Goal: Transaction & Acquisition: Purchase product/service

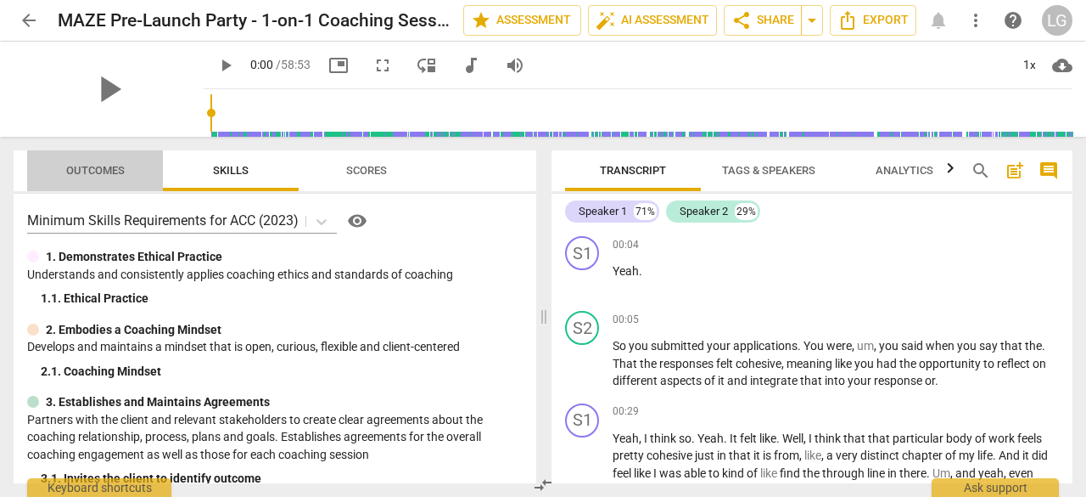
click at [108, 177] on span "Outcomes" at bounding box center [95, 171] width 99 height 23
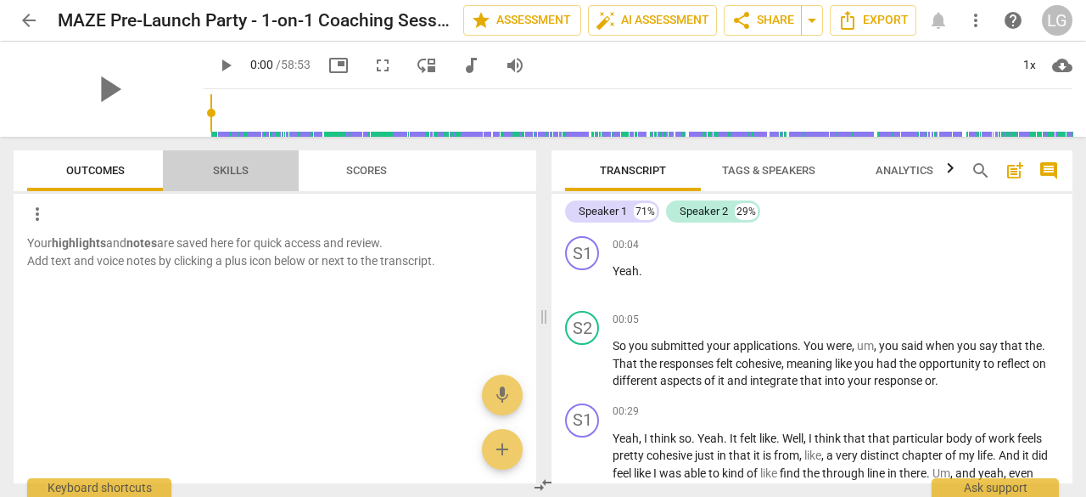
click at [243, 176] on span "Skills" at bounding box center [231, 170] width 36 height 13
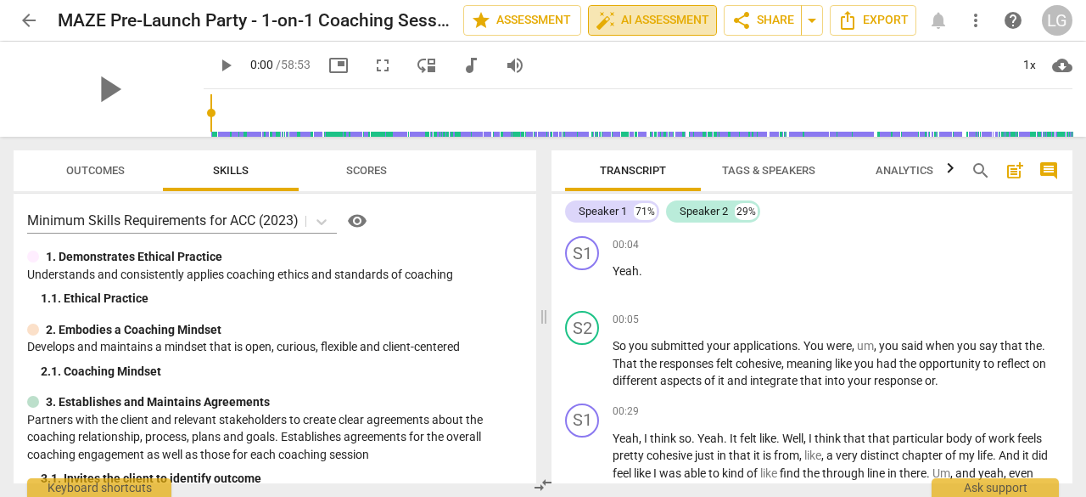
click at [665, 24] on span "auto_fix_high AI Assessment" at bounding box center [653, 20] width 114 height 20
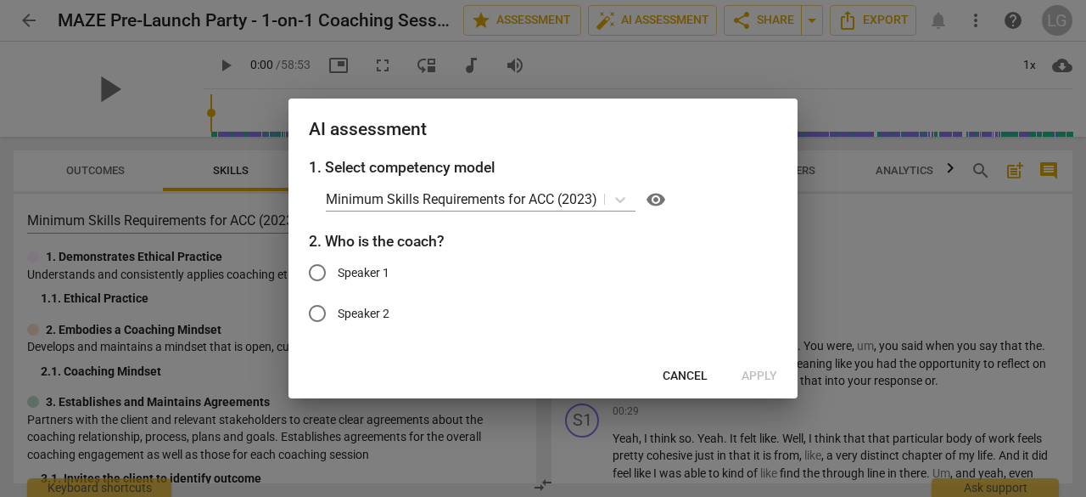
click at [679, 368] on span "Cancel" at bounding box center [685, 376] width 45 height 17
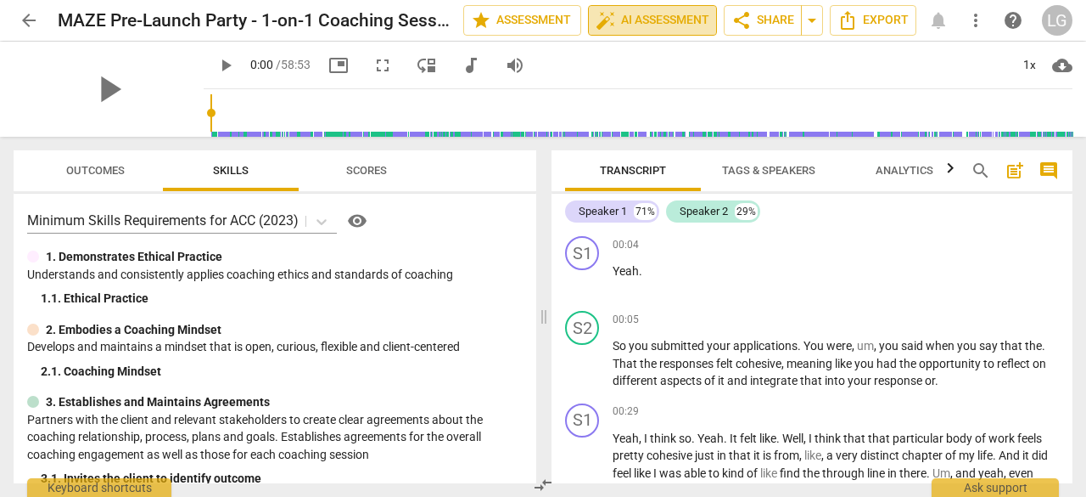
click at [645, 27] on span "auto_fix_high AI Assessment" at bounding box center [653, 20] width 114 height 20
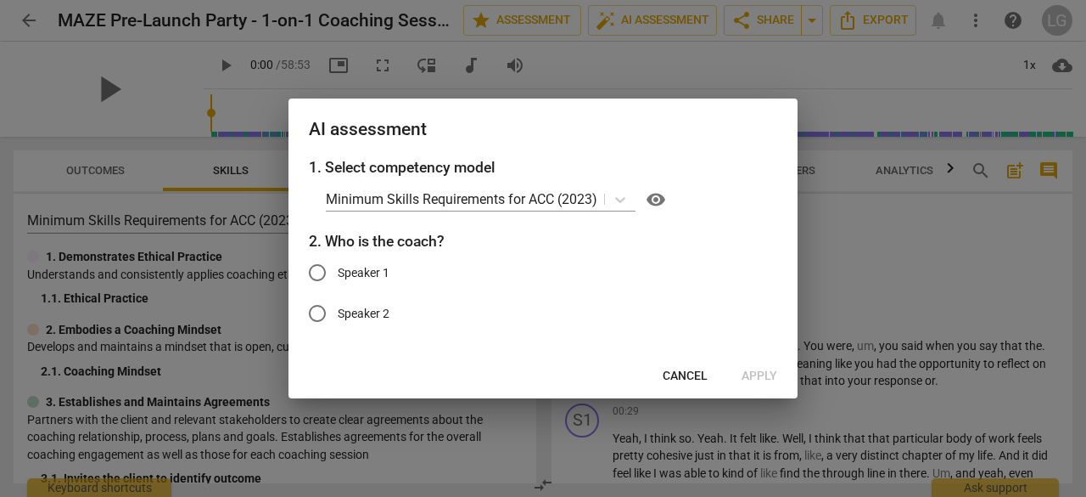
click at [372, 310] on span "Speaker 2" at bounding box center [364, 314] width 52 height 18
click at [338, 310] on input "Speaker 2" at bounding box center [317, 313] width 41 height 41
radio input "true"
click at [754, 384] on span "Apply" at bounding box center [760, 376] width 36 height 17
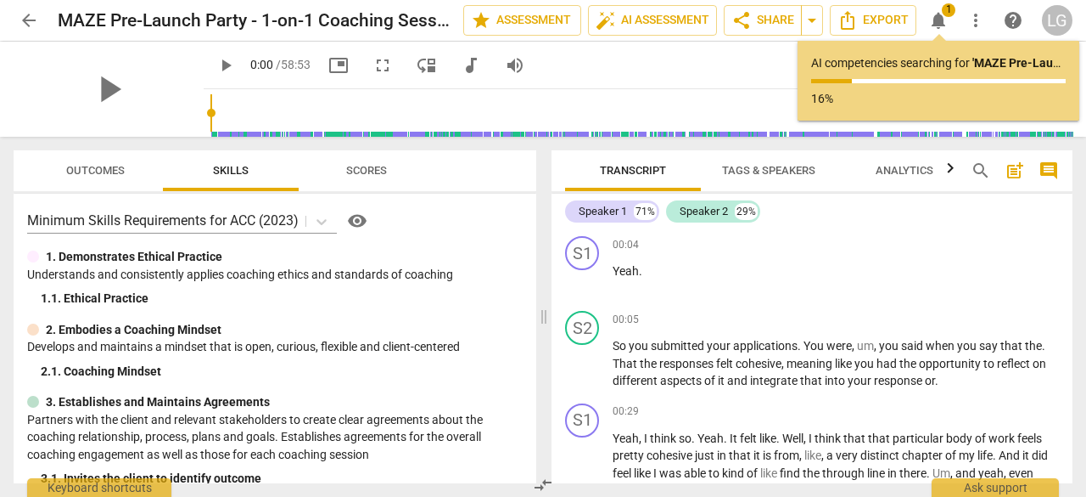
click at [373, 164] on span "Scores" at bounding box center [366, 170] width 41 height 13
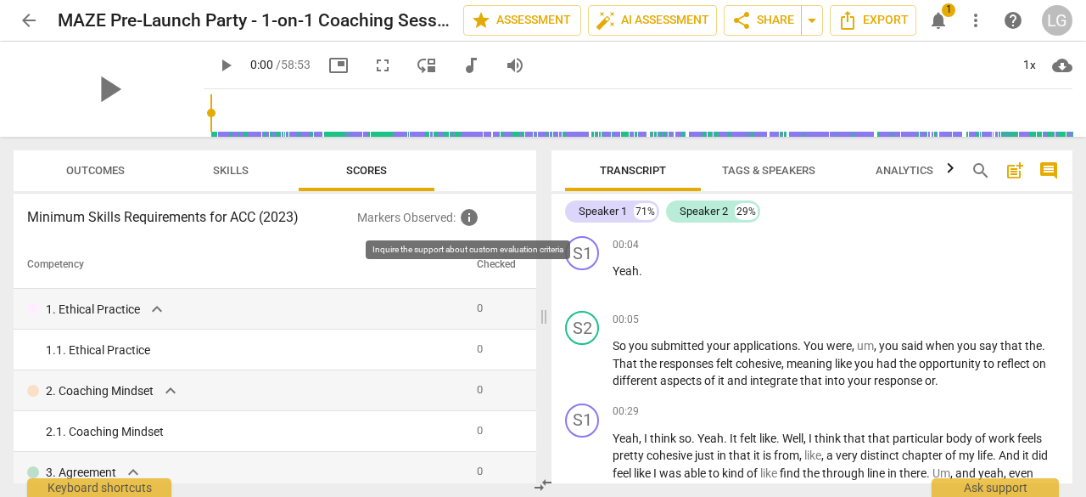
click at [463, 221] on span "info" at bounding box center [469, 217] width 20 height 20
click at [468, 220] on span "info" at bounding box center [469, 217] width 20 height 20
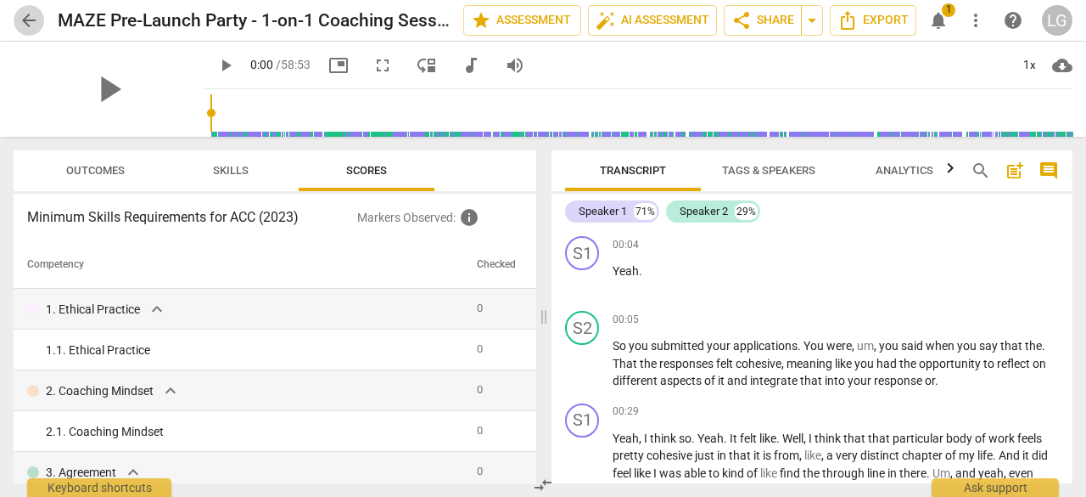
click at [36, 26] on span "arrow_back" at bounding box center [29, 20] width 20 height 20
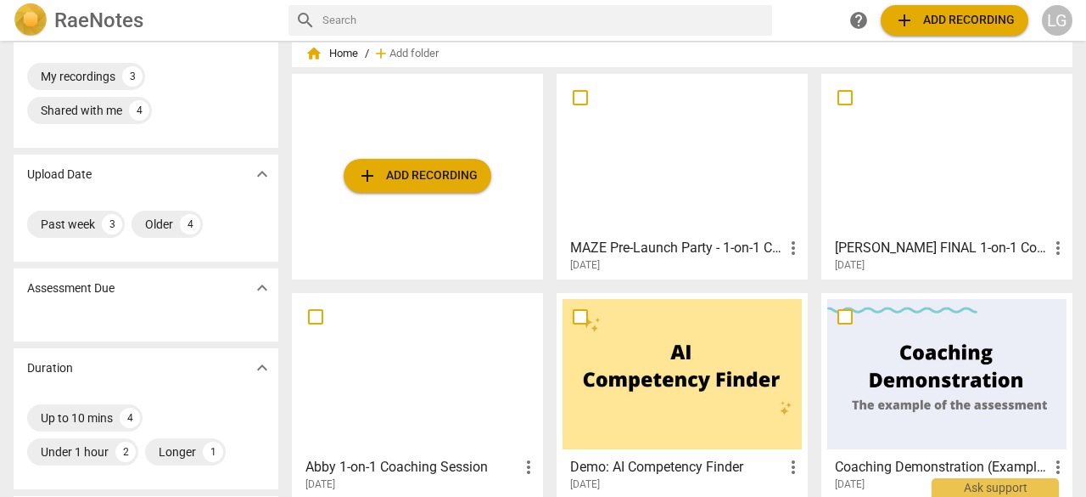
scroll to position [85, 0]
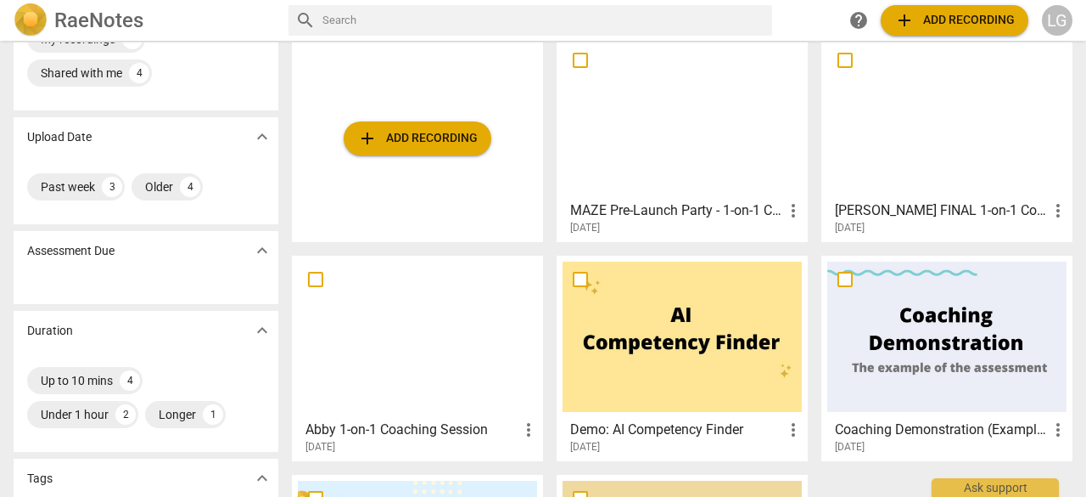
click at [404, 440] on div "[DATE]" at bounding box center [422, 447] width 233 height 14
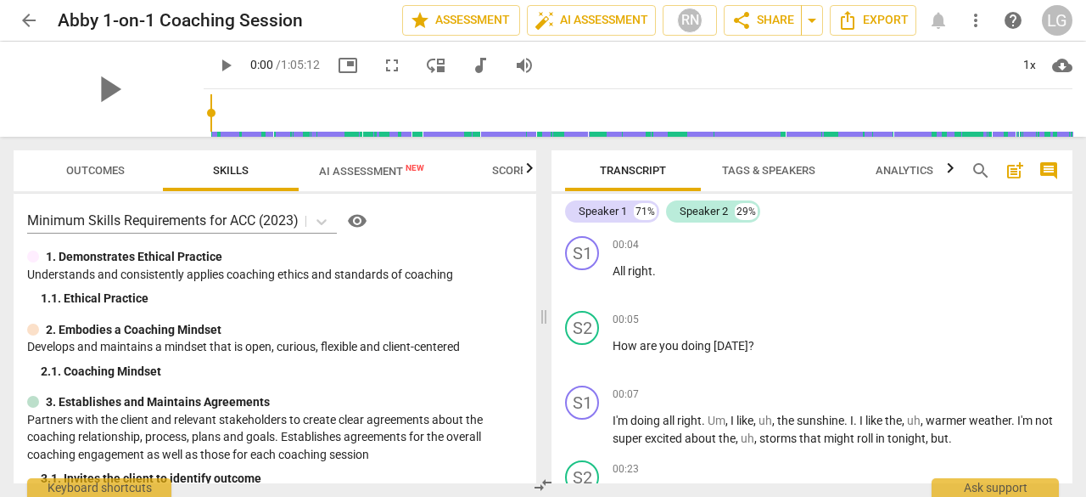
click at [496, 171] on span "Scores" at bounding box center [512, 170] width 41 height 13
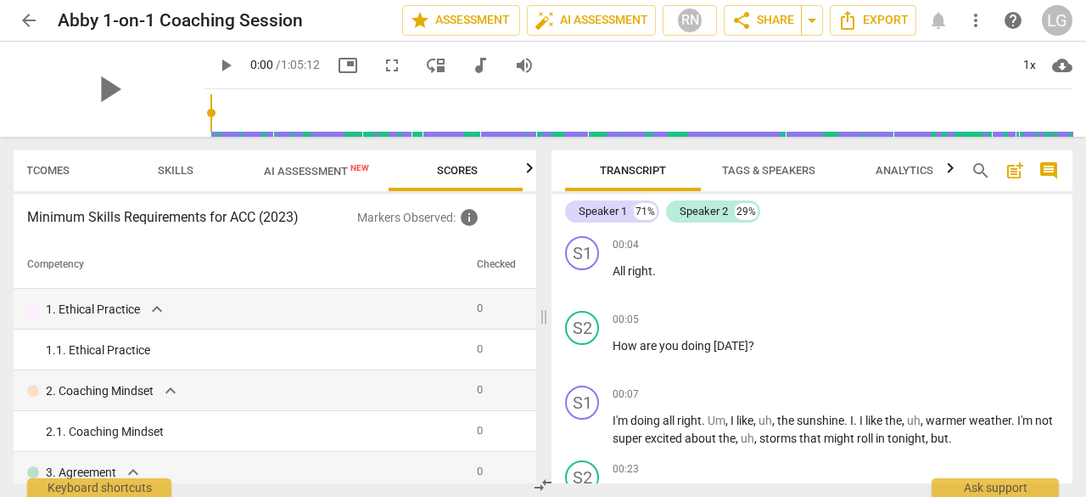
scroll to position [0, 57]
click at [488, 271] on th "Checked" at bounding box center [496, 265] width 53 height 48
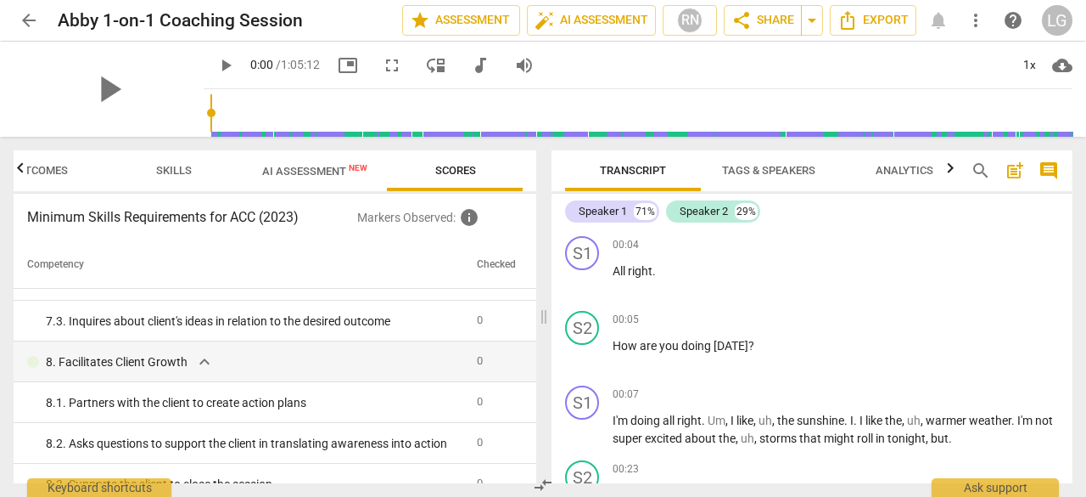
scroll to position [996, 0]
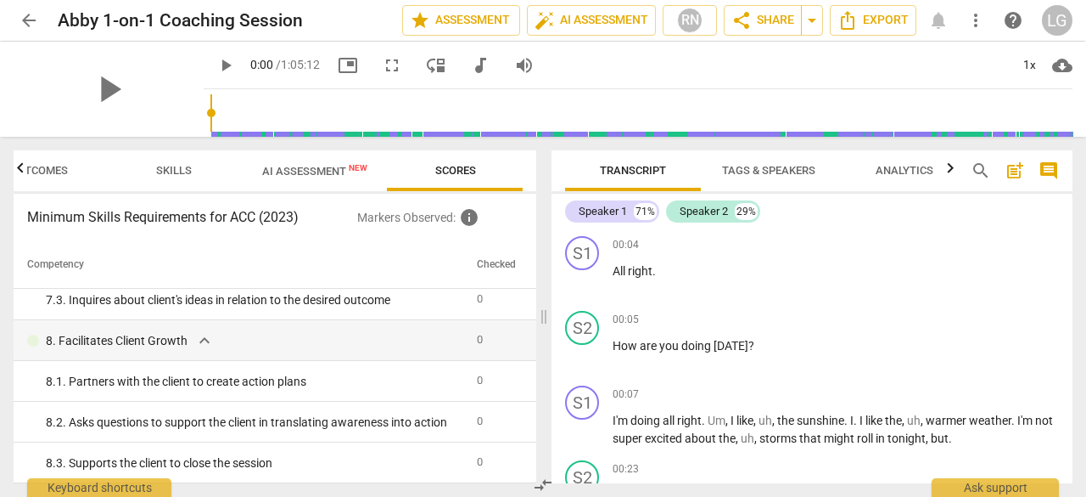
click at [74, 169] on span "Outcomes" at bounding box center [38, 171] width 99 height 23
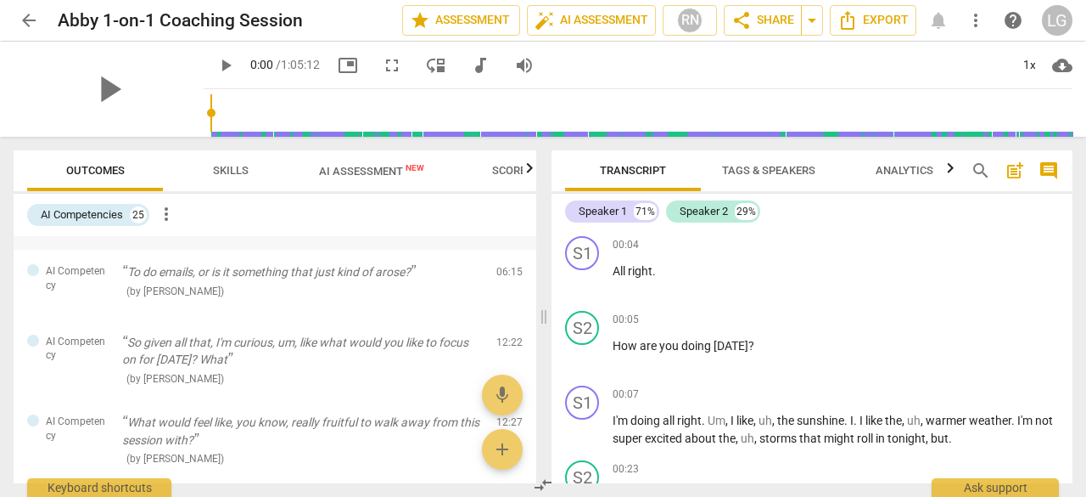
scroll to position [255, 0]
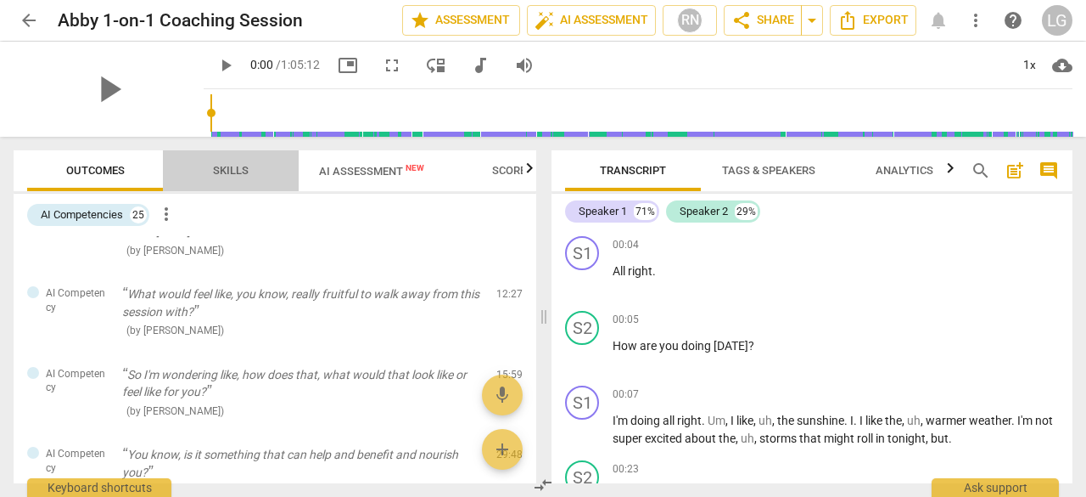
click at [234, 172] on span "Skills" at bounding box center [231, 170] width 36 height 13
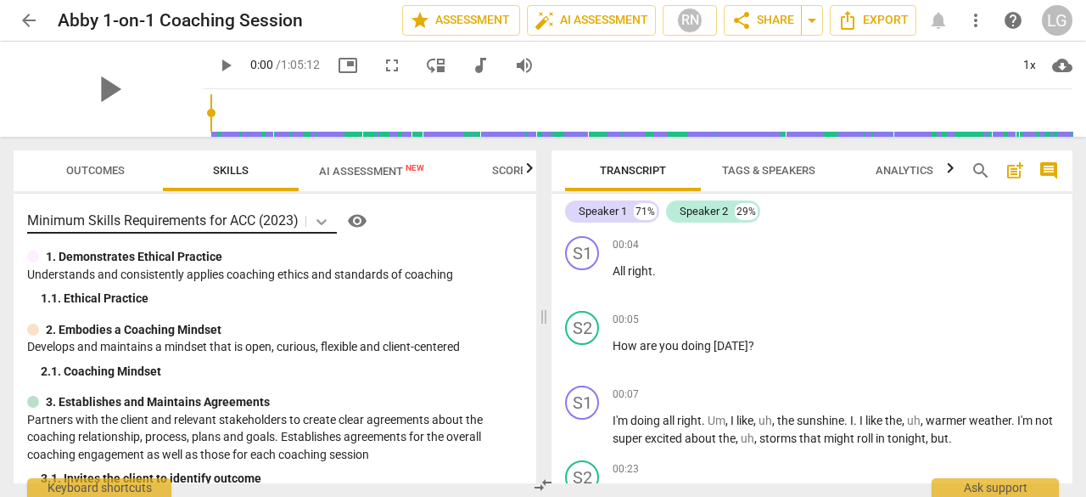
click at [317, 221] on icon at bounding box center [321, 221] width 17 height 17
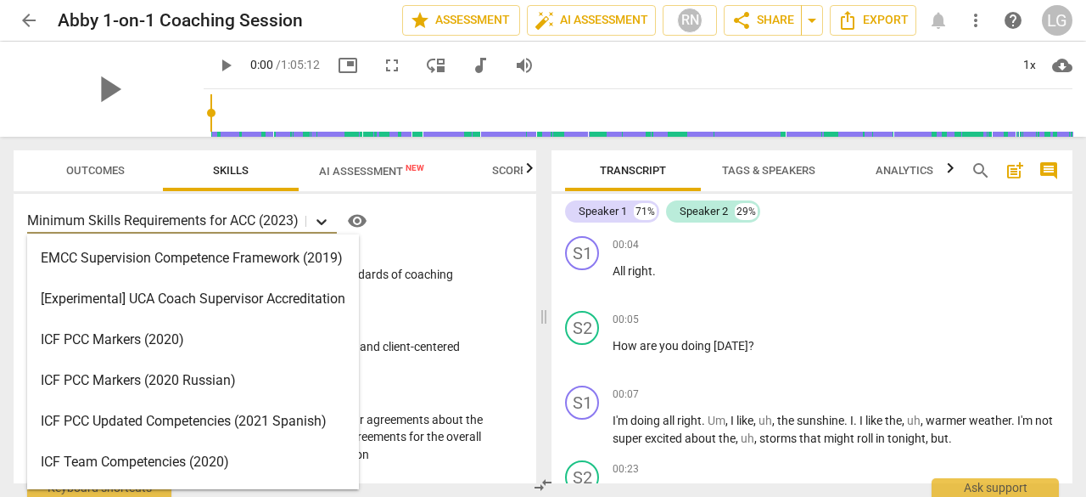
click at [317, 221] on icon at bounding box center [321, 221] width 17 height 17
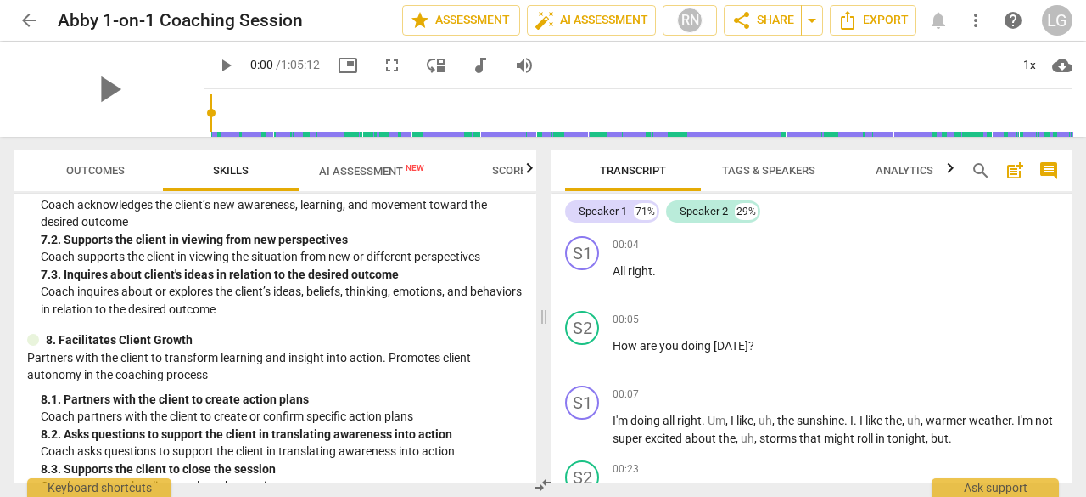
scroll to position [1163, 0]
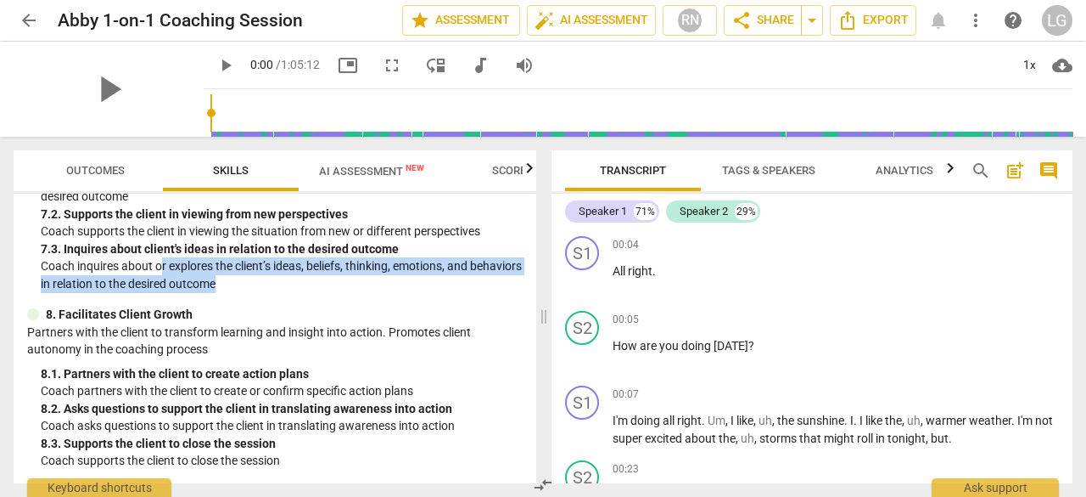
drag, startPoint x: 160, startPoint y: 272, endPoint x: 278, endPoint y: 283, distance: 119.3
click at [278, 283] on p "Coach inquires about or explores the client’s ideas, beliefs, thinking, emotion…" at bounding box center [282, 274] width 482 height 35
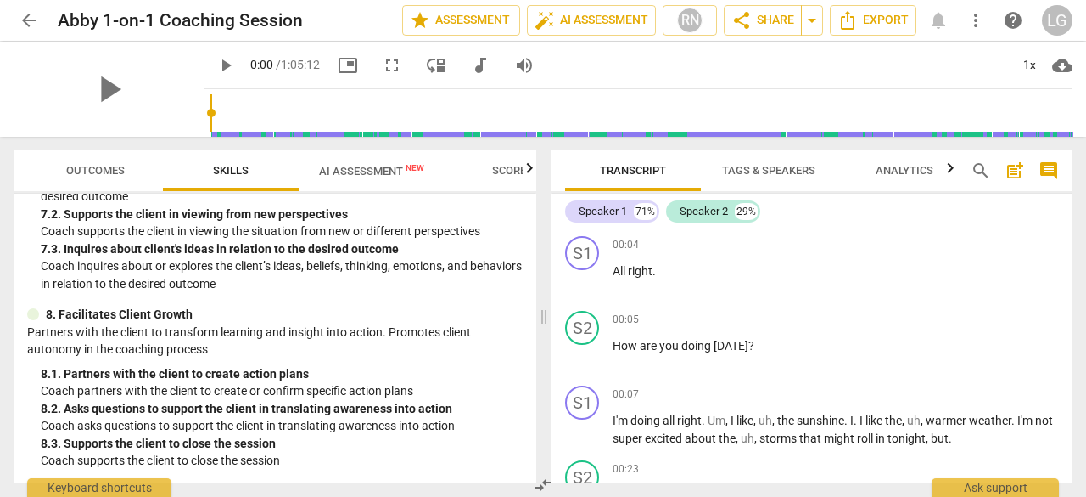
click at [161, 320] on p "8. Facilitates Client Growth" at bounding box center [119, 315] width 147 height 18
drag, startPoint x: 130, startPoint y: 461, endPoint x: 295, endPoint y: 461, distance: 165.5
click at [295, 461] on p "Coach supports the client to close the session" at bounding box center [282, 461] width 482 height 18
click at [340, 177] on span "AI Assessment New" at bounding box center [371, 171] width 105 height 13
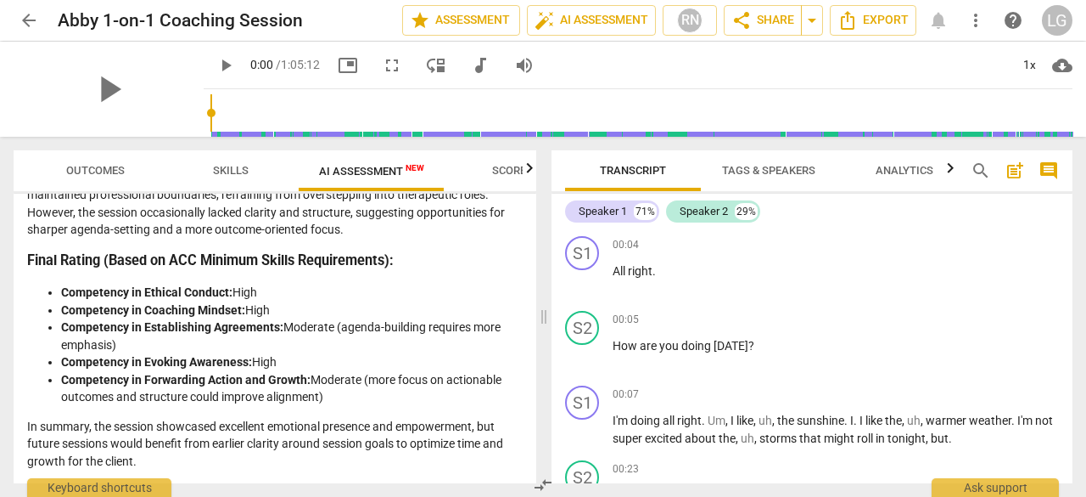
scroll to position [3009, 0]
click at [23, 19] on span "arrow_back" at bounding box center [29, 20] width 20 height 20
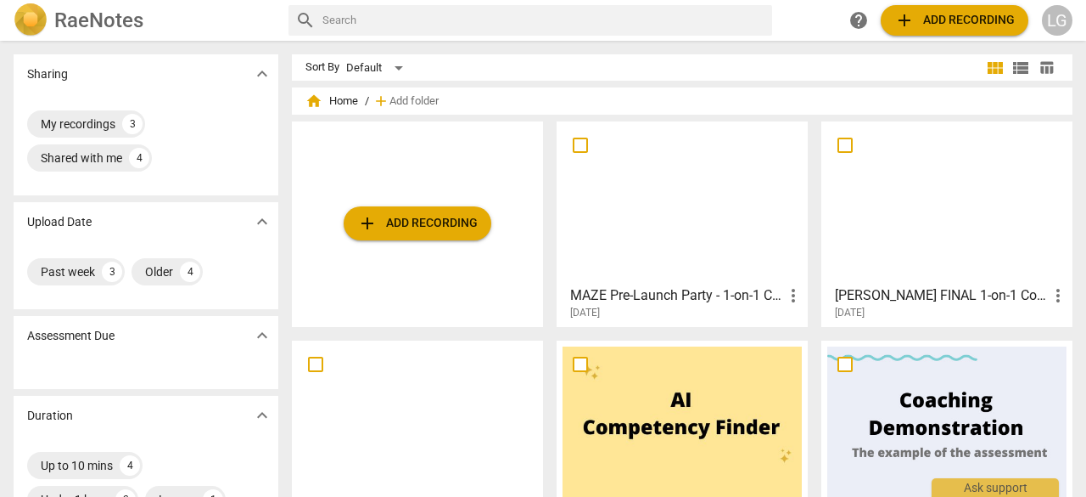
click at [952, 207] on div at bounding box center [947, 202] width 239 height 150
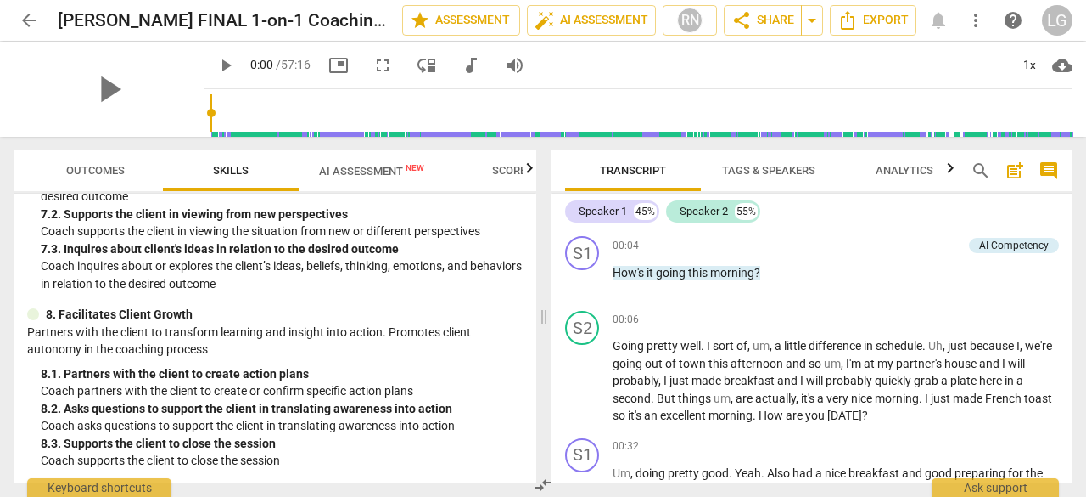
scroll to position [1163, 0]
click at [340, 178] on span "AI Assessment New" at bounding box center [372, 170] width 146 height 25
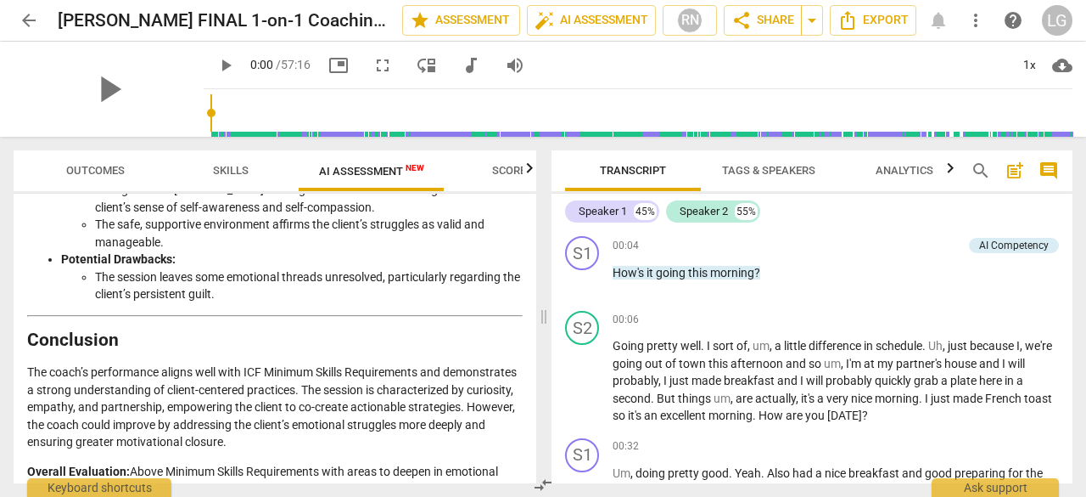
scroll to position [3248, 0]
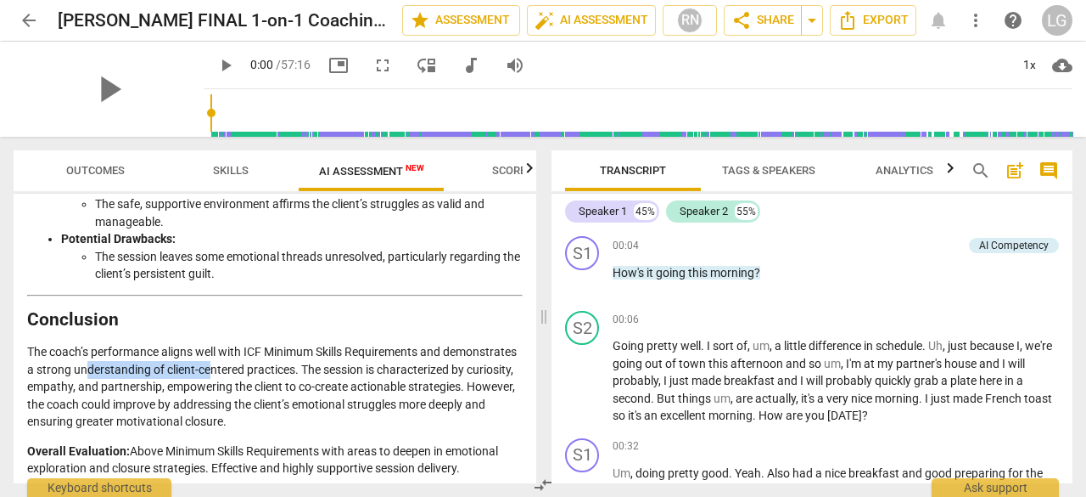
drag, startPoint x: 165, startPoint y: 360, endPoint x: 286, endPoint y: 357, distance: 121.4
click at [286, 357] on p "The coach’s performance aligns well with ICF Minimum Skills Requirements and de…" at bounding box center [275, 386] width 496 height 87
click at [357, 366] on p "The coach’s performance aligns well with ICF Minimum Skills Requirements and de…" at bounding box center [275, 386] width 496 height 87
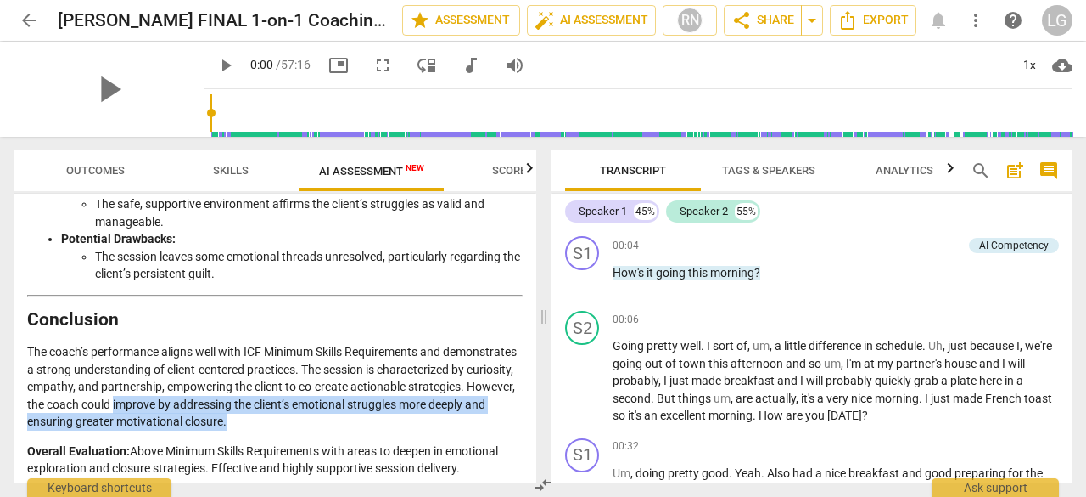
drag, startPoint x: 280, startPoint y: 395, endPoint x: 410, endPoint y: 413, distance: 131.1
click at [410, 413] on p "The coach’s performance aligns well with ICF Minimum Skills Requirements and de…" at bounding box center [275, 386] width 496 height 87
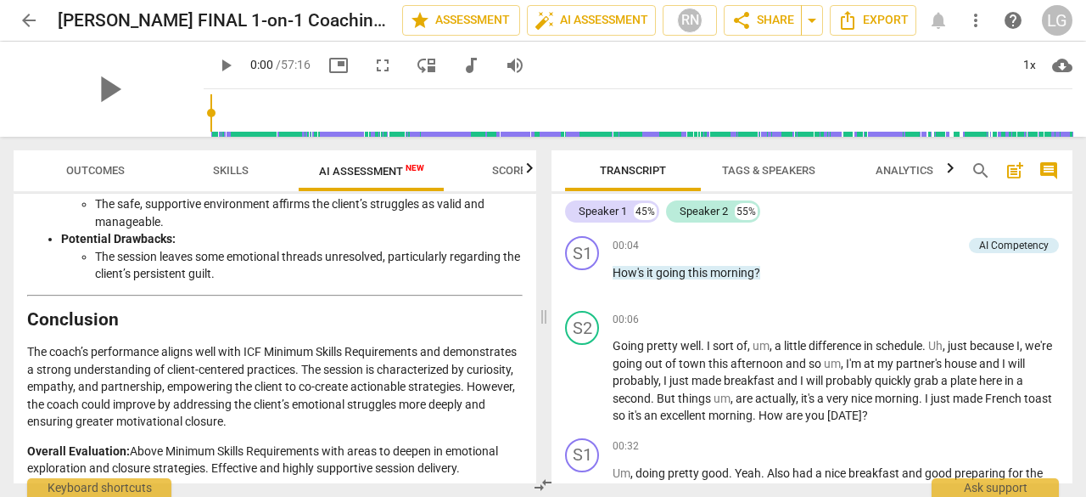
click at [350, 345] on p "The coach’s performance aligns well with ICF Minimum Skills Requirements and de…" at bounding box center [275, 386] width 496 height 87
click at [20, 25] on span "arrow_back" at bounding box center [29, 20] width 20 height 20
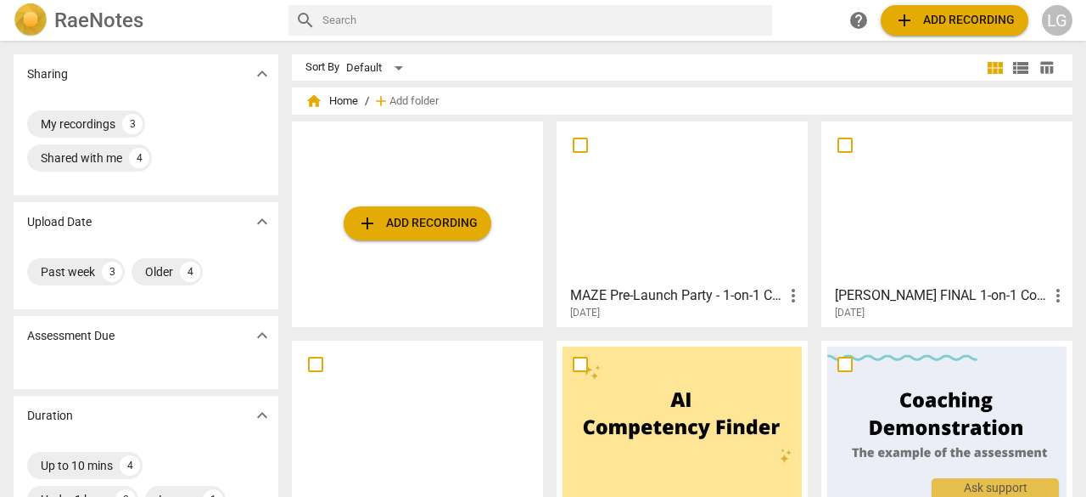
click at [628, 210] on div at bounding box center [682, 202] width 239 height 150
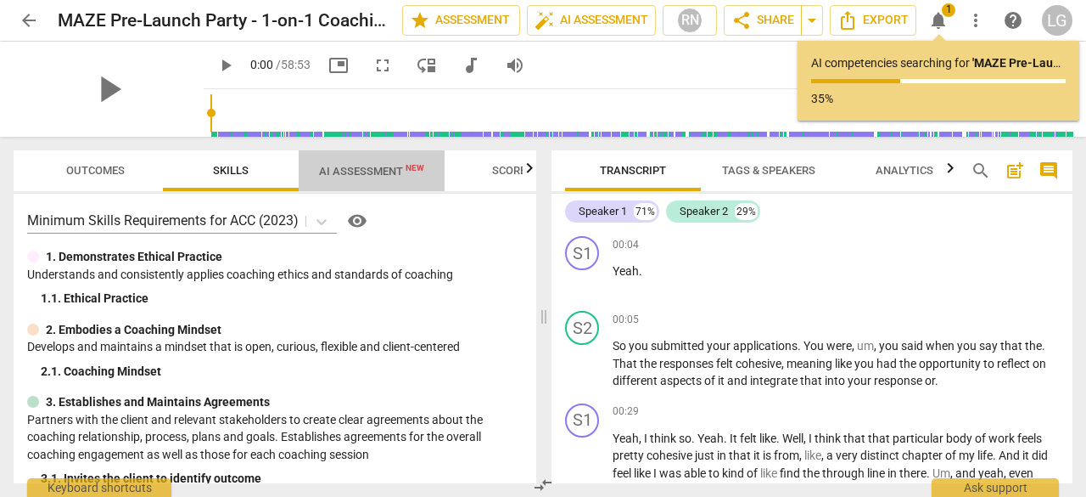
click at [395, 182] on span "AI Assessment New" at bounding box center [372, 170] width 146 height 25
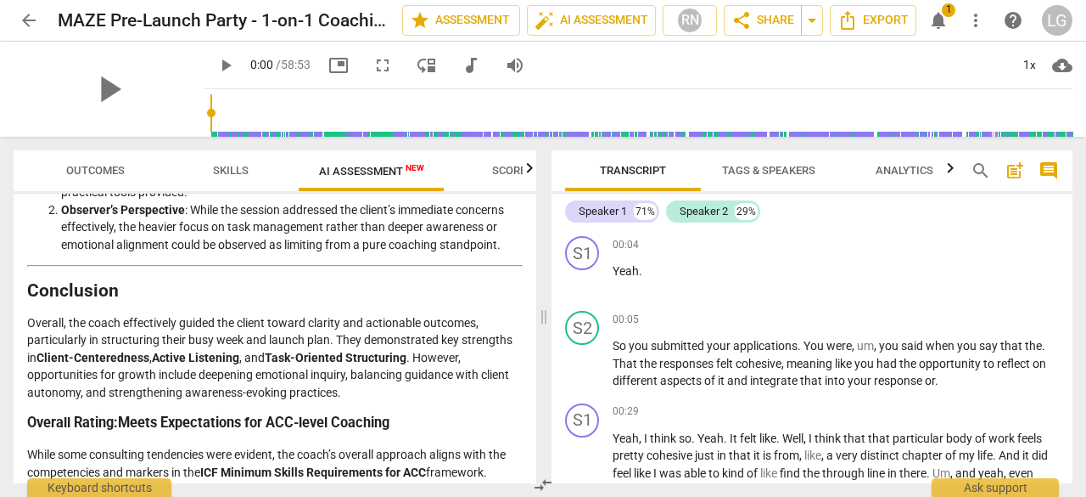
scroll to position [2364, 0]
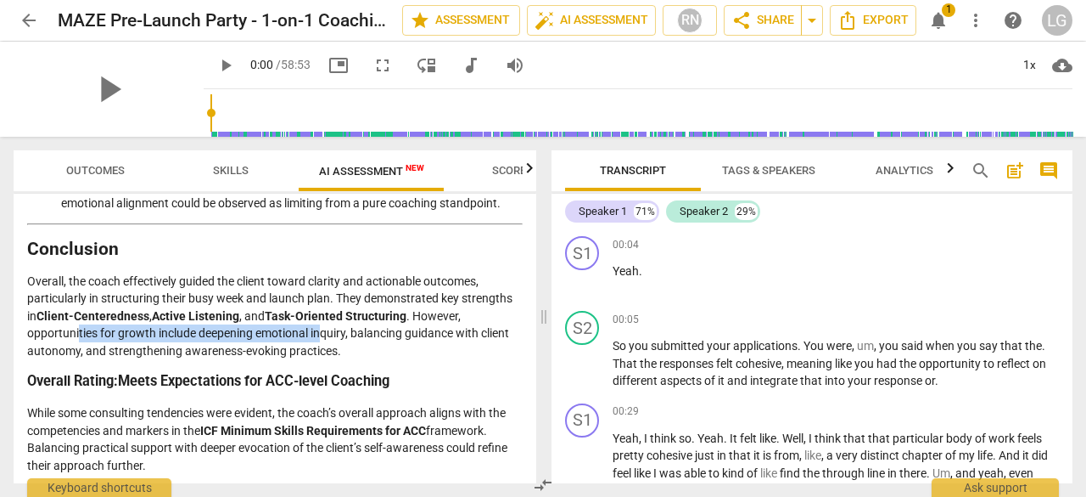
drag, startPoint x: 78, startPoint y: 333, endPoint x: 321, endPoint y: 333, distance: 242.8
click at [321, 333] on p "Overall, the coach effectively guided the client toward clarity and actionable …" at bounding box center [275, 315] width 496 height 87
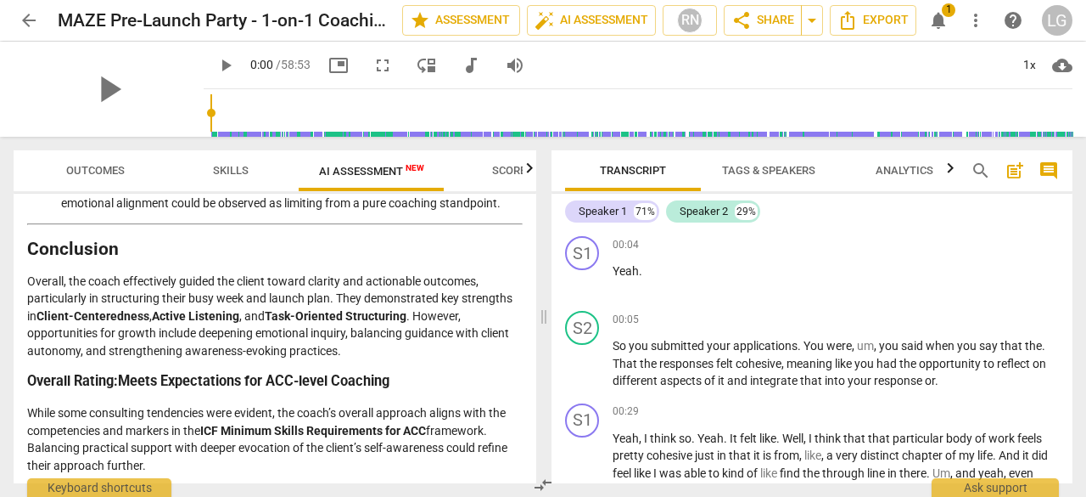
click at [413, 333] on p "Overall, the coach effectively guided the client toward clarity and actionable …" at bounding box center [275, 315] width 496 height 87
drag, startPoint x: 380, startPoint y: 330, endPoint x: 429, endPoint y: 330, distance: 49.2
click at [429, 330] on p "Overall, the coach effectively guided the client toward clarity and actionable …" at bounding box center [275, 315] width 496 height 87
drag, startPoint x: 141, startPoint y: 346, endPoint x: 275, endPoint y: 346, distance: 134.1
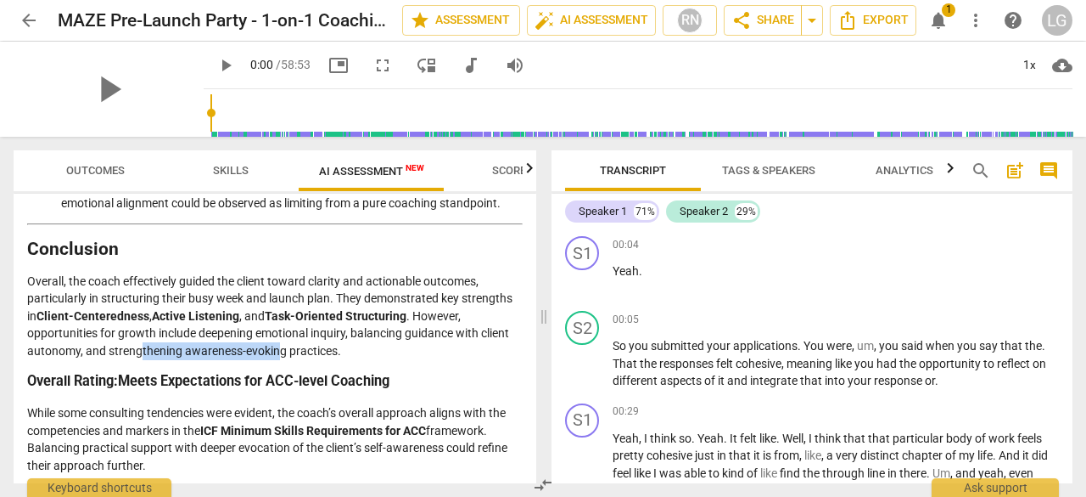
click at [275, 346] on p "Overall, the coach effectively guided the client toward clarity and actionable …" at bounding box center [275, 315] width 496 height 87
click at [316, 346] on p "Overall, the coach effectively guided the client toward clarity and actionable …" at bounding box center [275, 315] width 496 height 87
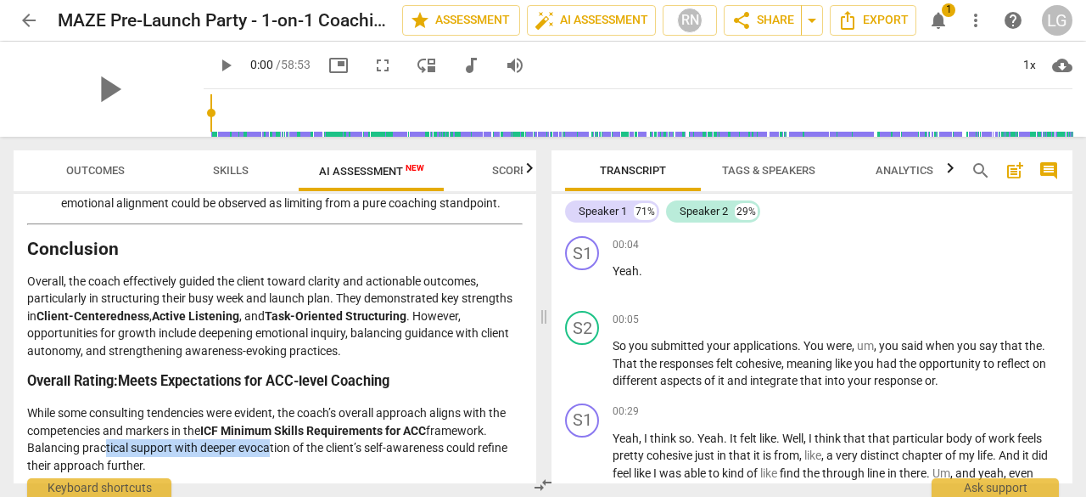
drag, startPoint x: 101, startPoint y: 443, endPoint x: 267, endPoint y: 444, distance: 165.5
click at [267, 444] on p "While some consulting tendencies were evident, the coach’s overall approach ali…" at bounding box center [275, 439] width 496 height 70
click at [416, 444] on p "While some consulting tendencies were evident, the coach’s overall approach ali…" at bounding box center [275, 439] width 496 height 70
click at [458, 446] on p "While some consulting tendencies were evident, the coach’s overall approach ali…" at bounding box center [275, 439] width 496 height 70
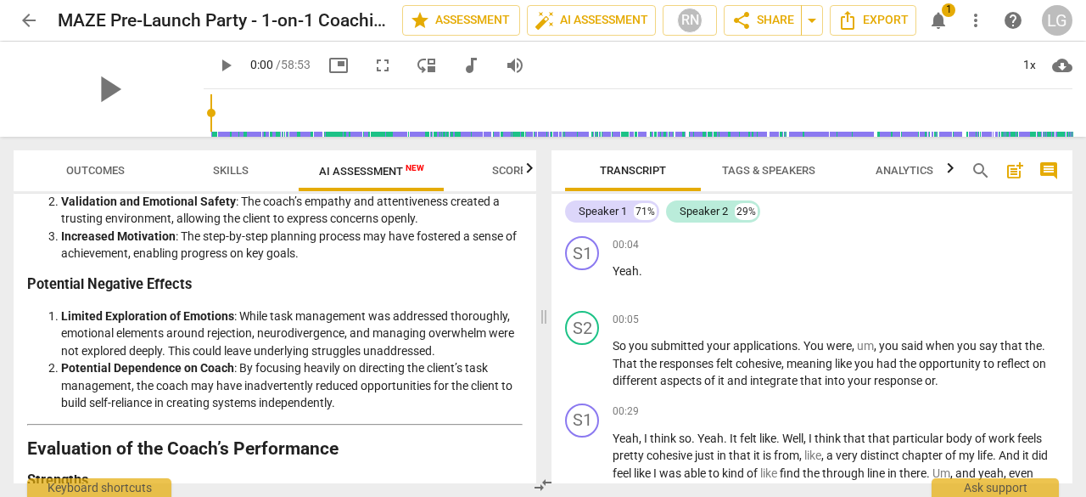
scroll to position [1515, 0]
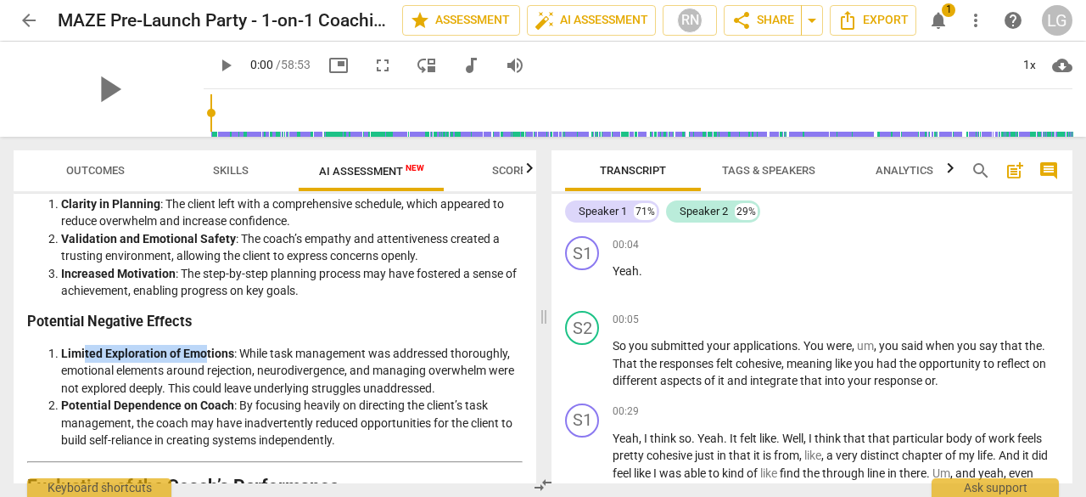
drag, startPoint x: 83, startPoint y: 349, endPoint x: 202, endPoint y: 357, distance: 119.1
click at [202, 357] on strong "Limited Exploration of Emotions" at bounding box center [147, 353] width 173 height 14
click at [280, 357] on li "Limited Exploration of Emotions : While task management was addressed thoroughl…" at bounding box center [292, 371] width 462 height 53
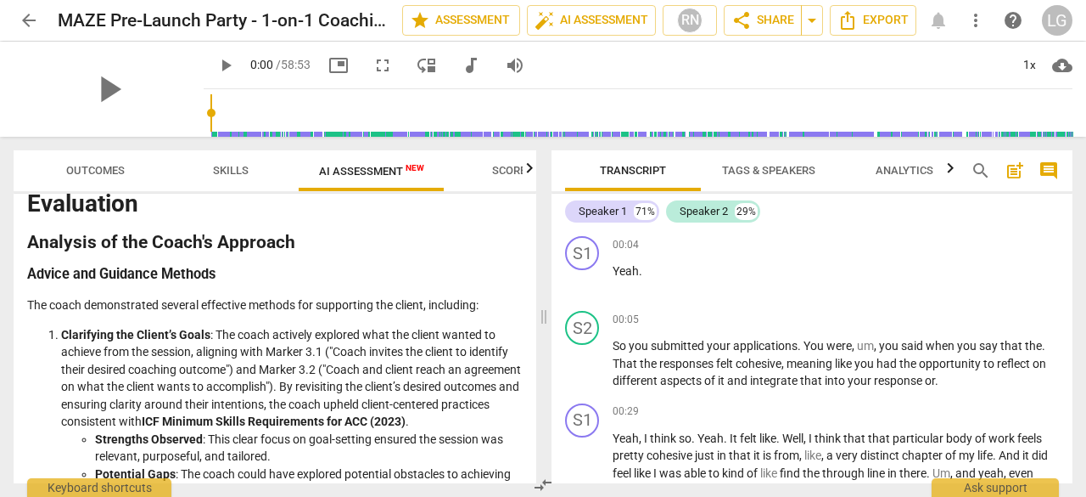
scroll to position [157, 0]
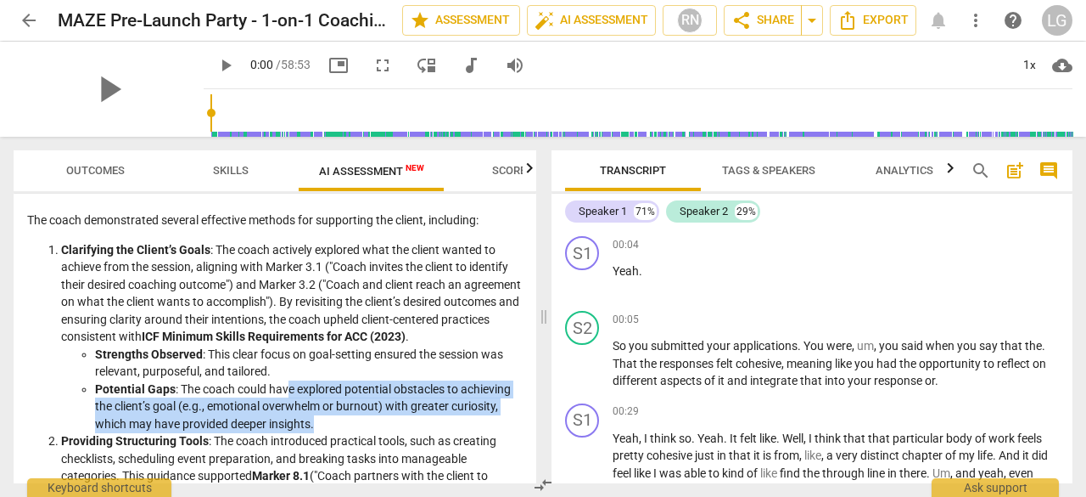
drag, startPoint x: 291, startPoint y: 388, endPoint x: 385, endPoint y: 422, distance: 100.1
click at [385, 422] on li "Potential Gaps : The coach could have explored potential obstacles to achieving…" at bounding box center [309, 406] width 428 height 53
click at [373, 414] on li "Potential Gaps : The coach could have explored potential obstacles to achieving…" at bounding box center [309, 406] width 428 height 53
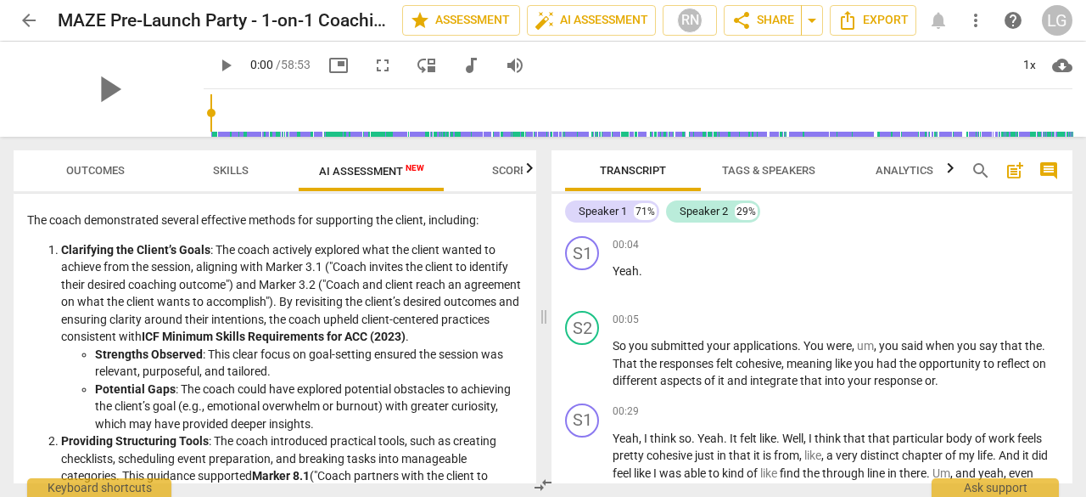
click at [500, 160] on span "Scores" at bounding box center [512, 171] width 81 height 23
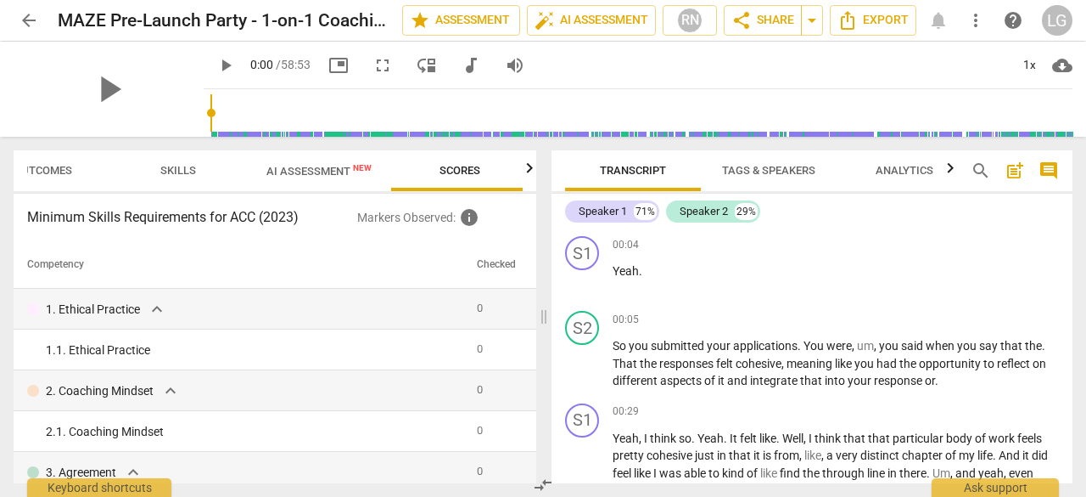
scroll to position [0, 57]
click at [477, 310] on span "0" at bounding box center [480, 307] width 6 height 13
click at [156, 310] on span "expand_more" at bounding box center [157, 309] width 20 height 20
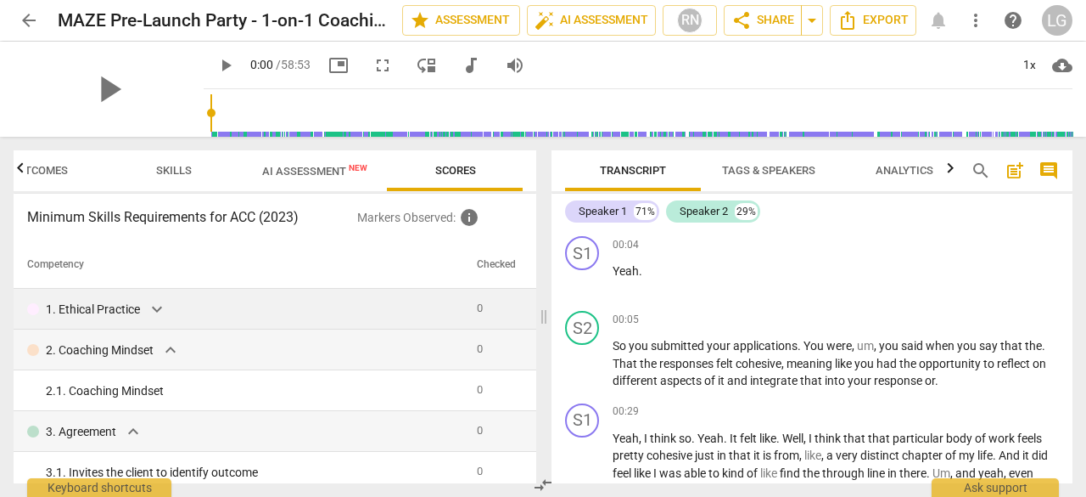
click at [156, 310] on span "expand_more" at bounding box center [157, 309] width 20 height 20
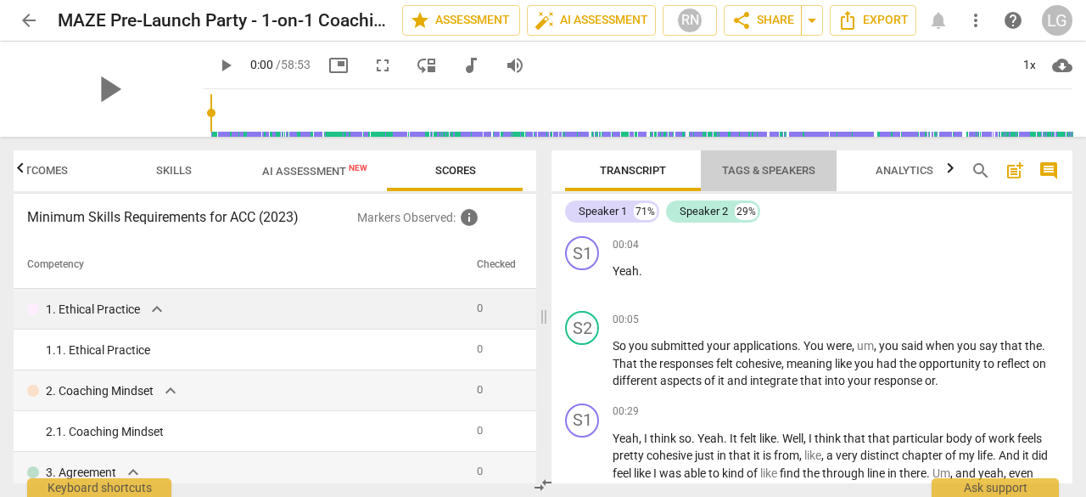
click at [784, 175] on span "Tags & Speakers" at bounding box center [768, 170] width 93 height 13
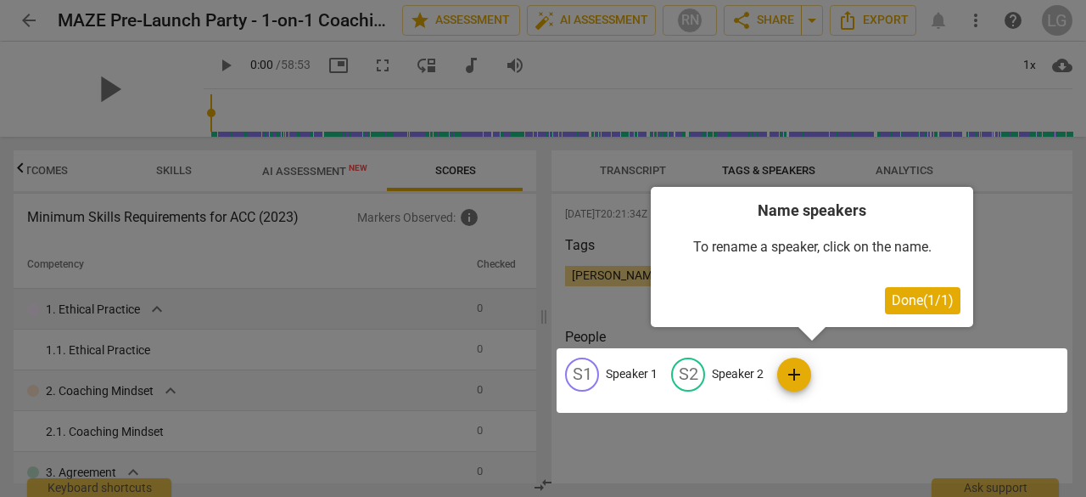
click at [908, 299] on span "Done ( 1 / 1 )" at bounding box center [923, 300] width 62 height 16
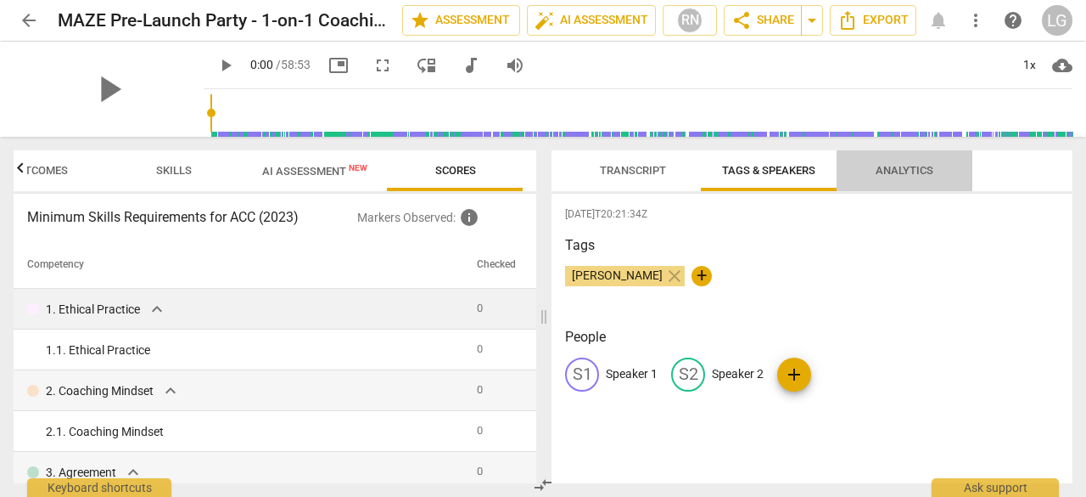
click at [888, 175] on span "Analytics" at bounding box center [905, 170] width 58 height 13
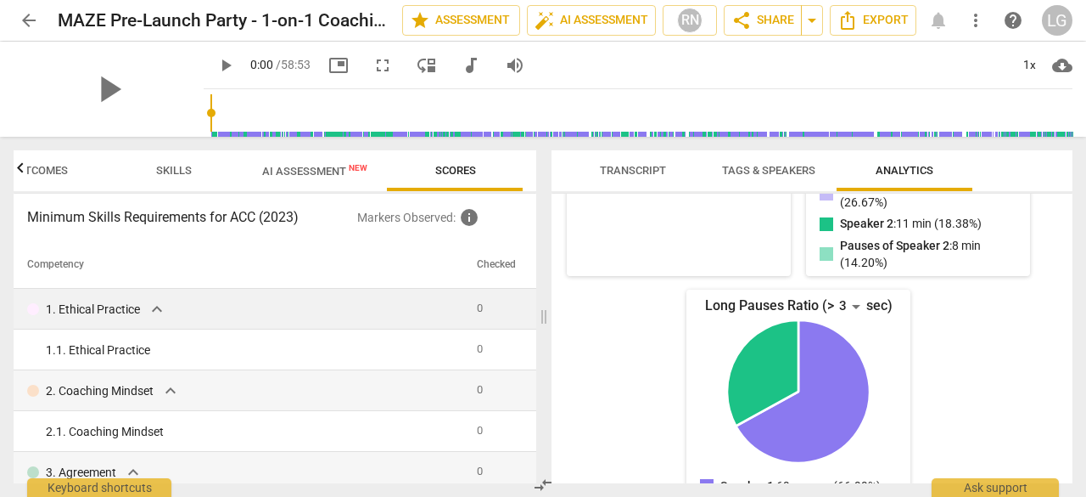
scroll to position [491, 0]
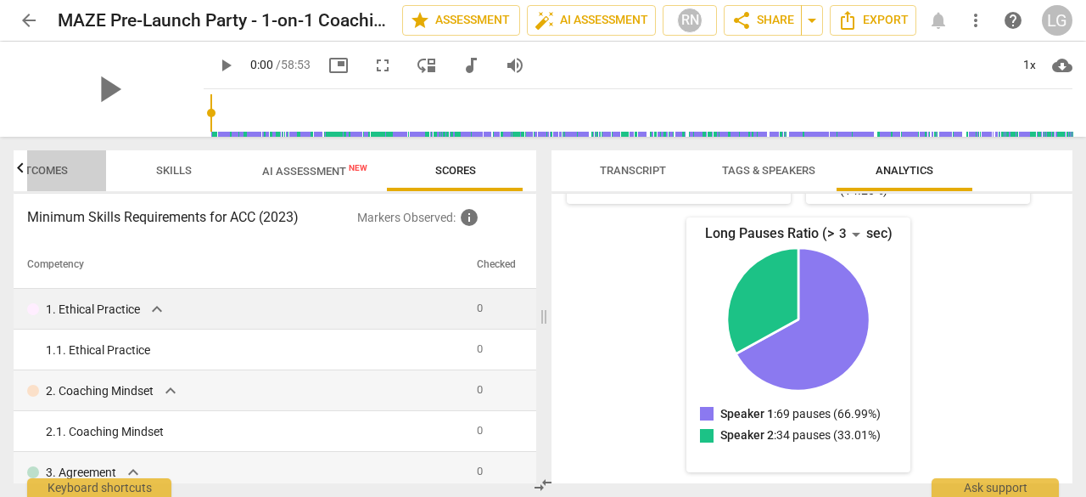
click at [41, 172] on span "Outcomes" at bounding box center [38, 170] width 59 height 13
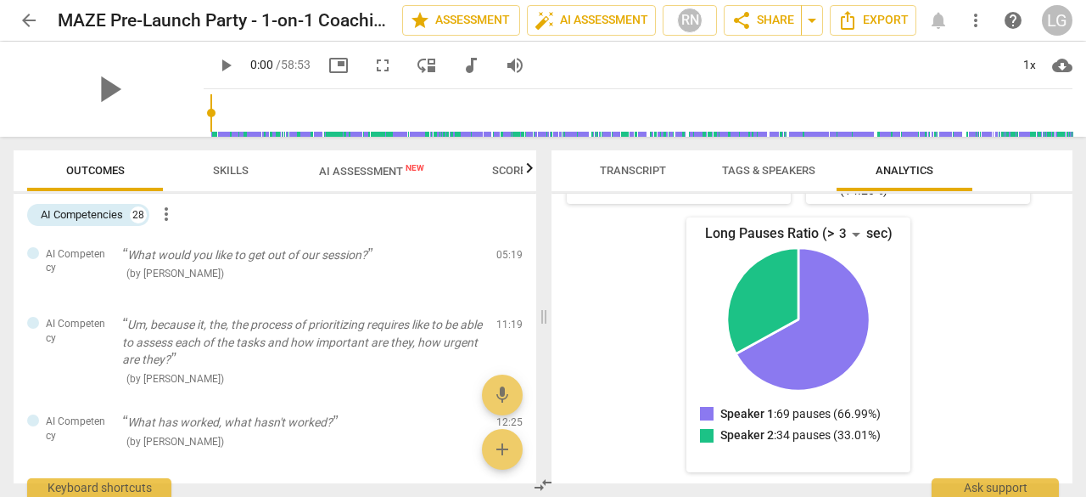
scroll to position [0, 0]
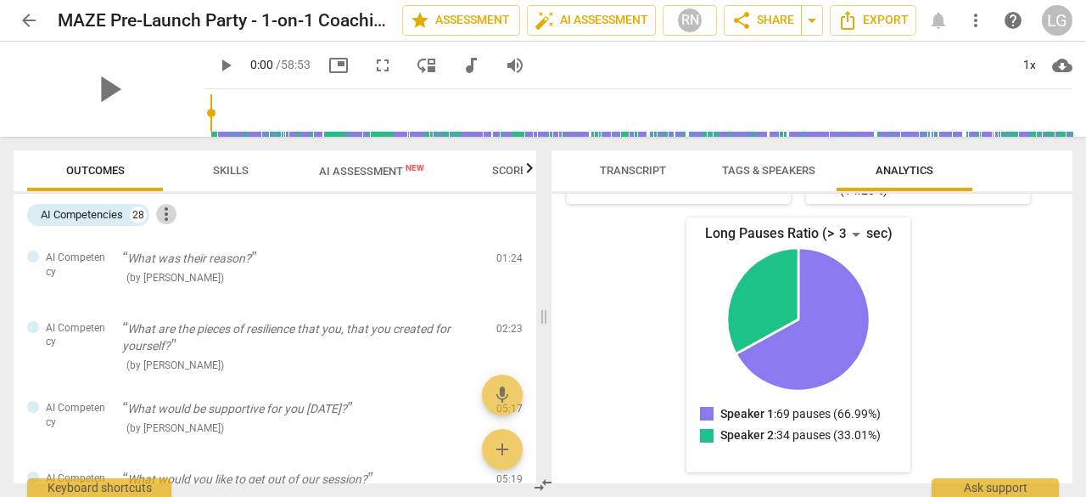
click at [171, 219] on span "more_vert" at bounding box center [166, 214] width 20 height 20
click at [241, 160] on div at bounding box center [543, 248] width 1086 height 497
click at [239, 171] on span "Skills" at bounding box center [231, 170] width 36 height 13
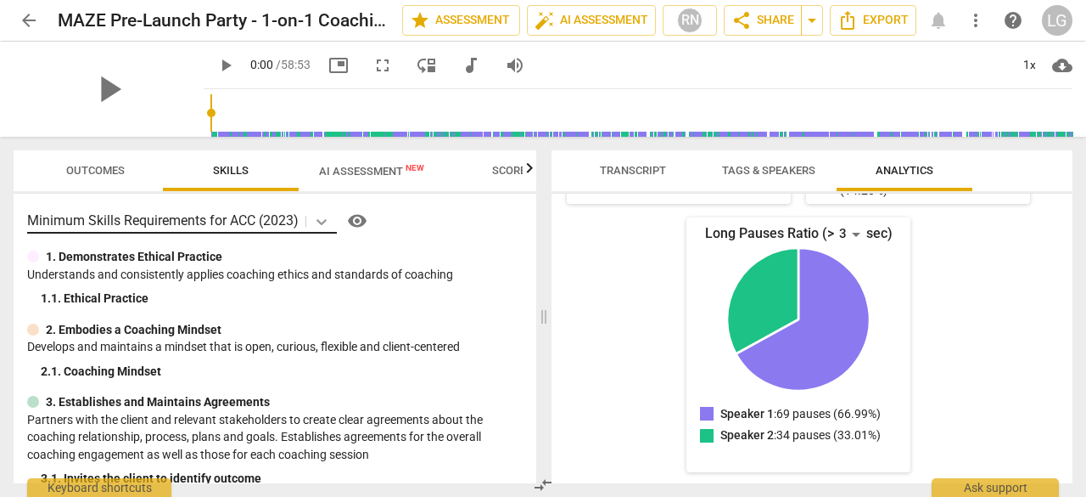
click at [317, 217] on icon at bounding box center [321, 221] width 17 height 17
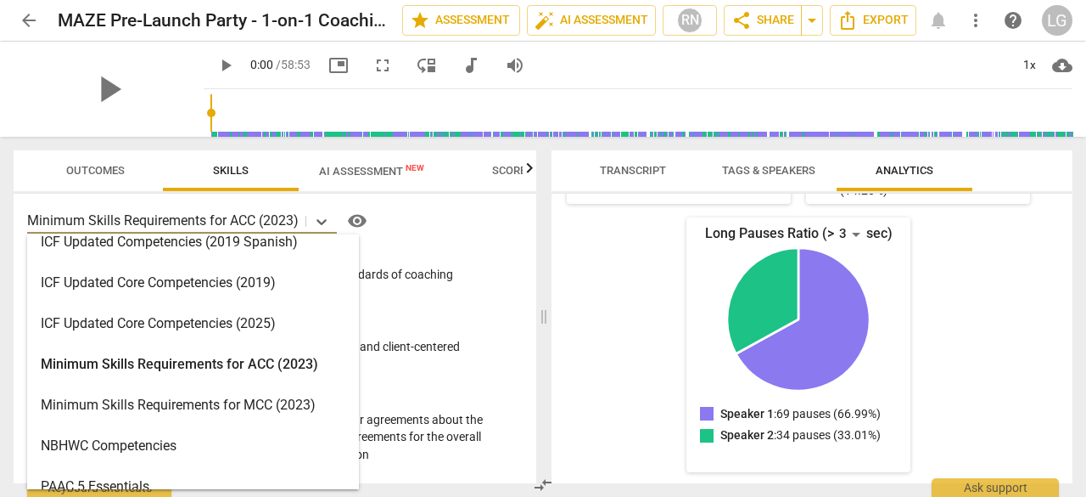
scroll to position [340, 0]
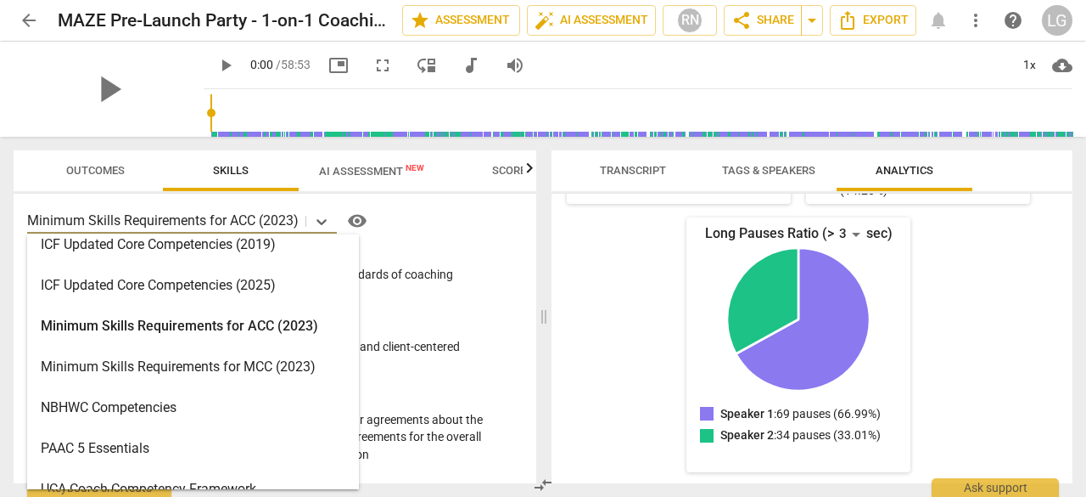
click at [167, 322] on div "Minimum Skills Requirements for ACC (2023)" at bounding box center [193, 326] width 332 height 41
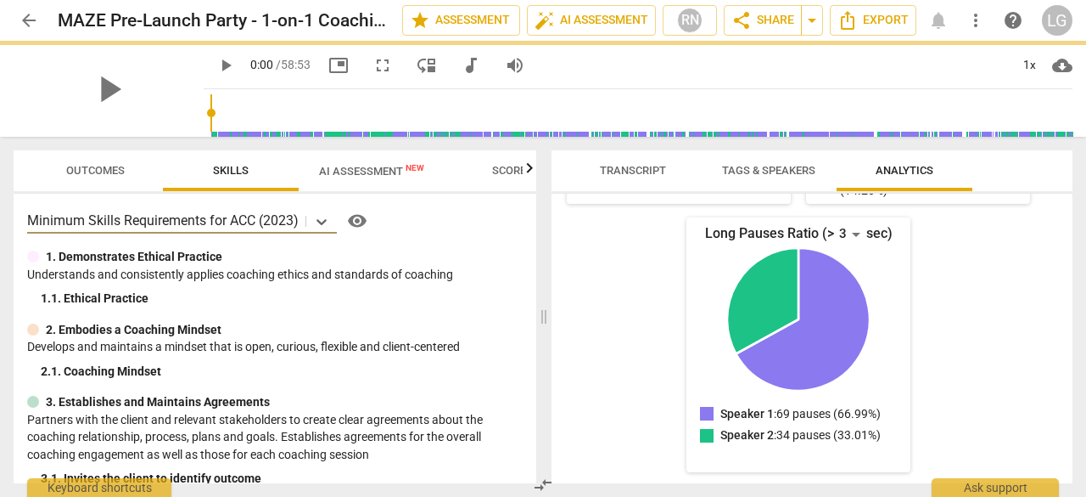
click at [382, 169] on span "AI Assessment New" at bounding box center [371, 171] width 105 height 13
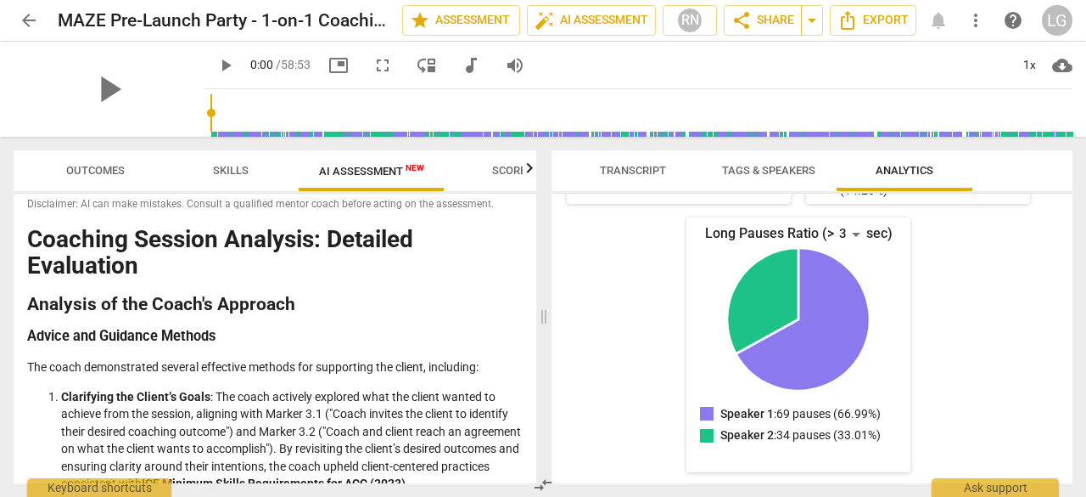
scroll to position [0, 0]
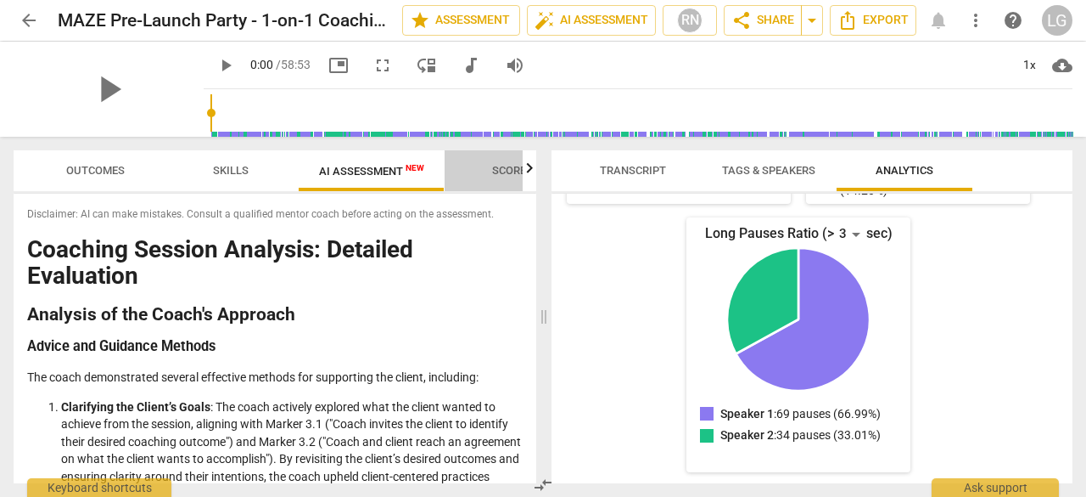
click at [508, 177] on span "Scores" at bounding box center [512, 170] width 41 height 13
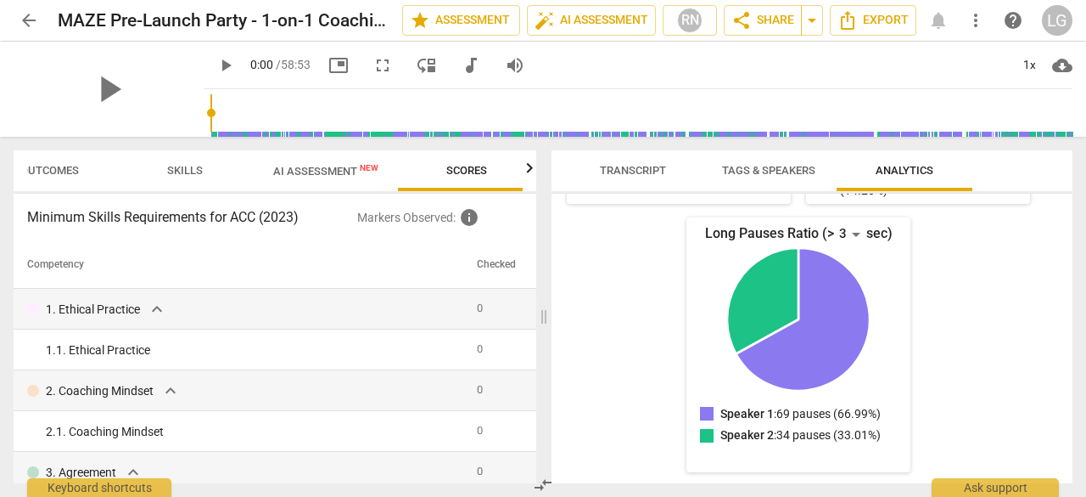
scroll to position [0, 57]
click at [35, 21] on span "arrow_back" at bounding box center [29, 20] width 20 height 20
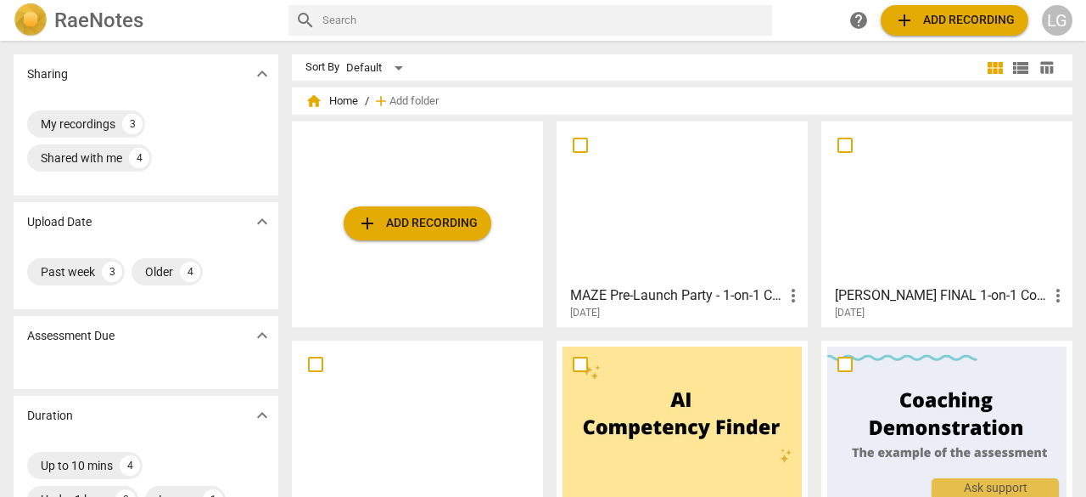
click at [474, 407] on div at bounding box center [417, 421] width 239 height 150
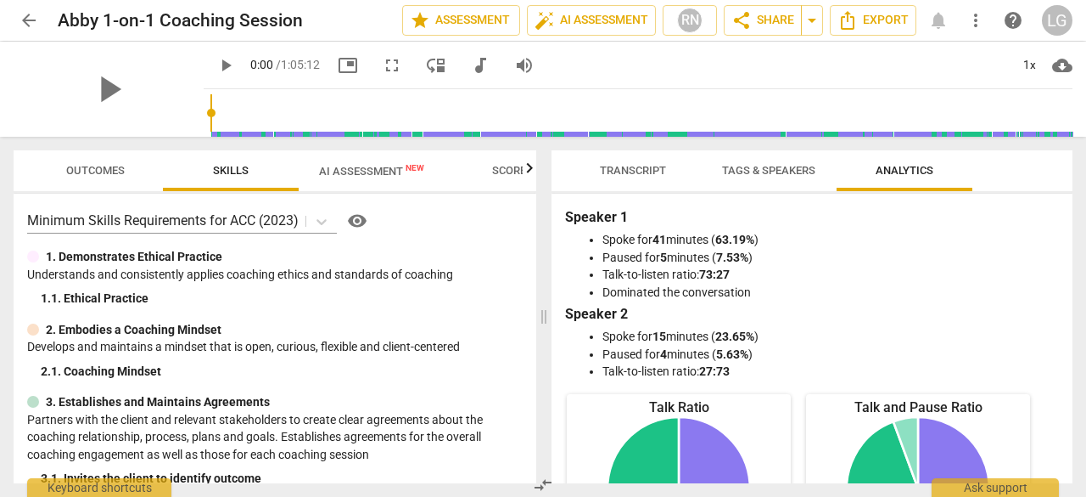
click at [486, 177] on span "Scores" at bounding box center [512, 171] width 81 height 23
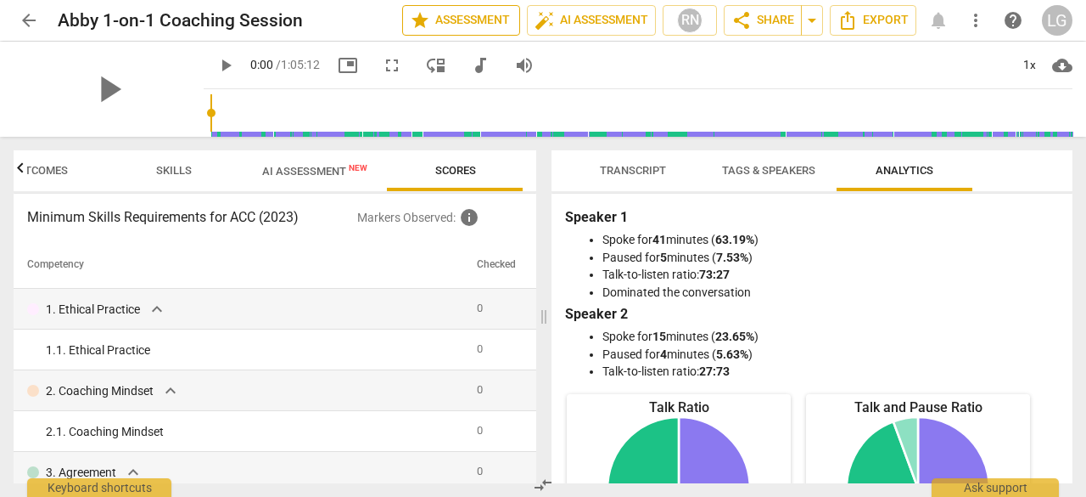
click at [446, 30] on span "star Assessment" at bounding box center [461, 20] width 103 height 20
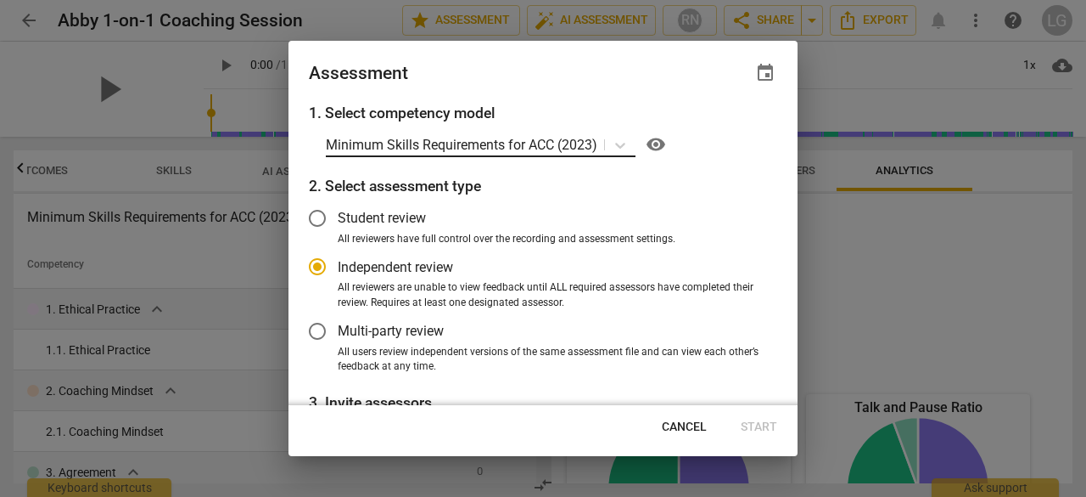
radio input "false"
click at [390, 211] on span "Student review" at bounding box center [382, 218] width 88 height 20
click at [338, 211] on input "Student review" at bounding box center [317, 218] width 41 height 41
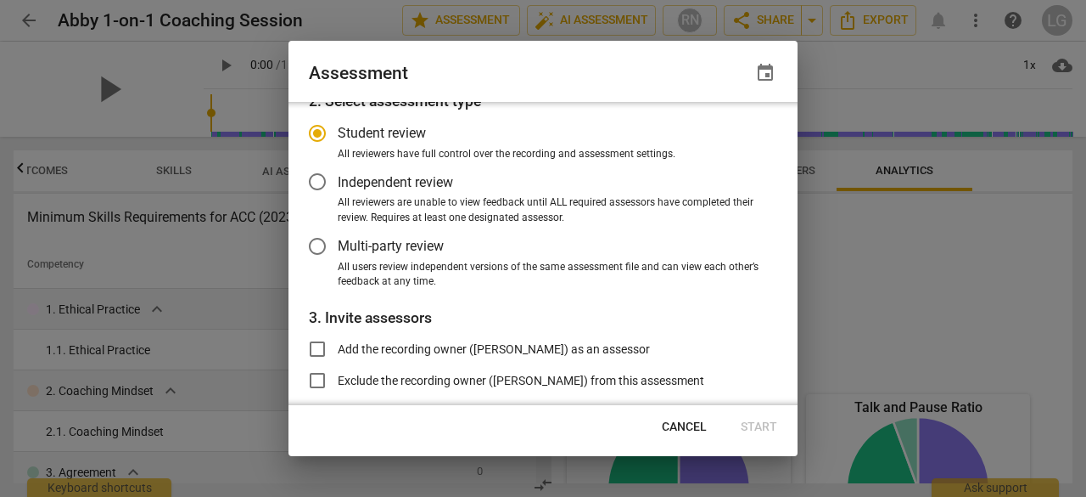
scroll to position [224, 0]
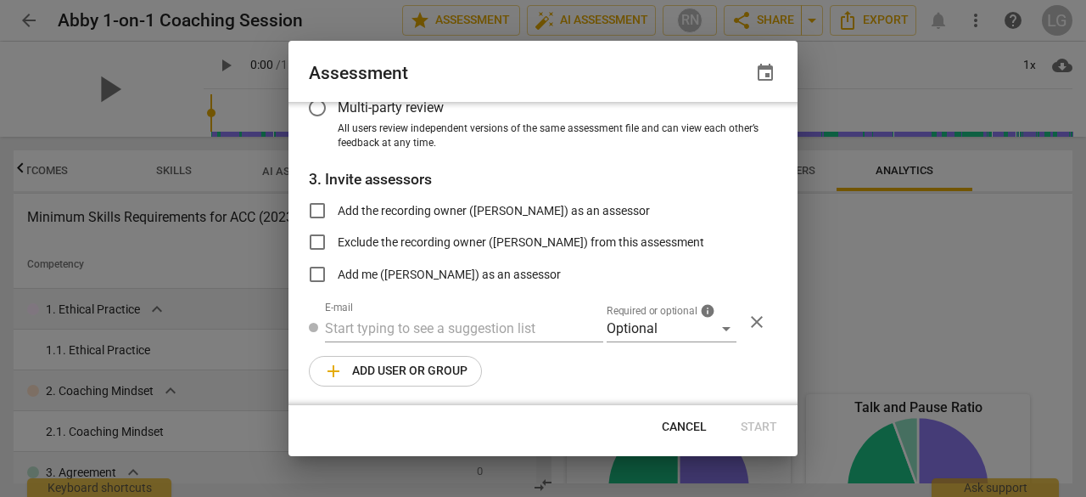
radio input "false"
click at [377, 211] on span "Add the recording owner ([PERSON_NAME]) as an assessor" at bounding box center [494, 210] width 312 height 18
click at [338, 211] on input "Add the recording owner ([PERSON_NAME]) as an assessor" at bounding box center [317, 209] width 41 height 41
checkbox input "true"
radio input "false"
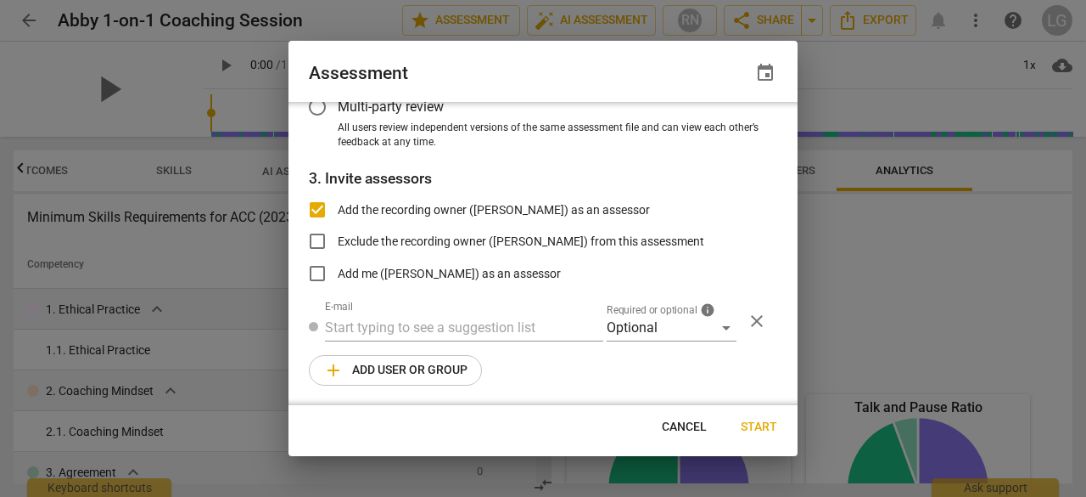
click at [312, 206] on input "Add the recording owner ([PERSON_NAME]) as an assessor" at bounding box center [317, 209] width 41 height 41
checkbox input "false"
click at [686, 429] on span "Cancel" at bounding box center [684, 426] width 45 height 17
radio input "false"
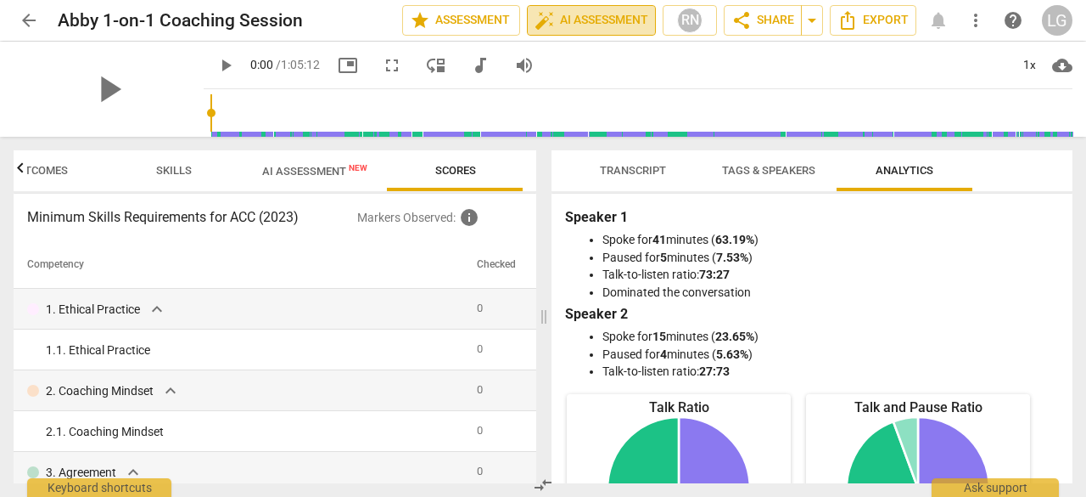
click at [619, 16] on span "auto_fix_high AI Assessment" at bounding box center [592, 20] width 114 height 20
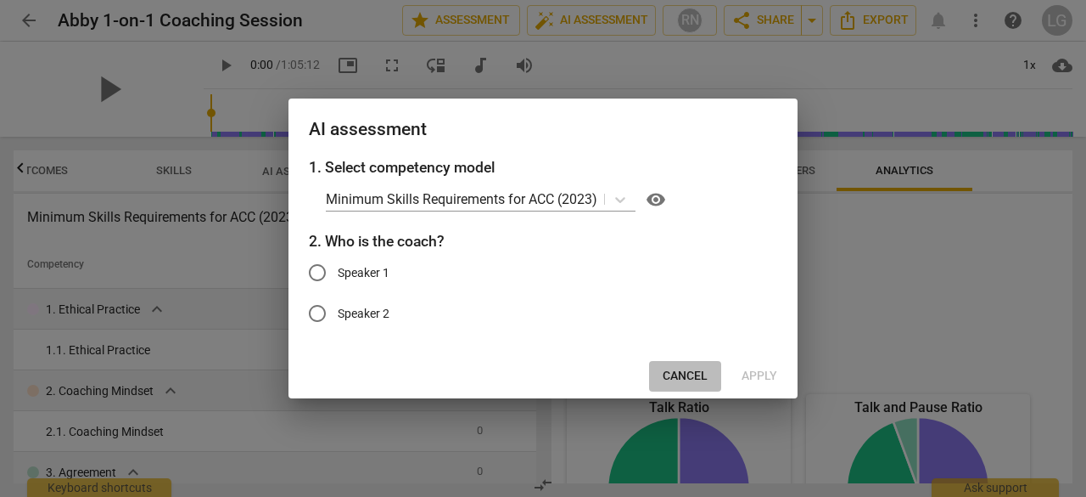
click at [691, 375] on span "Cancel" at bounding box center [685, 376] width 45 height 17
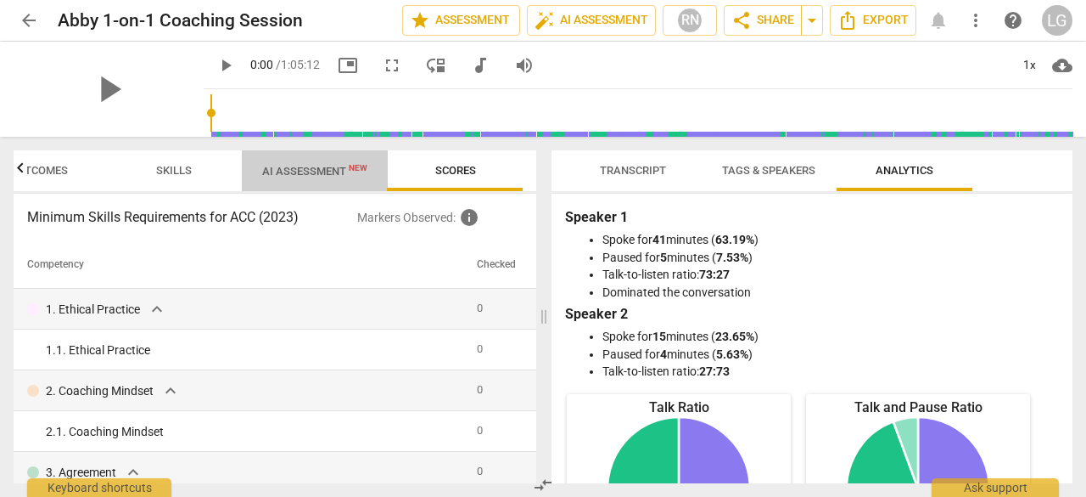
click at [325, 183] on button "AI Assessment New" at bounding box center [315, 170] width 146 height 41
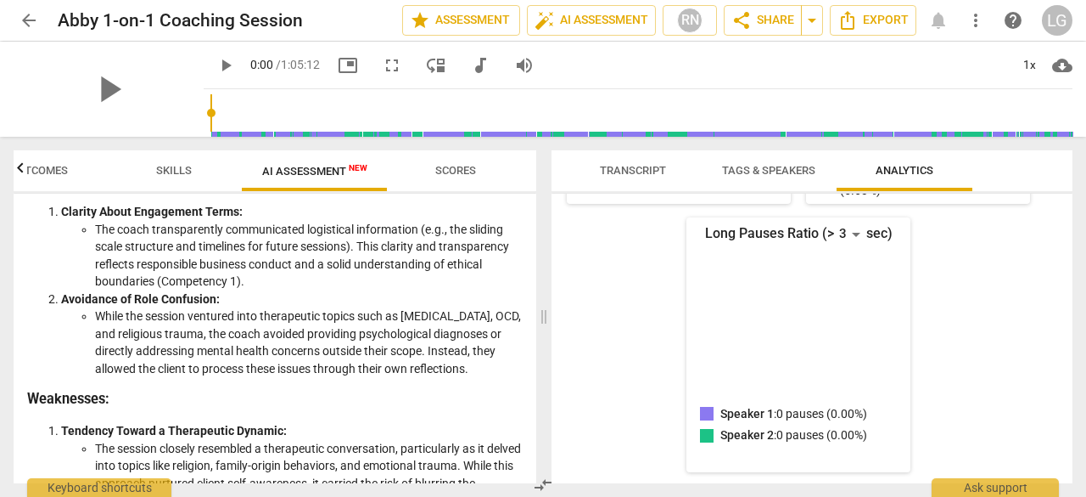
scroll to position [0, 0]
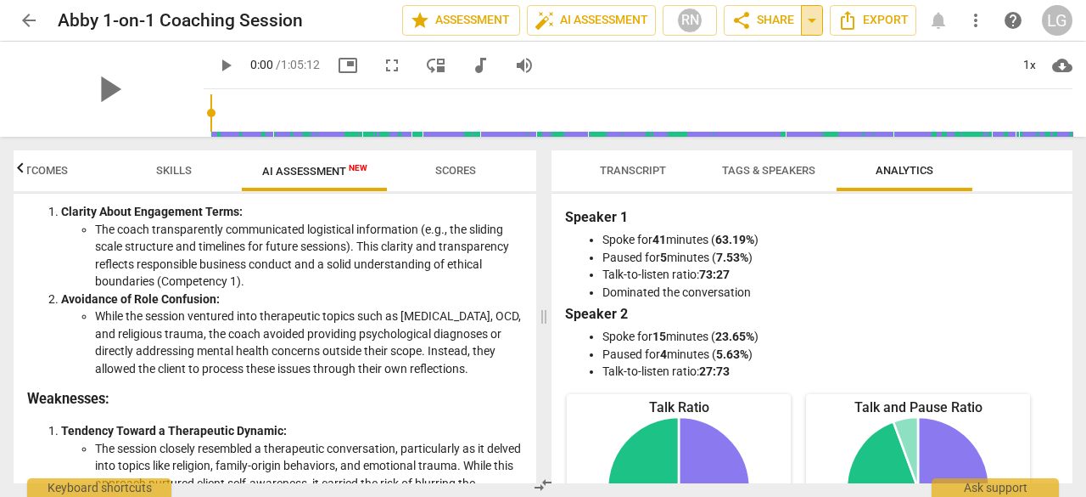
click at [818, 23] on span "arrow_drop_down" at bounding box center [812, 20] width 20 height 20
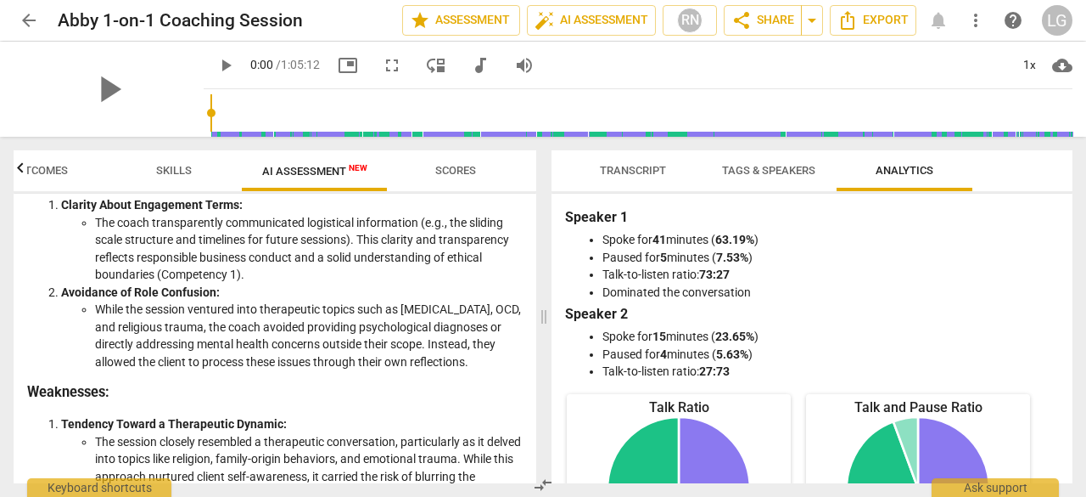
scroll to position [1613, 0]
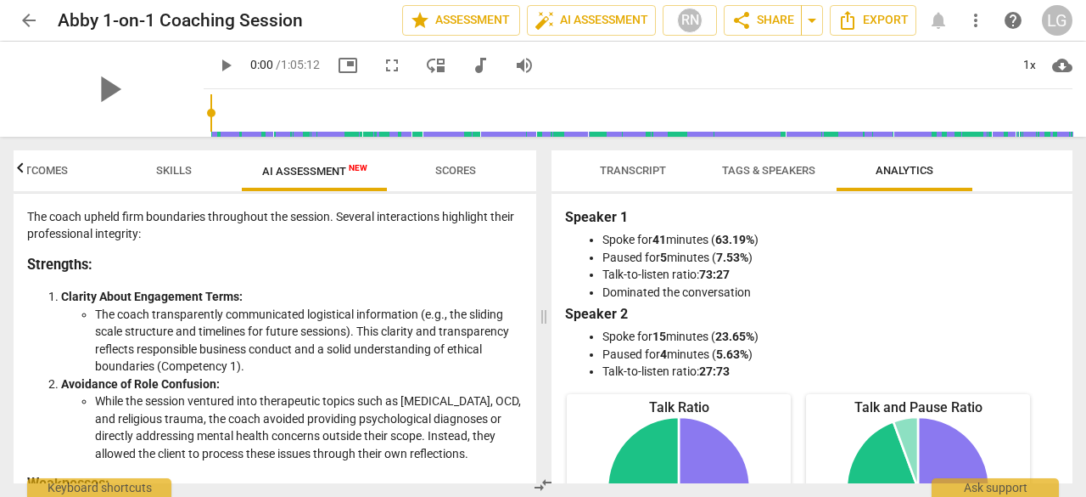
click at [445, 164] on span "Scores" at bounding box center [455, 170] width 41 height 13
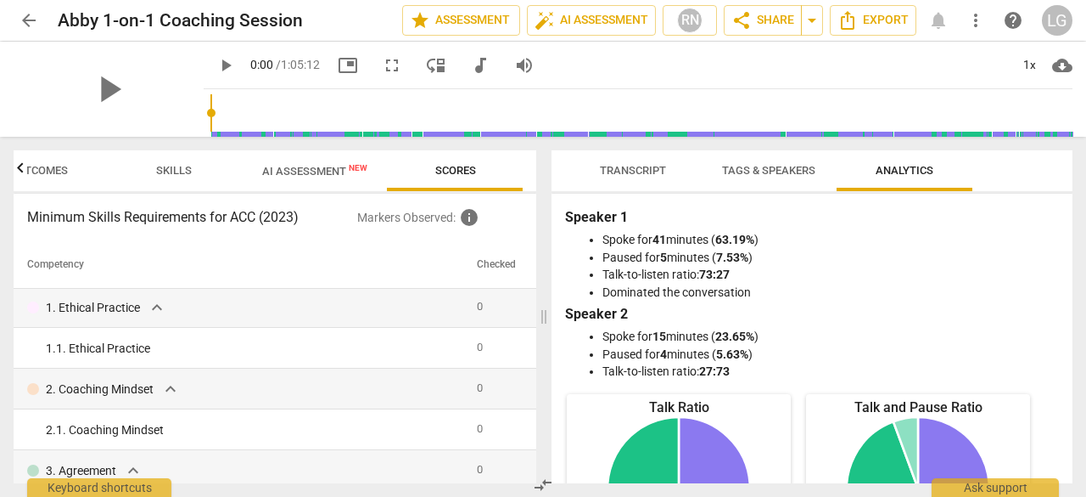
scroll to position [0, 0]
click at [338, 156] on button "AI Assessment New" at bounding box center [315, 170] width 146 height 41
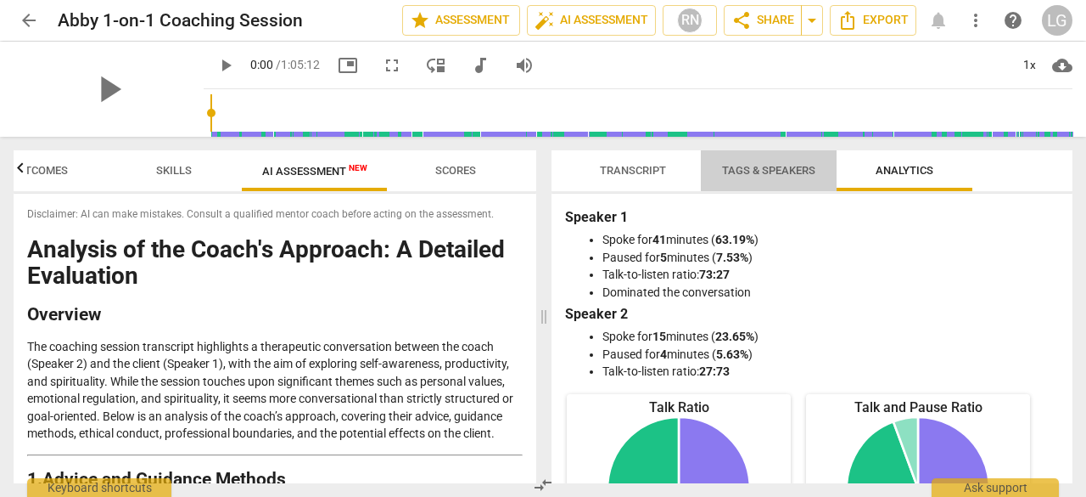
click at [765, 173] on span "Tags & Speakers" at bounding box center [768, 170] width 93 height 13
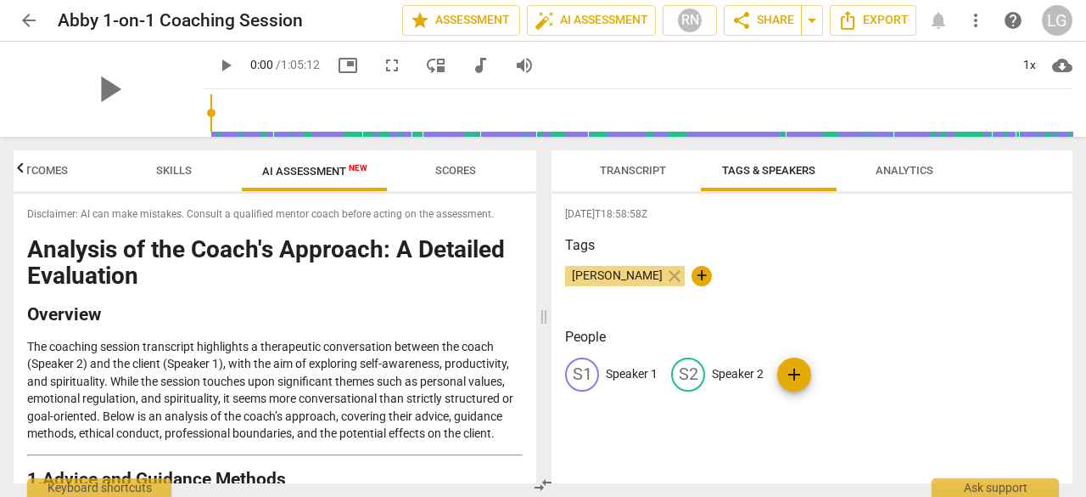
click at [621, 181] on span "Transcript" at bounding box center [633, 171] width 107 height 23
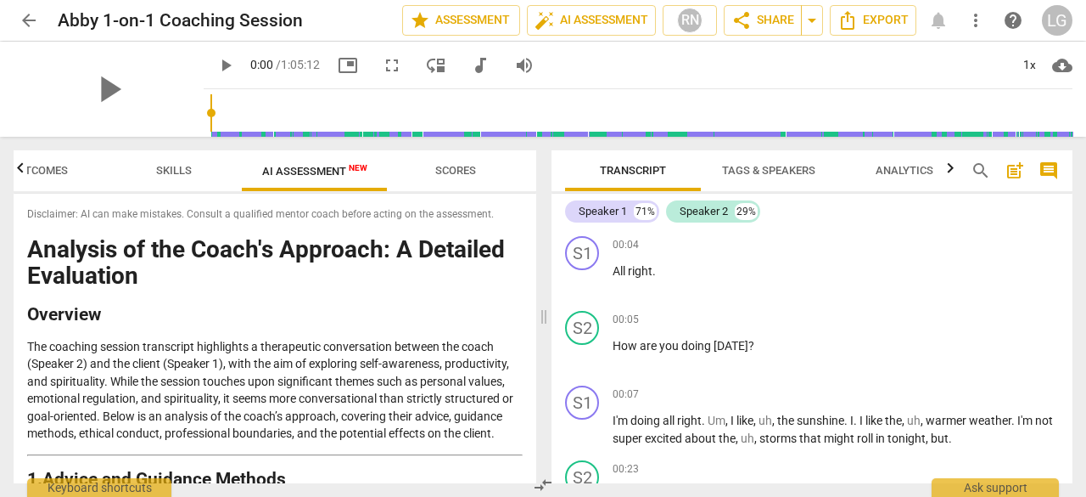
click at [31, 23] on span "arrow_back" at bounding box center [29, 20] width 20 height 20
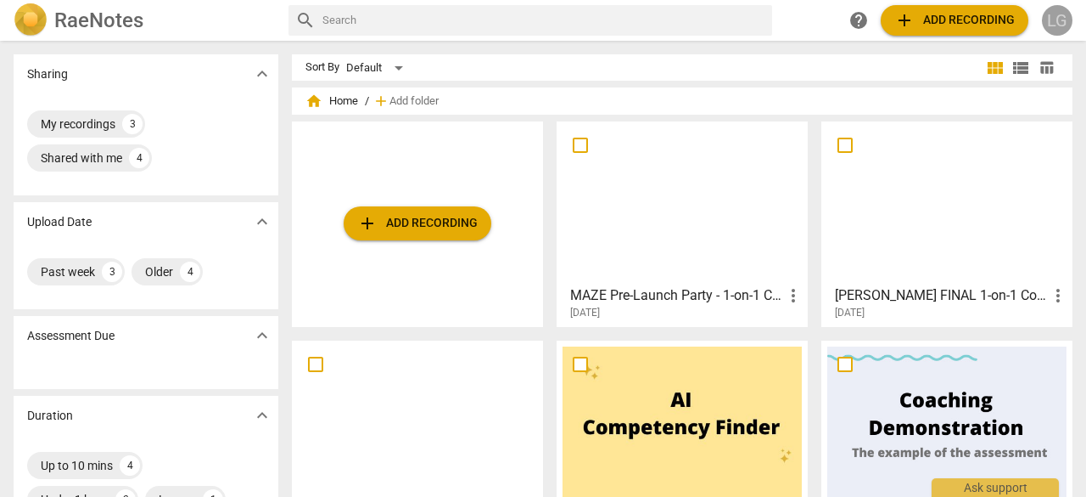
click at [1053, 24] on div "LG" at bounding box center [1057, 20] width 31 height 31
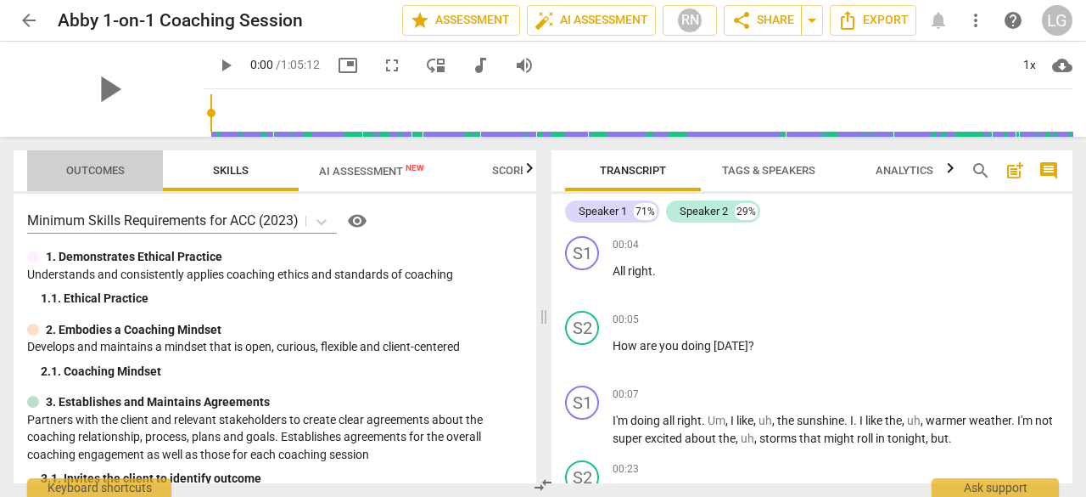
click at [58, 171] on span "Outcomes" at bounding box center [95, 171] width 99 height 23
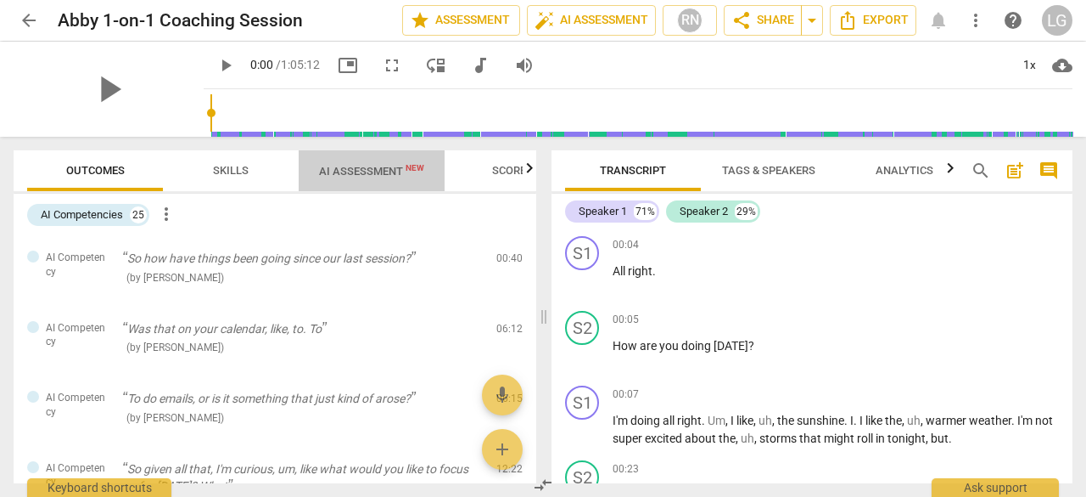
click at [358, 166] on span "AI Assessment New" at bounding box center [371, 171] width 105 height 13
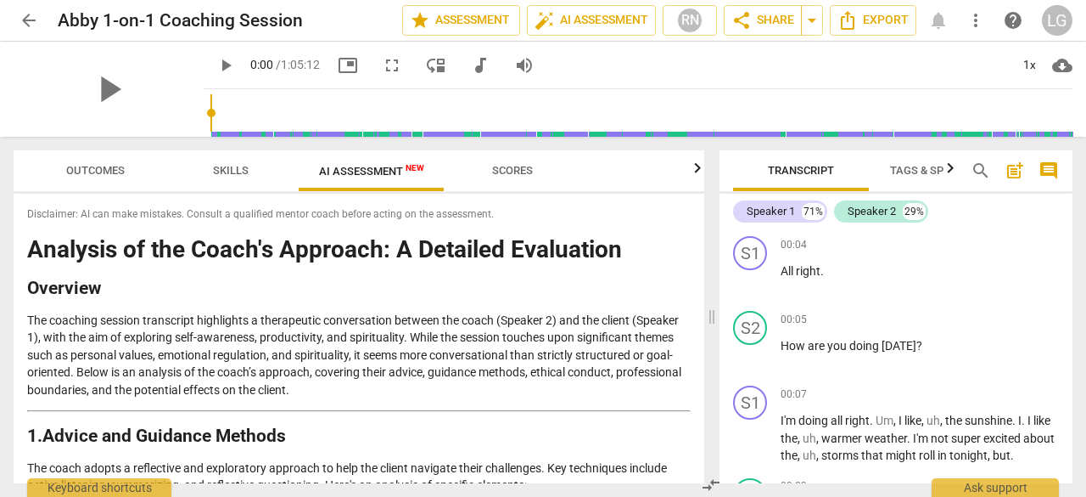
drag, startPoint x: 548, startPoint y: 307, endPoint x: 645, endPoint y: 227, distance: 125.4
click at [717, 316] on span at bounding box center [712, 317] width 10 height 360
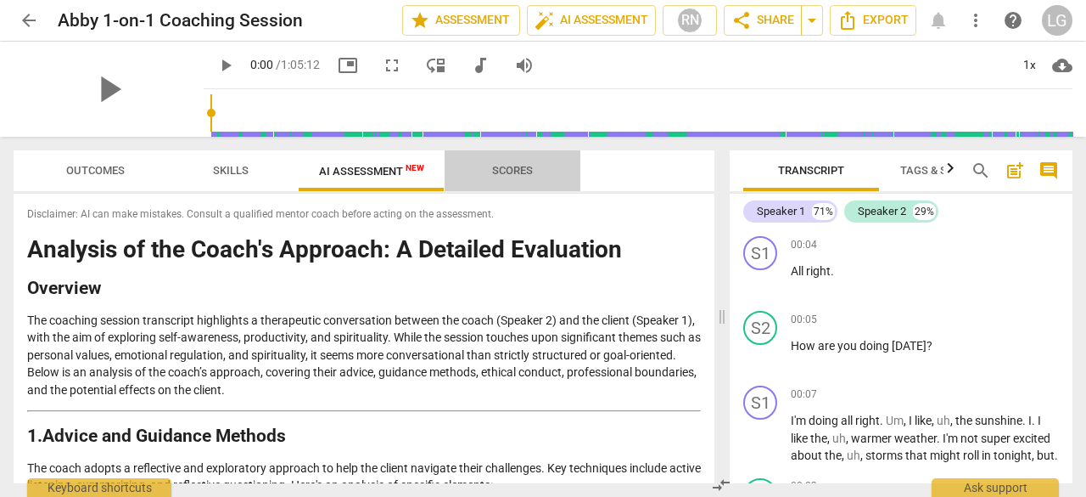
click at [496, 173] on span "Scores" at bounding box center [512, 170] width 41 height 13
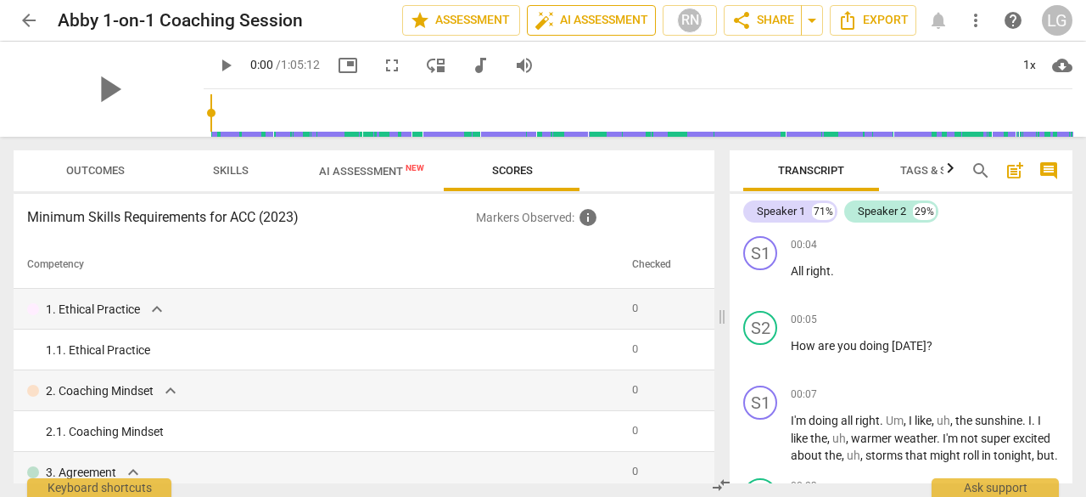
click at [605, 29] on span "auto_fix_high AI Assessment" at bounding box center [592, 20] width 114 height 20
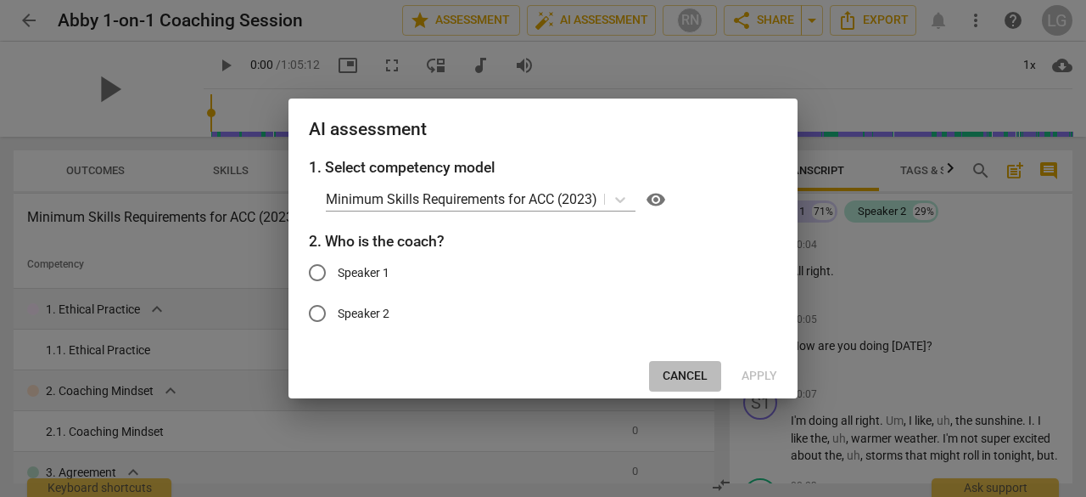
click at [681, 375] on span "Cancel" at bounding box center [685, 376] width 45 height 17
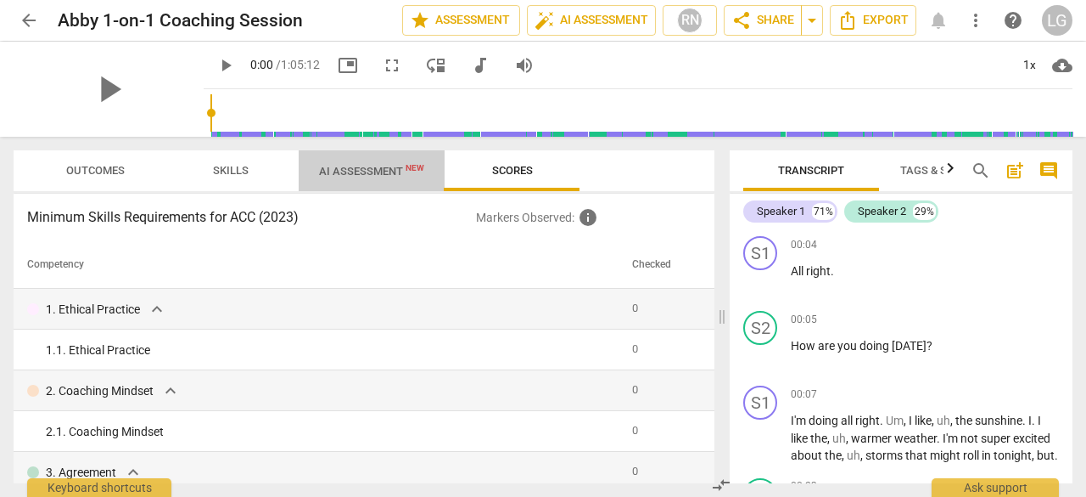
click at [337, 162] on span "AI Assessment New" at bounding box center [372, 170] width 146 height 25
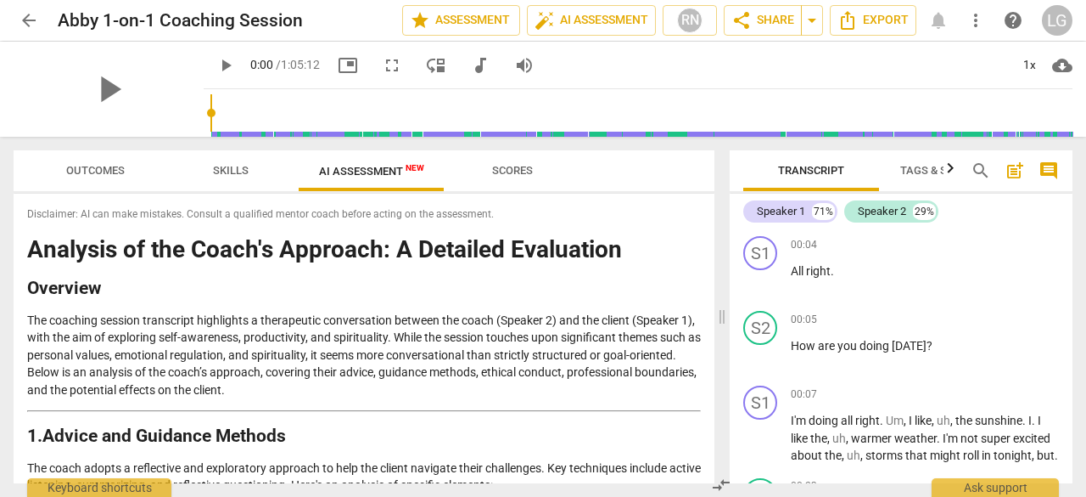
click at [516, 261] on h1 "Analysis of the Coach's Approach: A Detailed Evaluation" at bounding box center [364, 250] width 674 height 26
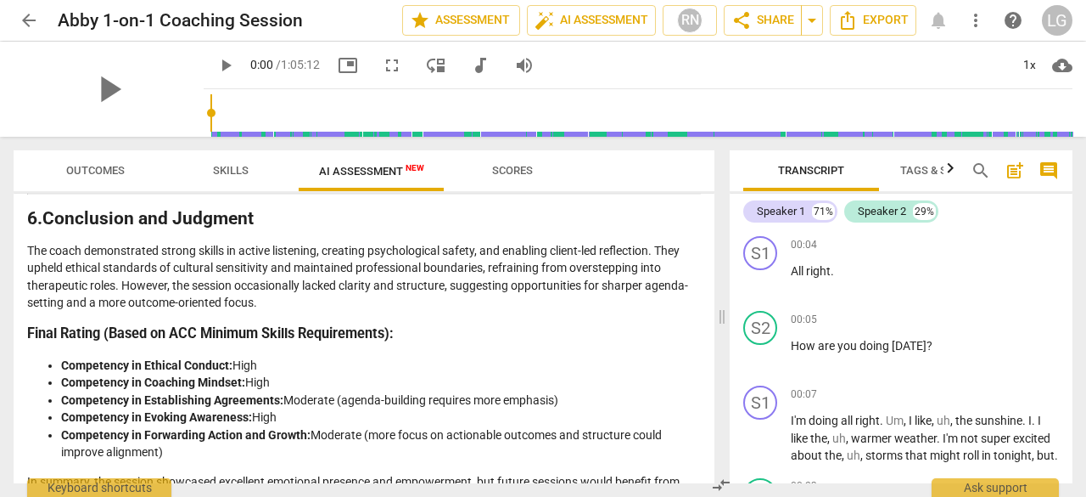
scroll to position [2530, 0]
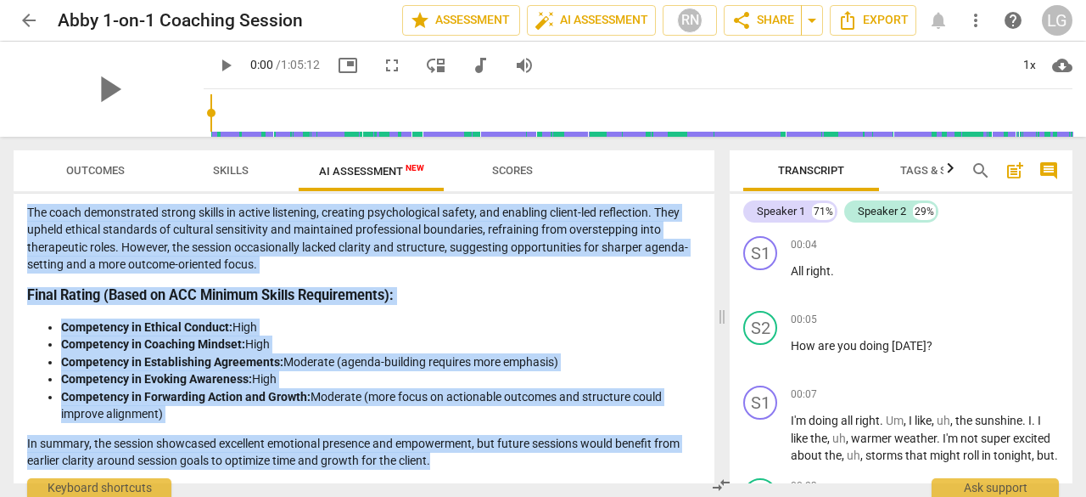
drag, startPoint x: 32, startPoint y: 253, endPoint x: 458, endPoint y: 462, distance: 473.8
copy div "Loremips do sit Ametc'a Elitsedd: E Temporin Utlaboreet Dolorema Ali enimadmi v…"
click at [594, 23] on span "auto_fix_high AI Assessment" at bounding box center [592, 20] width 114 height 20
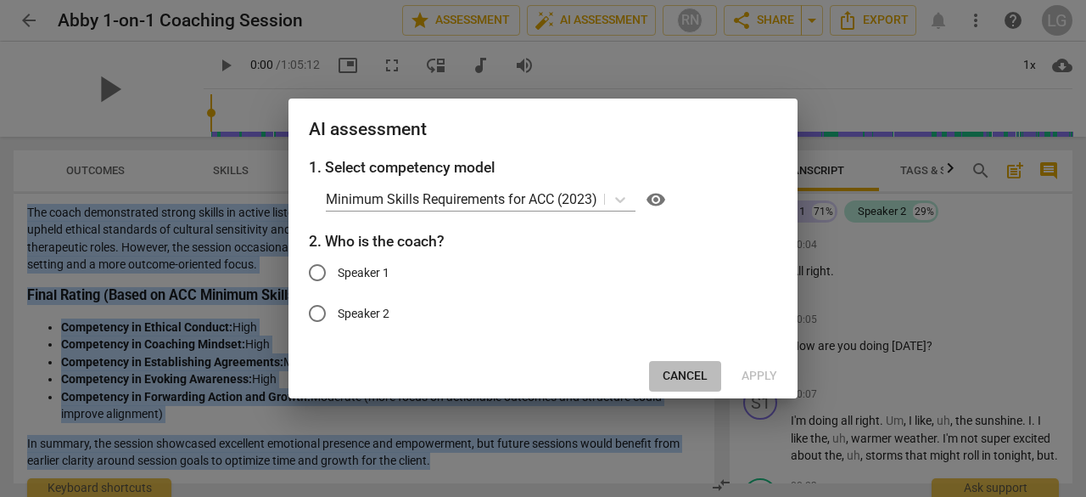
click at [699, 366] on button "Cancel" at bounding box center [685, 376] width 72 height 31
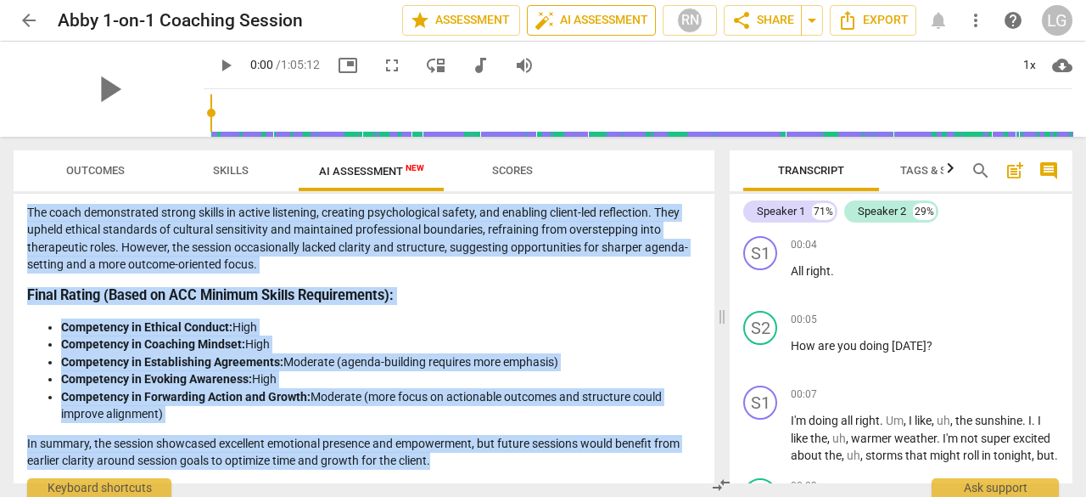
click at [567, 27] on span "auto_fix_high AI Assessment" at bounding box center [592, 20] width 114 height 20
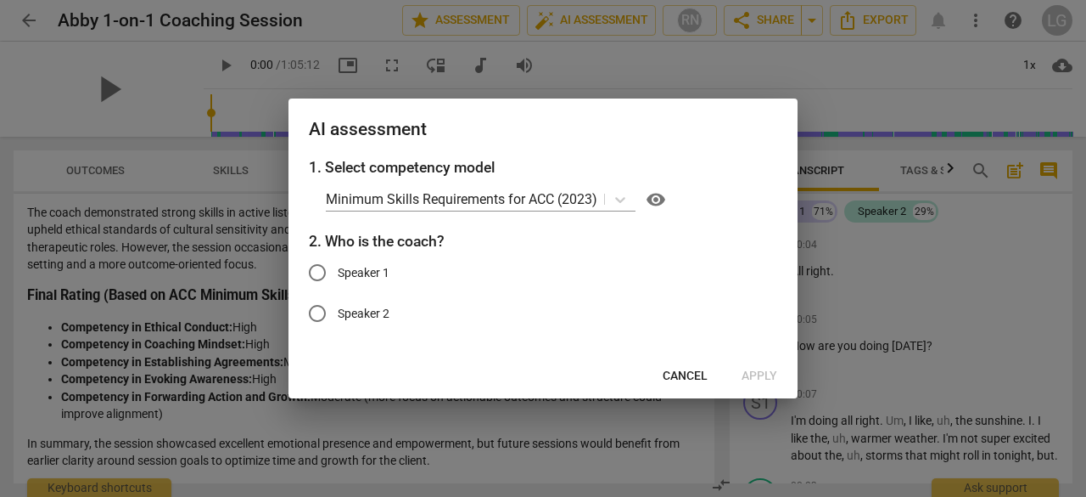
click at [352, 312] on span "Speaker 2" at bounding box center [364, 314] width 52 height 18
click at [338, 312] on input "Speaker 2" at bounding box center [317, 313] width 41 height 41
radio input "true"
click at [760, 365] on button "Apply" at bounding box center [759, 376] width 63 height 31
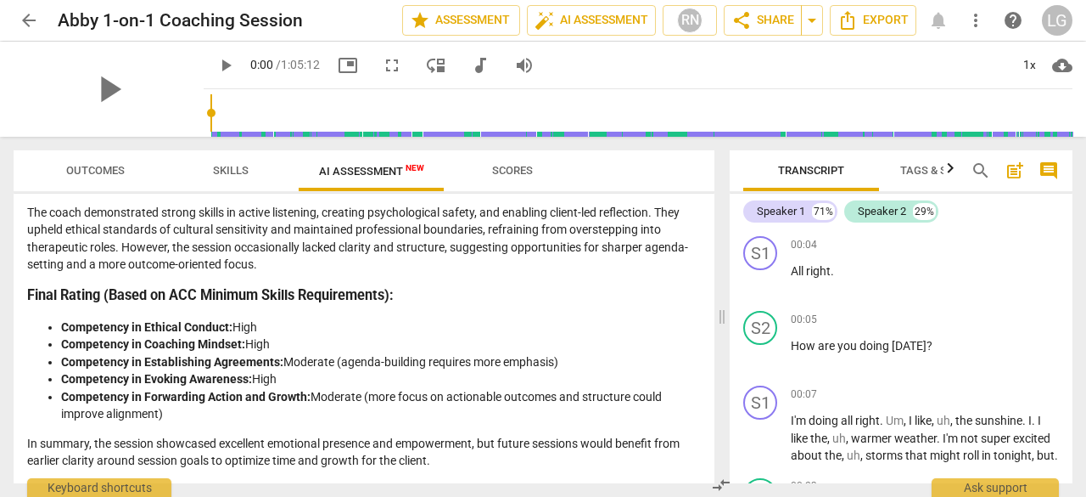
click at [512, 167] on span "Scores" at bounding box center [512, 170] width 41 height 13
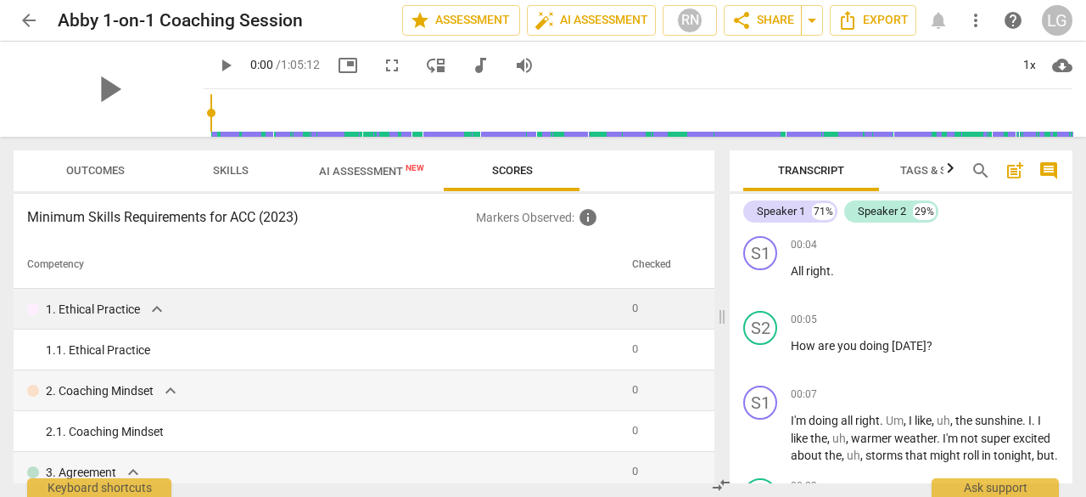
click at [633, 307] on span "0" at bounding box center [635, 307] width 6 height 13
click at [633, 308] on span "0" at bounding box center [635, 307] width 6 height 13
click at [647, 260] on th "Checked" at bounding box center [661, 265] width 70 height 48
click at [135, 485] on div "Keyboard shortcuts" at bounding box center [99, 482] width 144 height 27
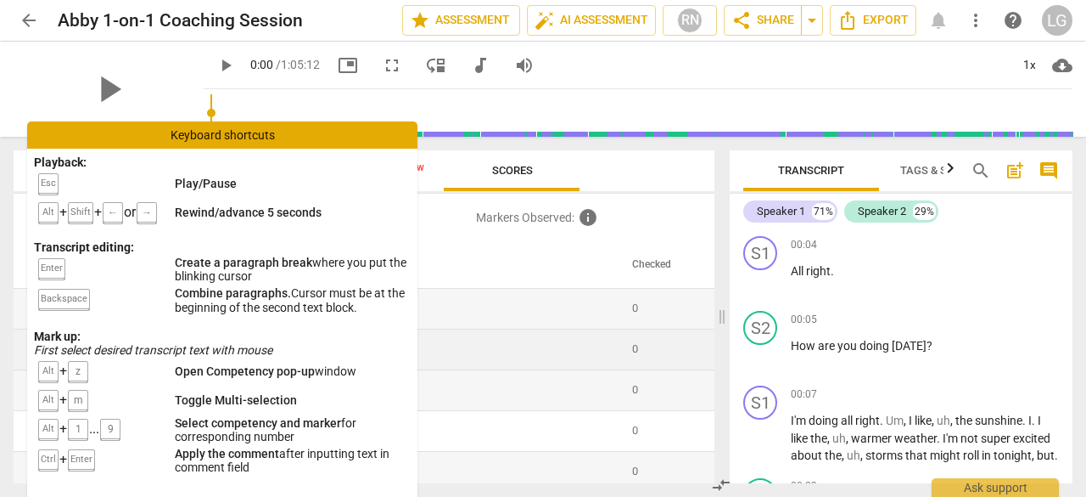
click at [445, 336] on td "1. 1. Ethical Practice" at bounding box center [320, 349] width 612 height 41
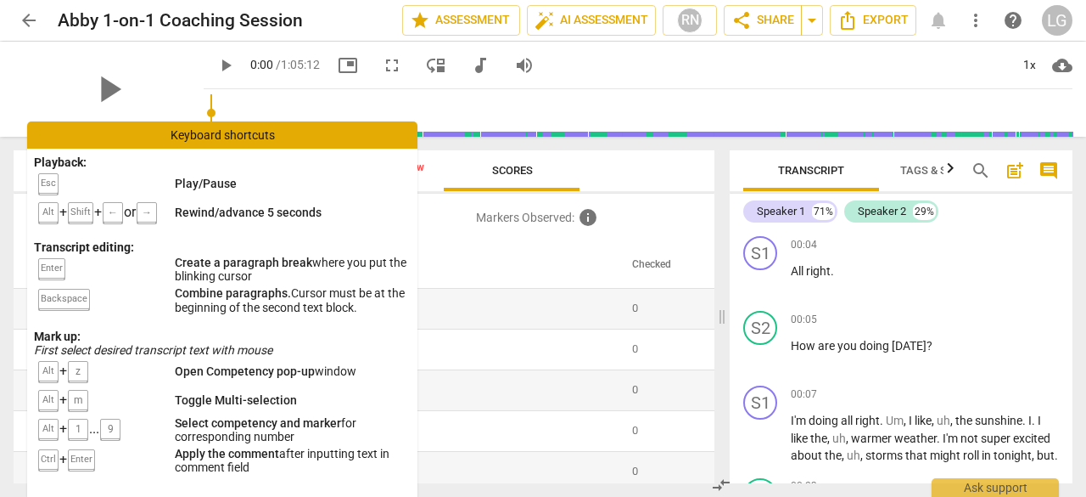
click at [490, 288] on th "Competency" at bounding box center [320, 265] width 612 height 48
click at [697, 252] on th at bounding box center [706, 265] width 19 height 48
click at [219, 134] on div "Keyboard shortcuts" at bounding box center [222, 134] width 390 height 27
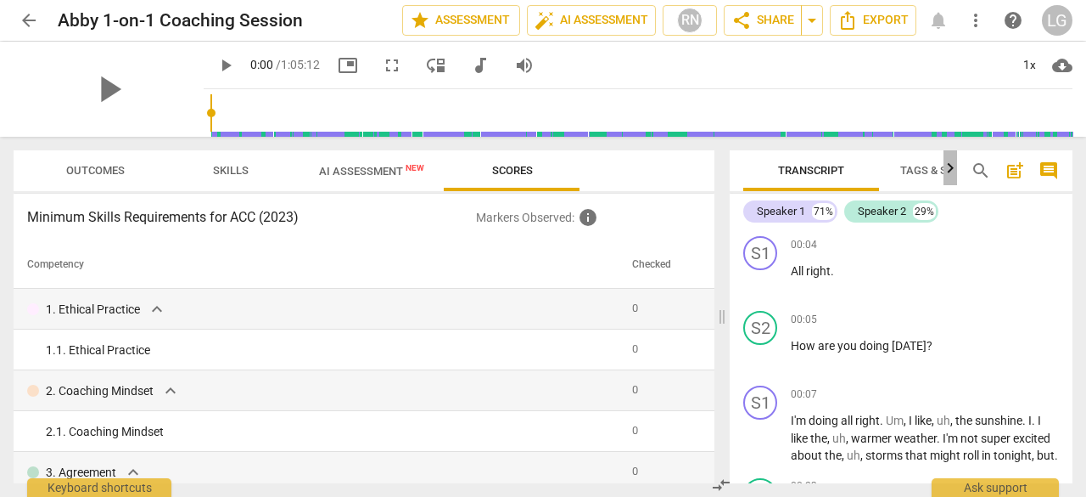
click at [952, 171] on icon "button" at bounding box center [951, 167] width 6 height 10
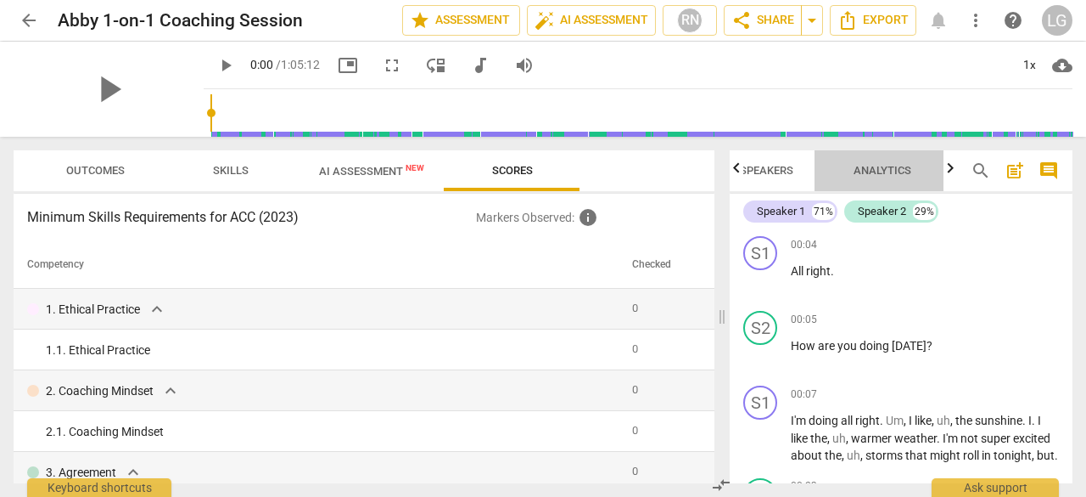
click at [887, 171] on span "Analytics" at bounding box center [883, 170] width 58 height 13
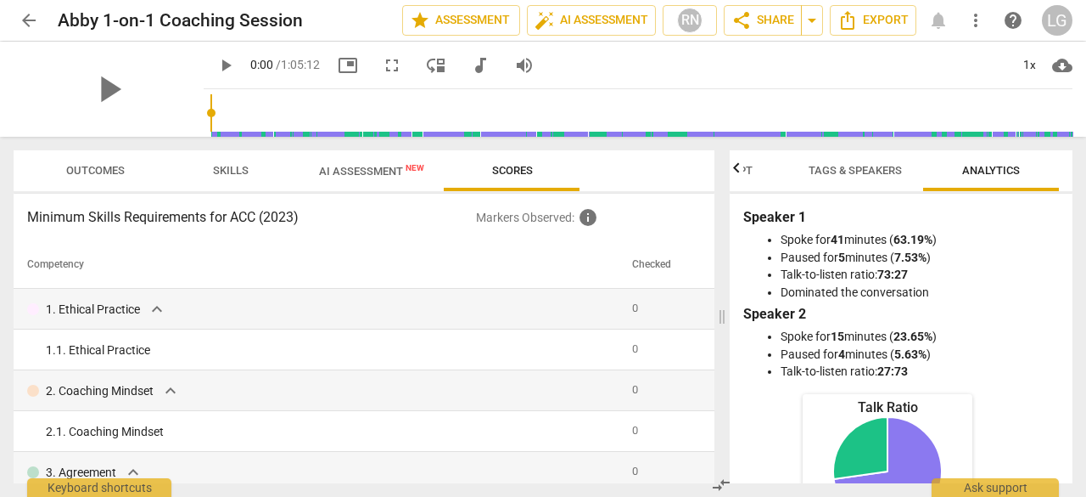
scroll to position [0, 92]
click at [853, 177] on span "Tags & Speakers" at bounding box center [855, 170] width 93 height 13
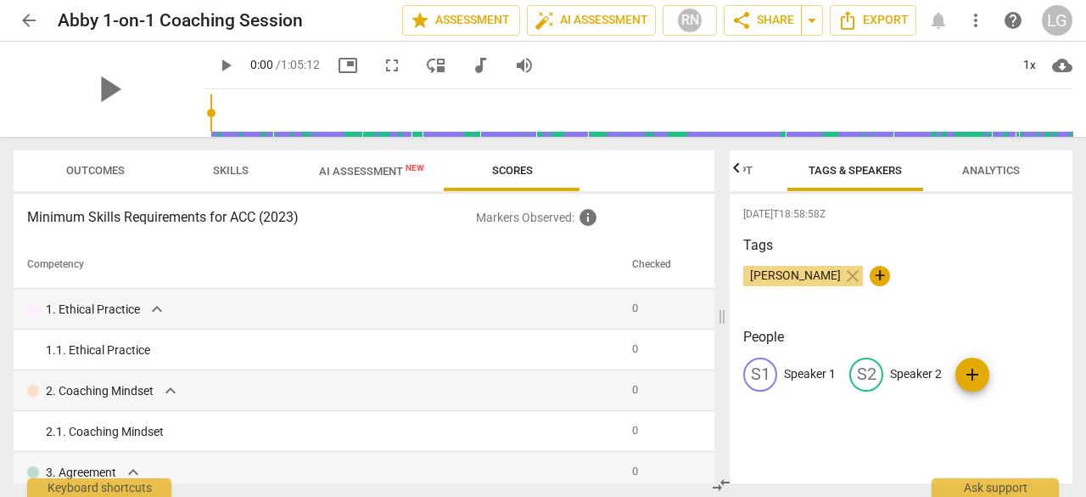
click at [740, 167] on icon "button" at bounding box center [737, 168] width 20 height 20
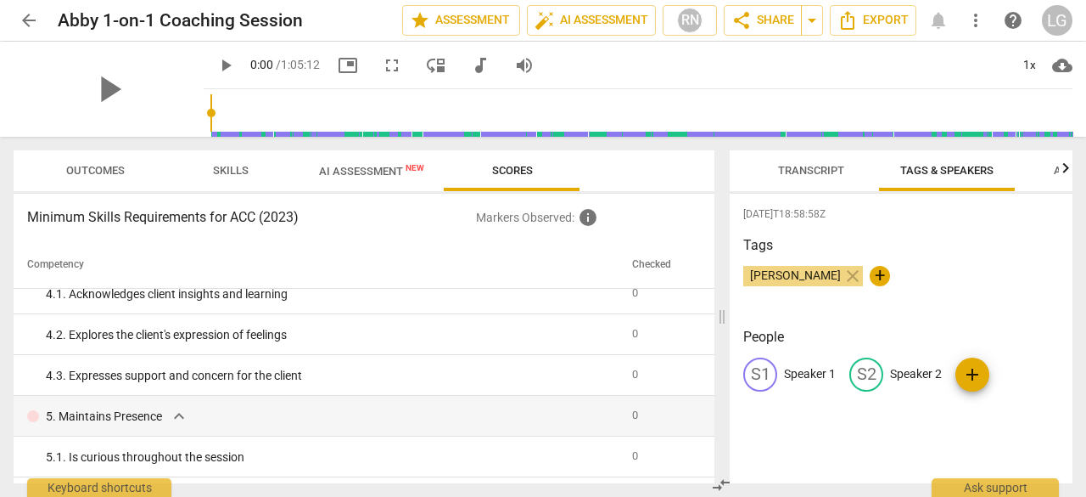
scroll to position [424, 0]
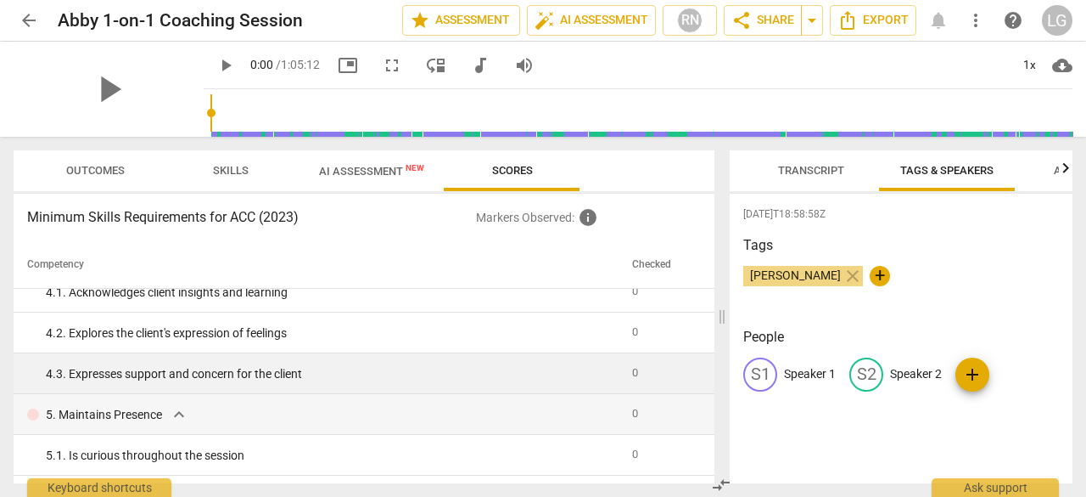
click at [194, 369] on div "4. 3. Expresses support and concern for the client" at bounding box center [332, 374] width 573 height 18
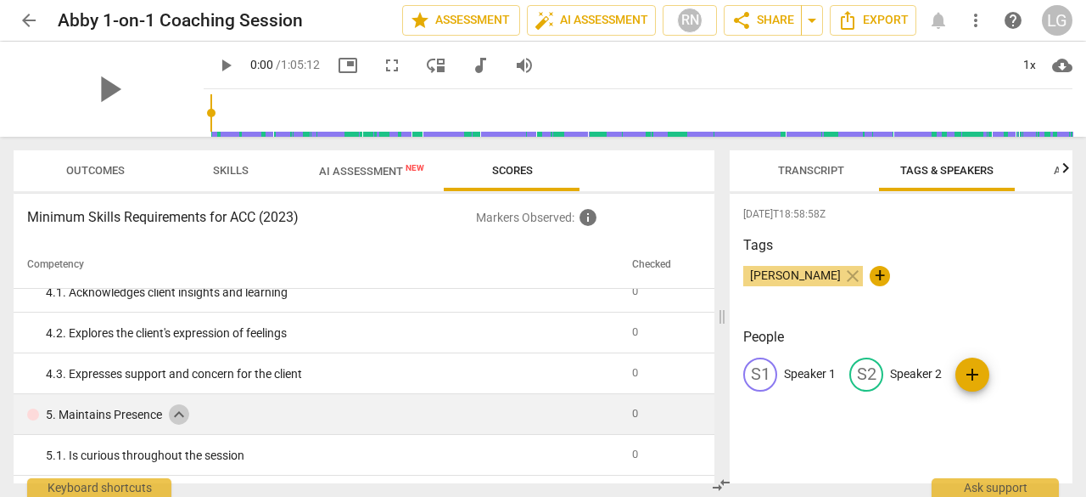
click at [180, 413] on span "expand_more" at bounding box center [179, 414] width 20 height 20
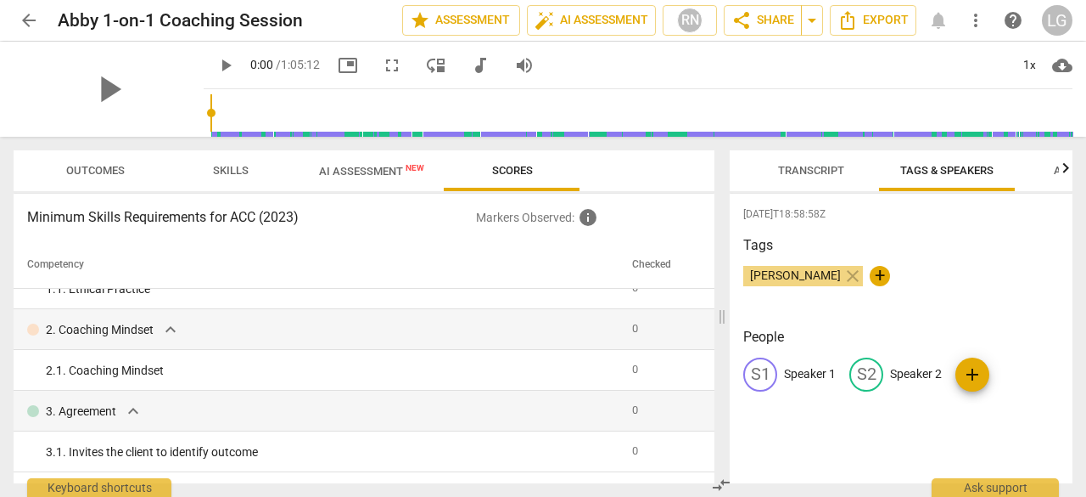
scroll to position [0, 0]
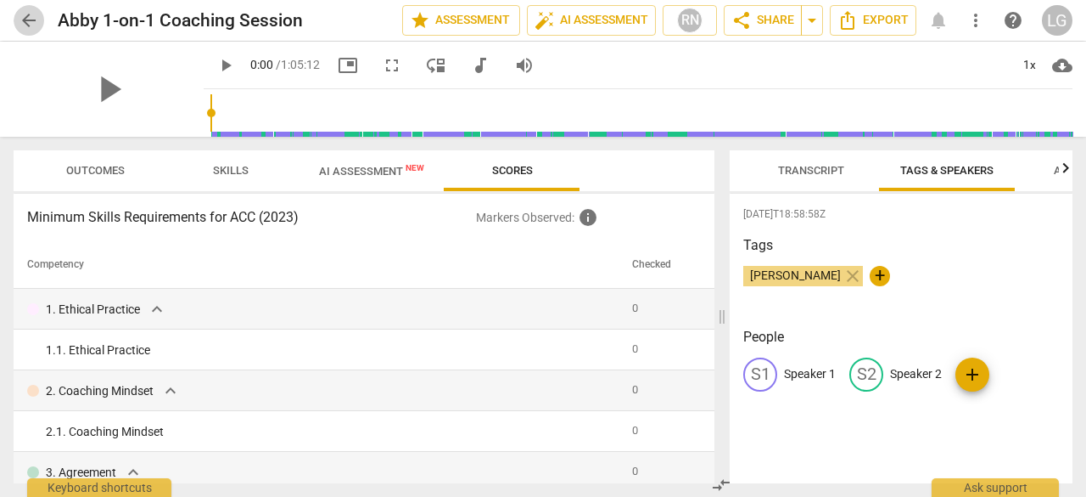
click at [29, 18] on span "arrow_back" at bounding box center [29, 20] width 20 height 20
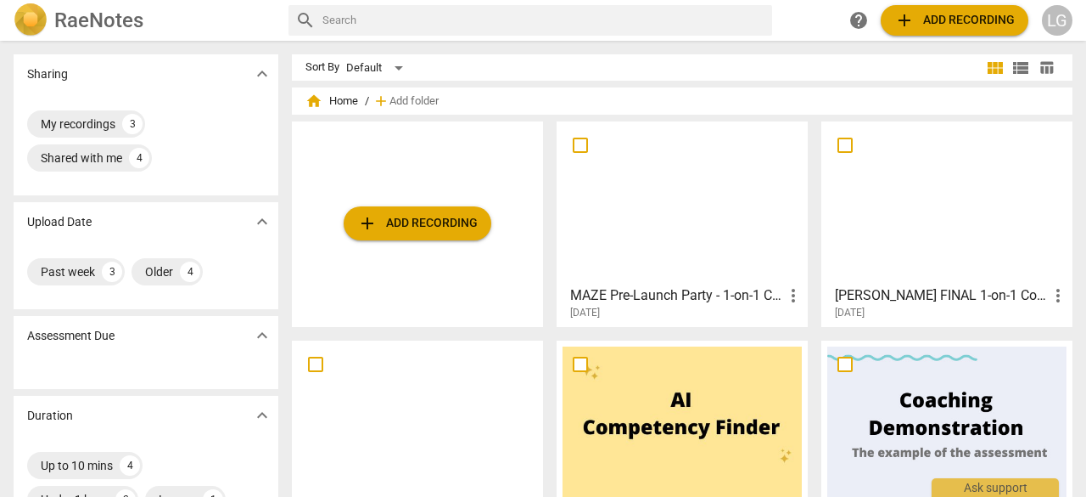
click at [920, 14] on span "add Add recording" at bounding box center [955, 20] width 121 height 20
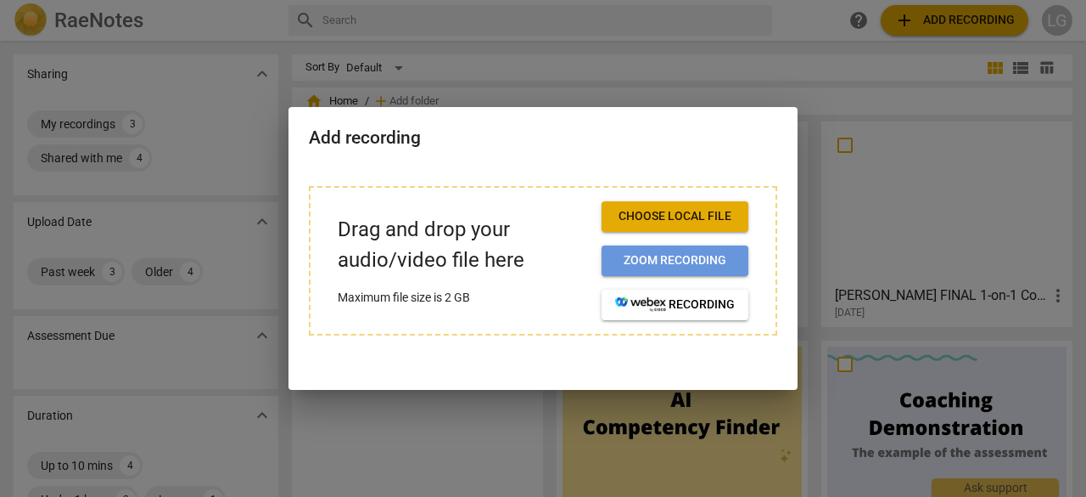
click at [667, 261] on span "Zoom recording" at bounding box center [675, 260] width 120 height 17
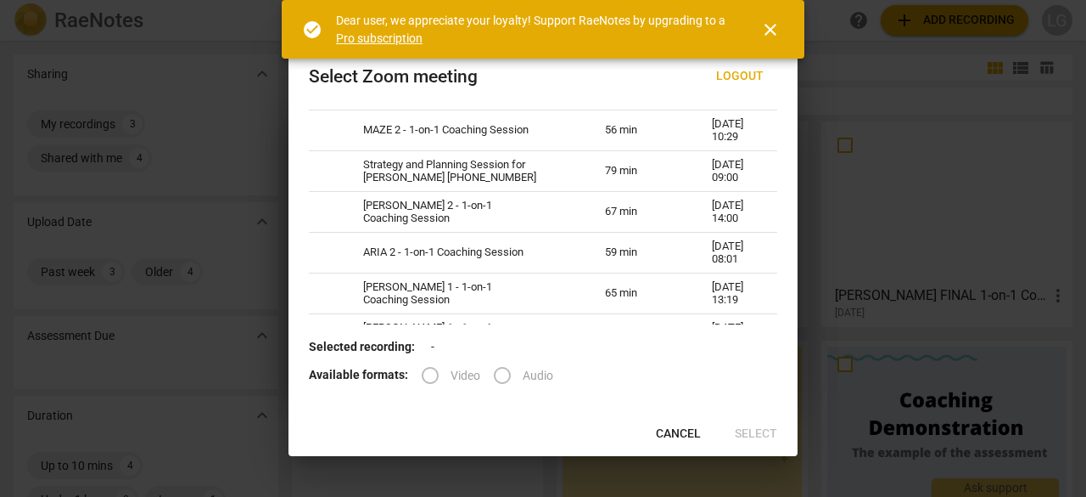
scroll to position [849, 0]
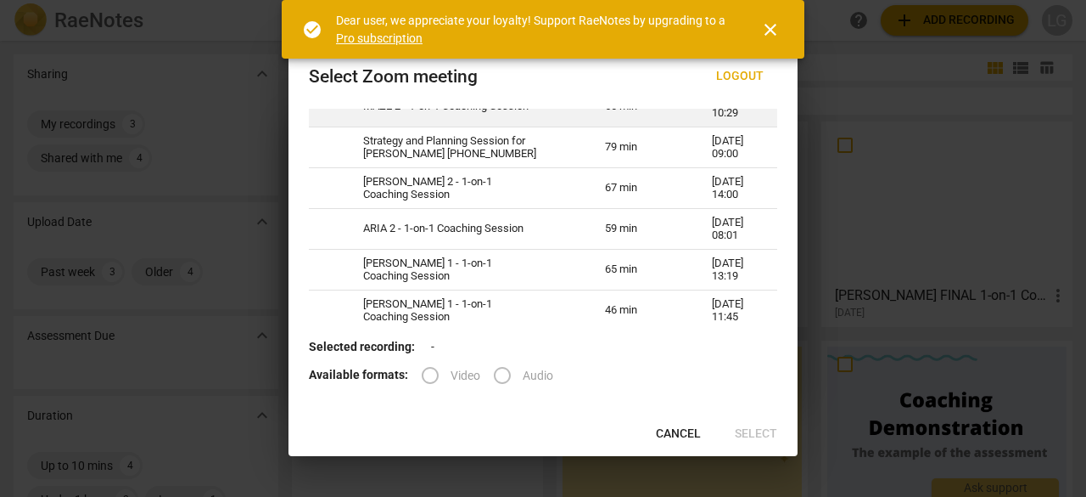
click at [431, 127] on td "MAZE 2 - 1-on-1 Coaching Session" at bounding box center [464, 107] width 242 height 41
radio input "true"
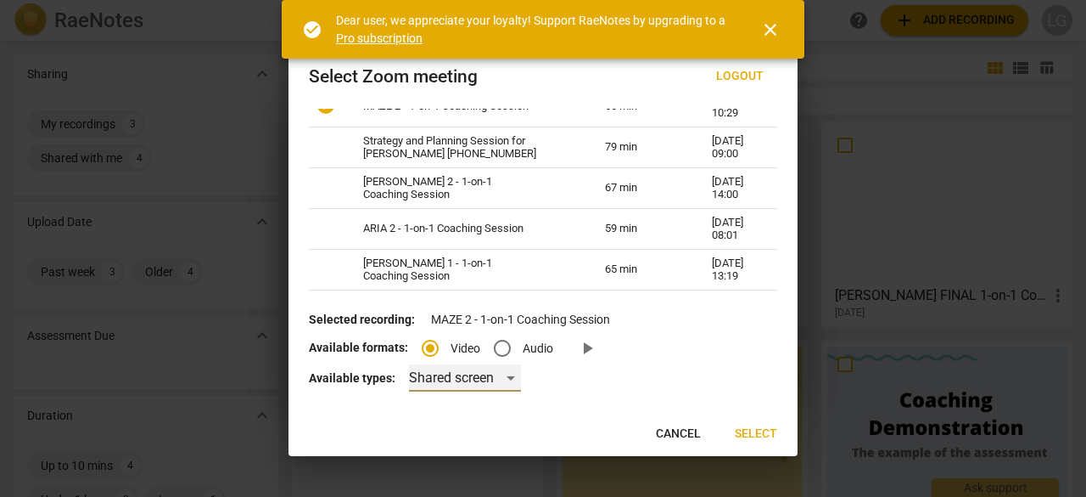
click at [473, 381] on div "Shared screen" at bounding box center [465, 377] width 112 height 27
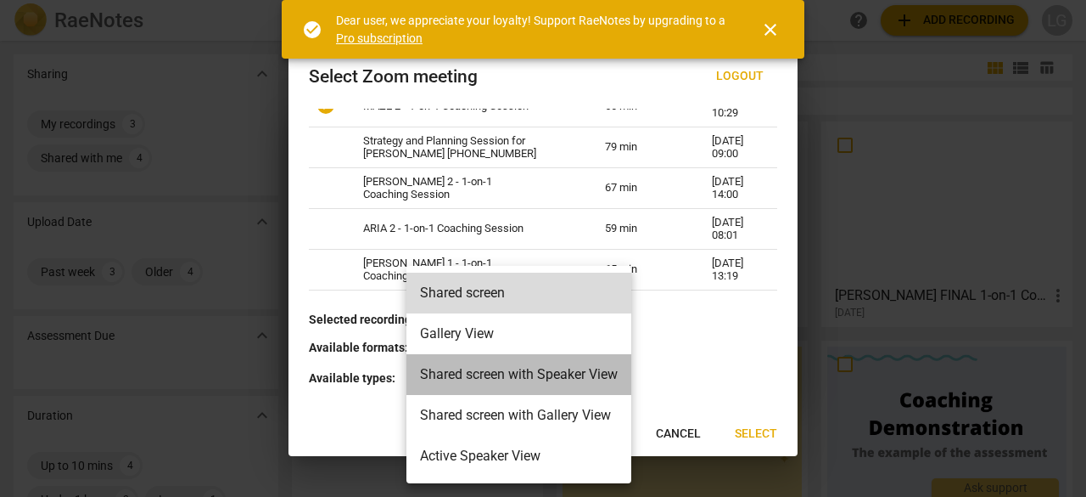
click at [510, 374] on li "Shared screen with Speaker View" at bounding box center [519, 374] width 225 height 41
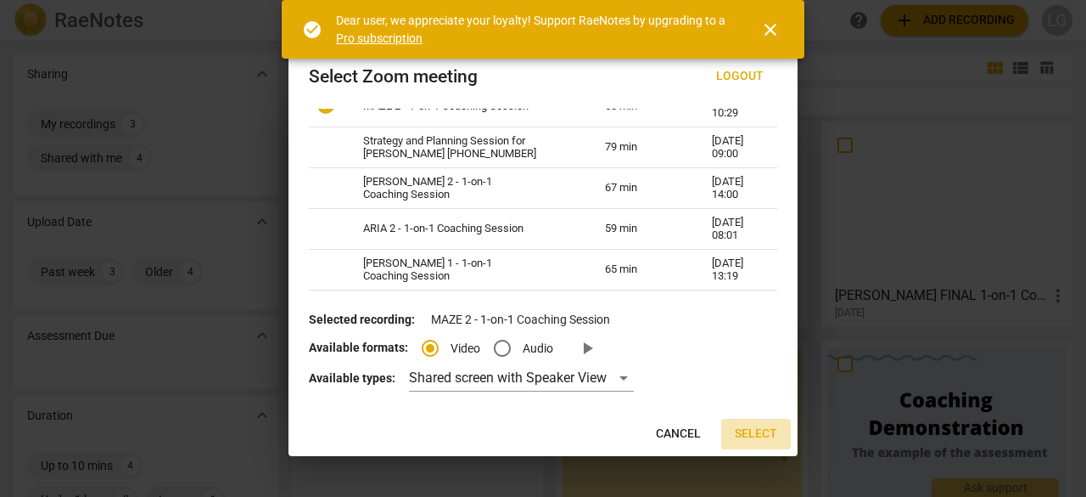
click at [753, 434] on span "Select" at bounding box center [756, 433] width 42 height 17
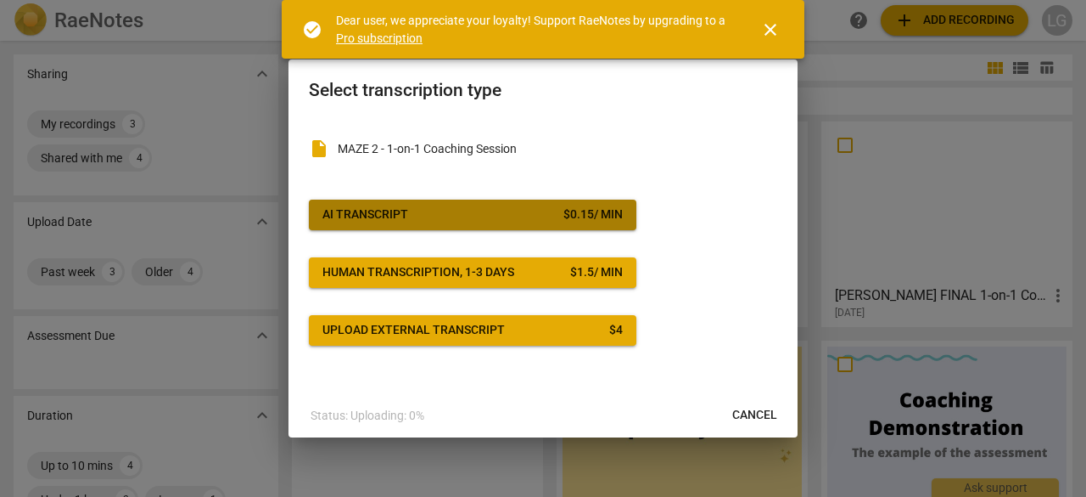
click at [530, 209] on span "AI Transcript $ 0.15 / min" at bounding box center [473, 214] width 300 height 17
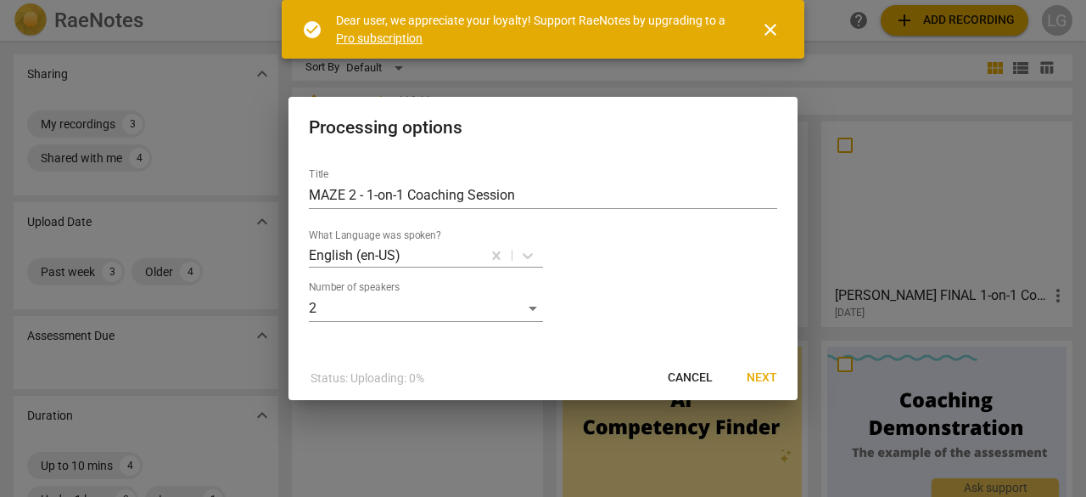
click at [772, 382] on span "Next" at bounding box center [762, 377] width 31 height 17
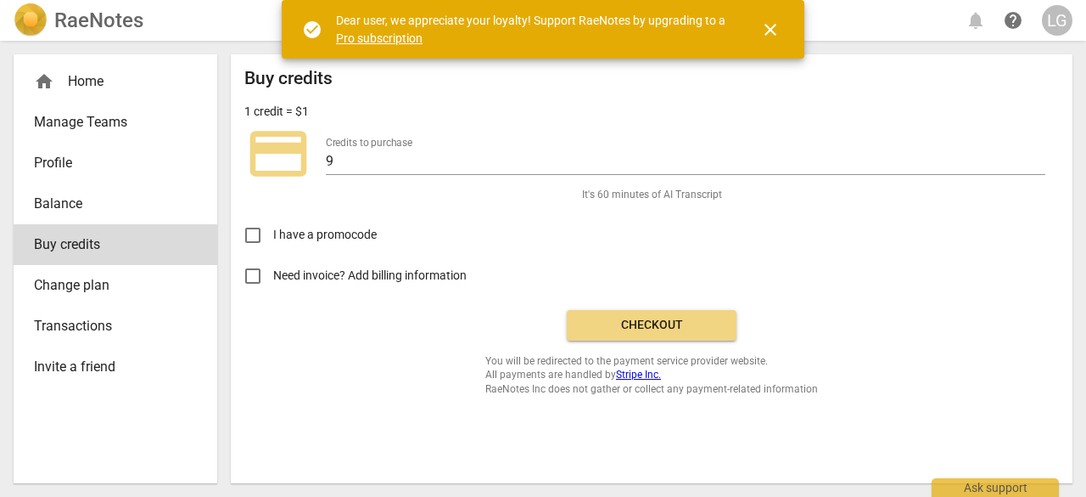
click at [701, 332] on span "Checkout" at bounding box center [652, 325] width 143 height 17
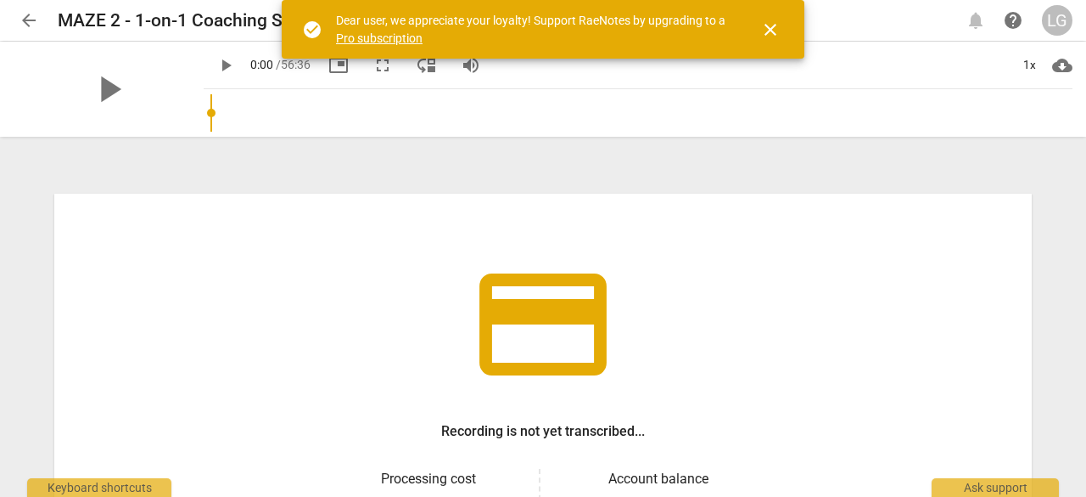
click at [783, 27] on span "close" at bounding box center [770, 30] width 41 height 20
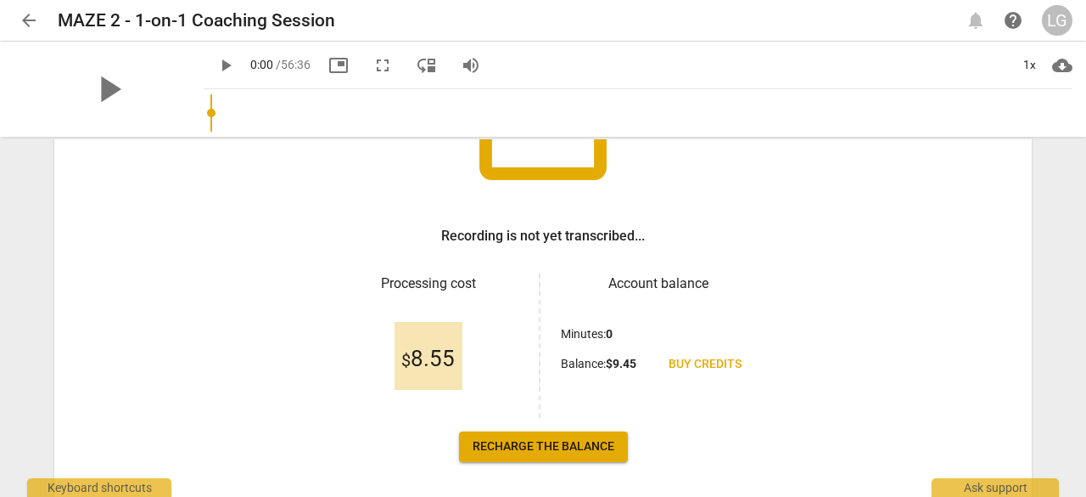
scroll to position [170, 0]
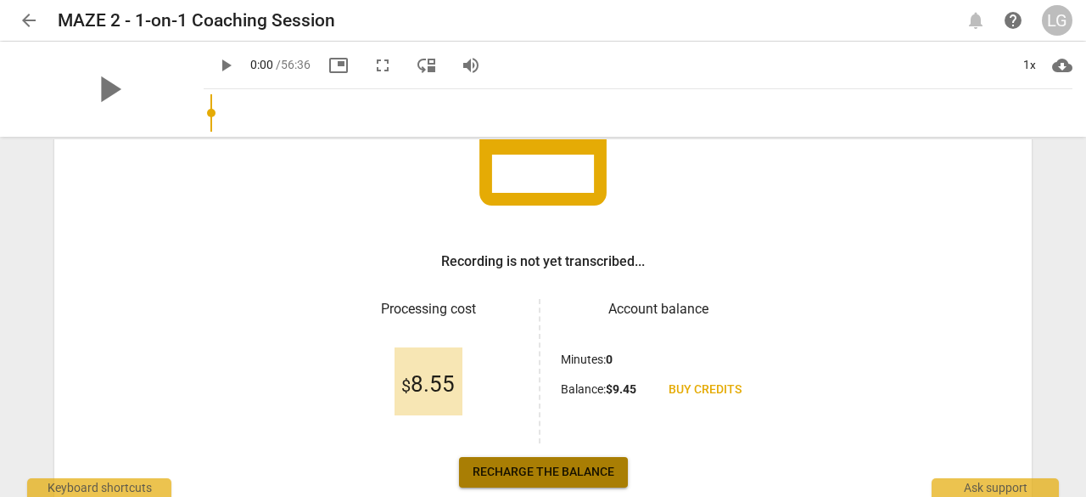
click at [536, 475] on span "Recharge the balance" at bounding box center [544, 471] width 142 height 17
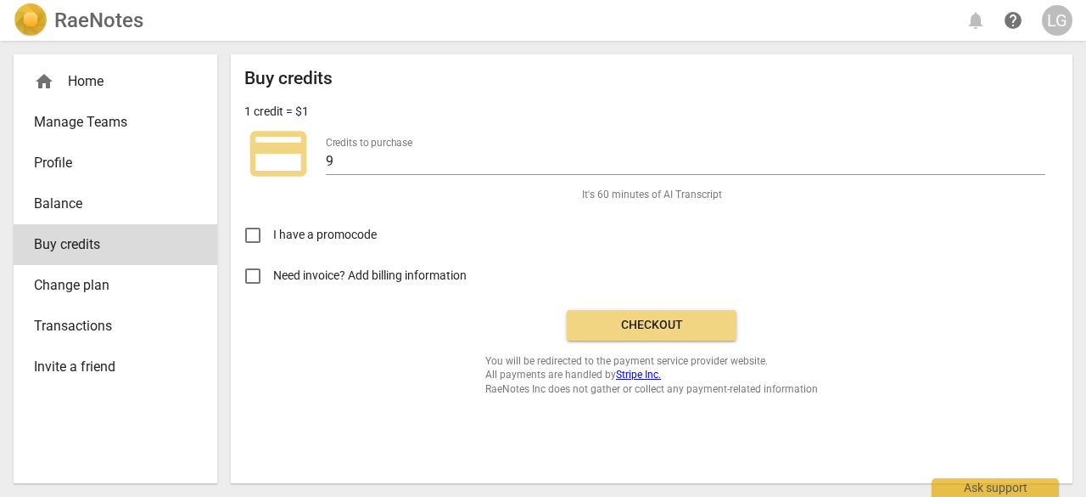
click at [126, 18] on h2 "RaeNotes" at bounding box center [98, 20] width 89 height 24
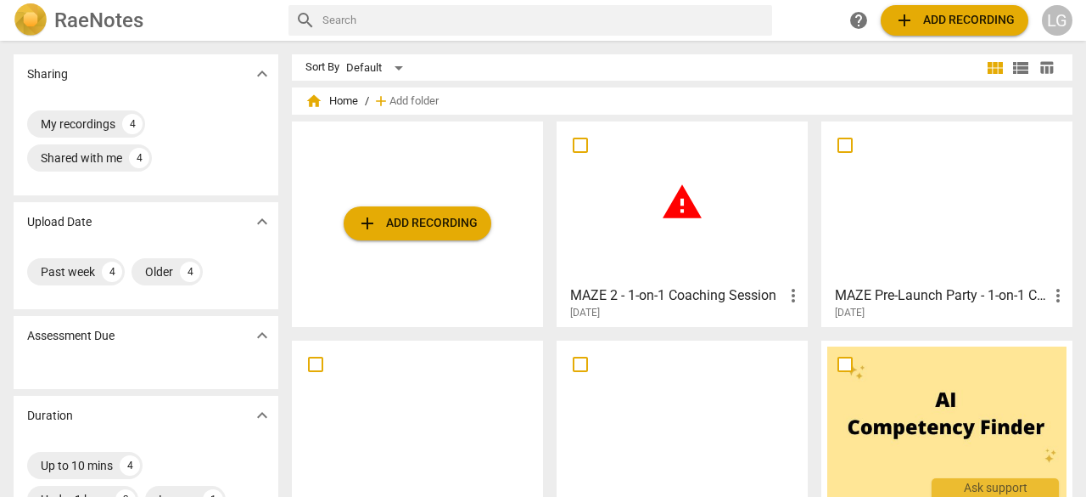
click at [669, 221] on span "warning" at bounding box center [682, 202] width 42 height 42
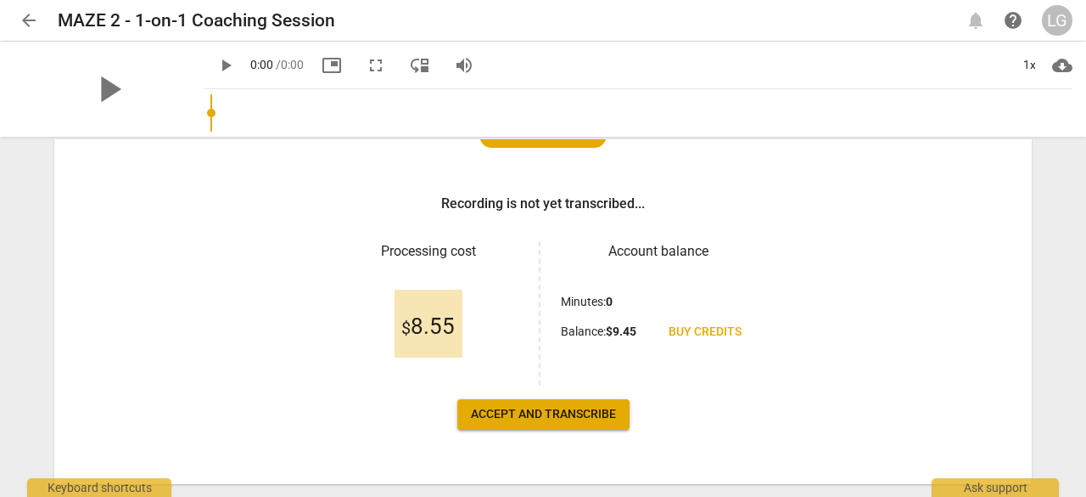
scroll to position [268, 0]
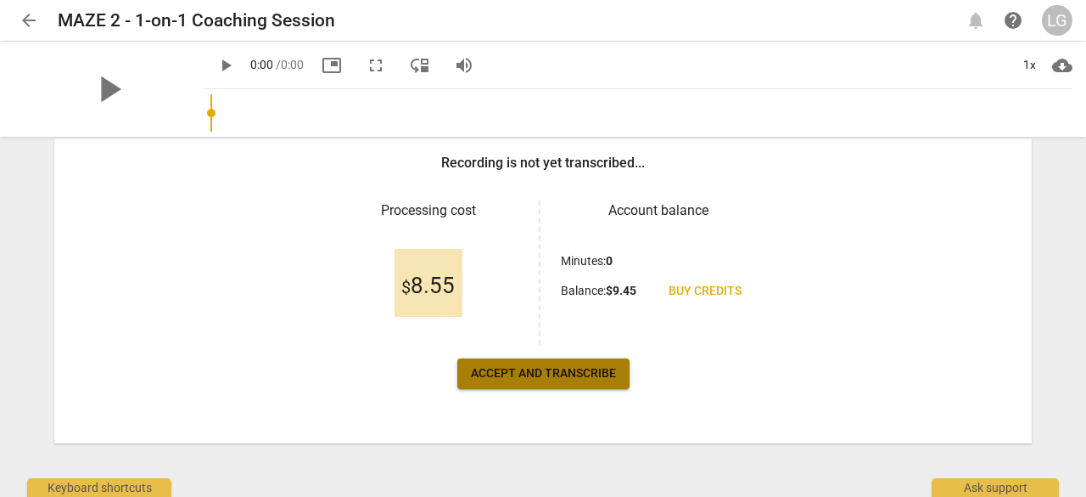
click at [509, 381] on button "Accept and transcribe" at bounding box center [544, 373] width 172 height 31
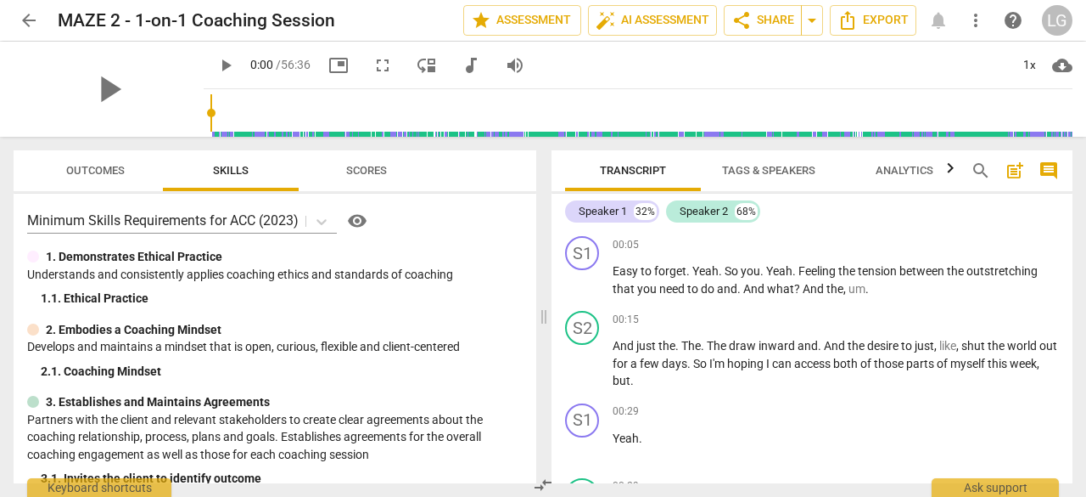
click at [40, 8] on link "arrow_back" at bounding box center [29, 20] width 31 height 31
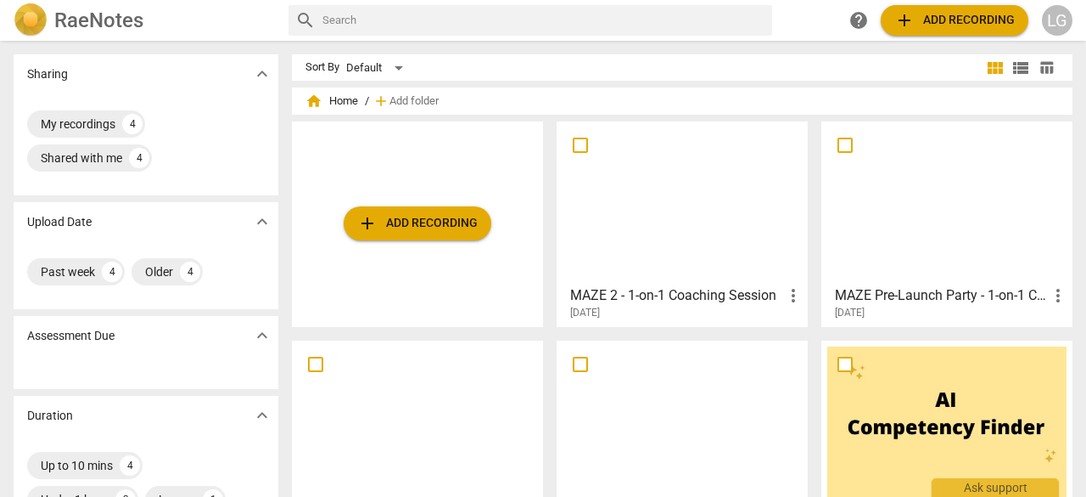
click at [718, 255] on div at bounding box center [682, 202] width 239 height 150
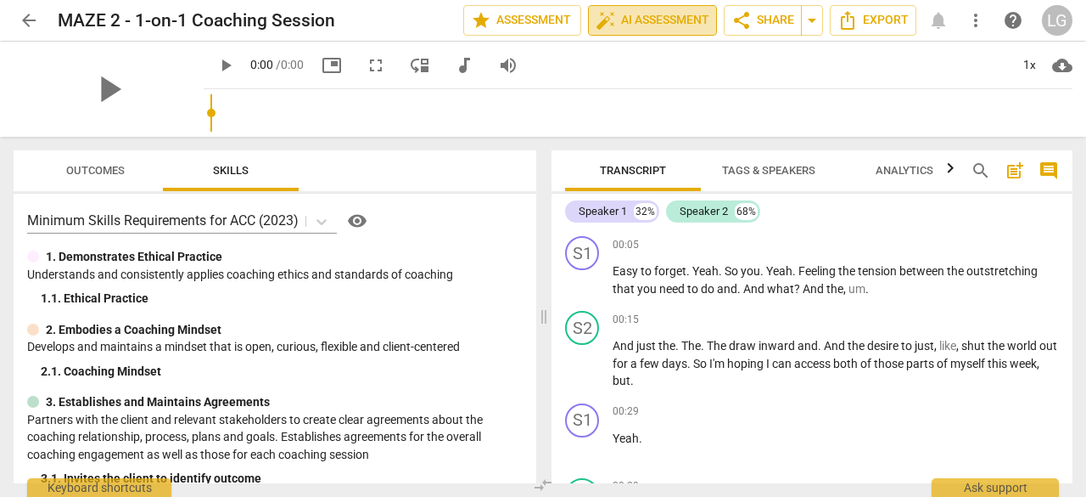
click at [668, 25] on span "auto_fix_high AI Assessment" at bounding box center [653, 20] width 114 height 20
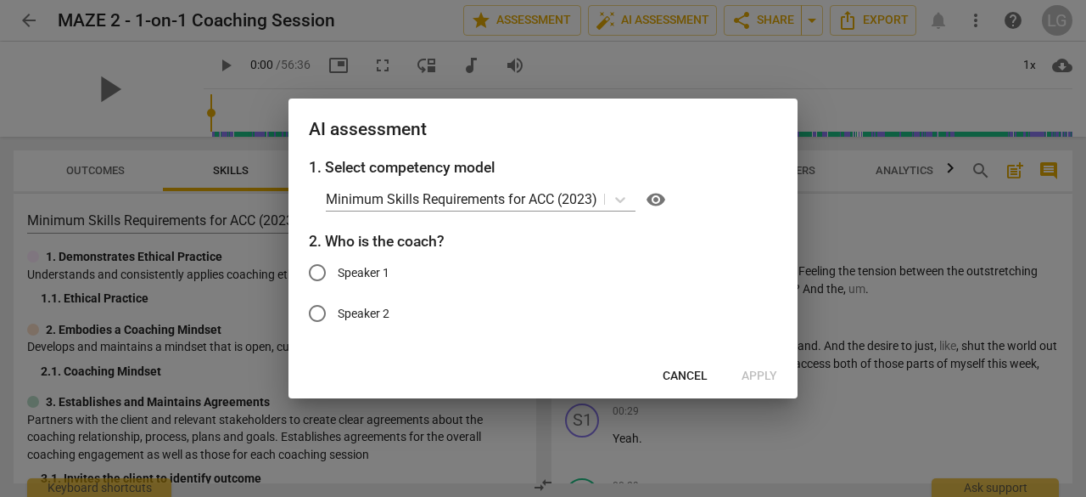
click at [688, 384] on span "Cancel" at bounding box center [685, 376] width 45 height 17
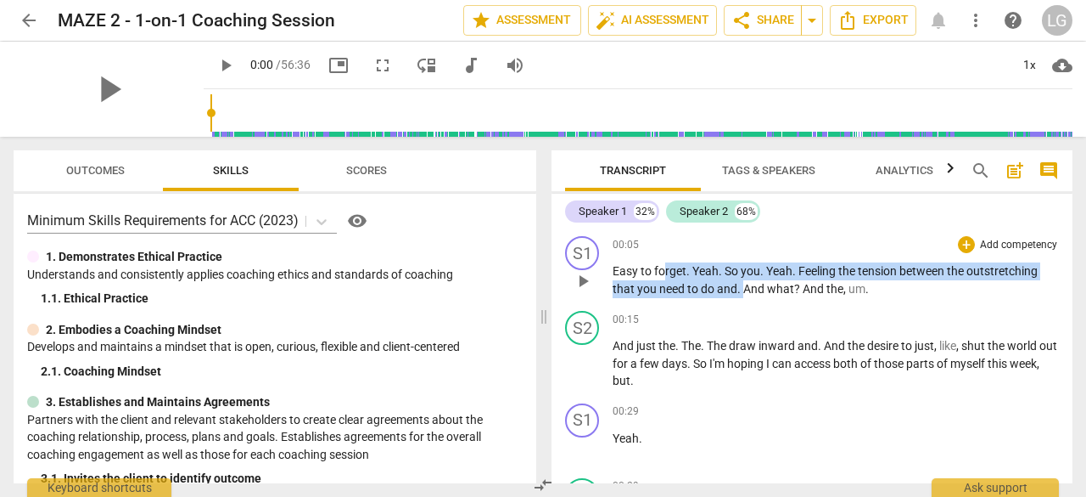
drag, startPoint x: 664, startPoint y: 272, endPoint x: 742, endPoint y: 283, distance: 78.9
click at [742, 283] on p "Easy to forget . Yeah . So you . Yeah . Feeling the tension between the outstre…" at bounding box center [836, 279] width 446 height 35
click at [715, 288] on span "do" at bounding box center [709, 289] width 16 height 14
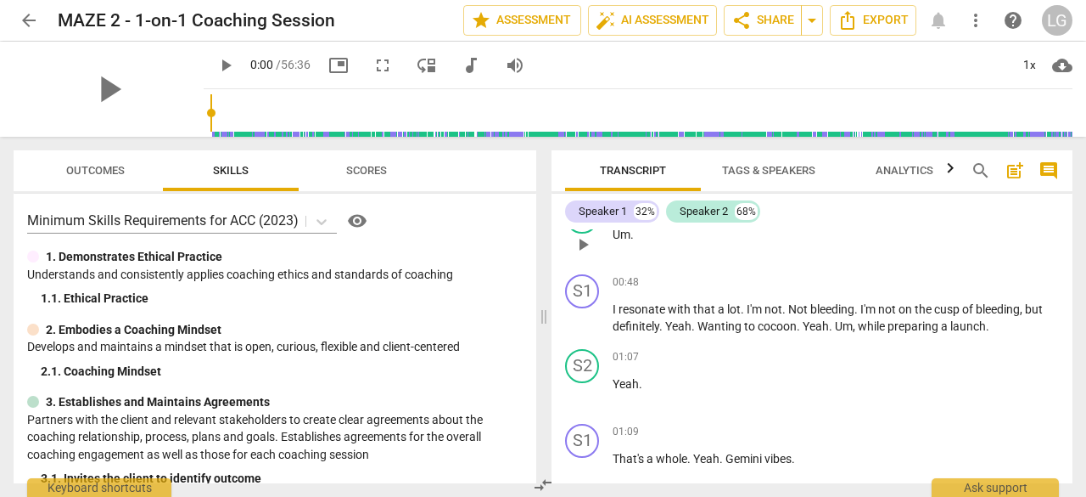
scroll to position [594, 0]
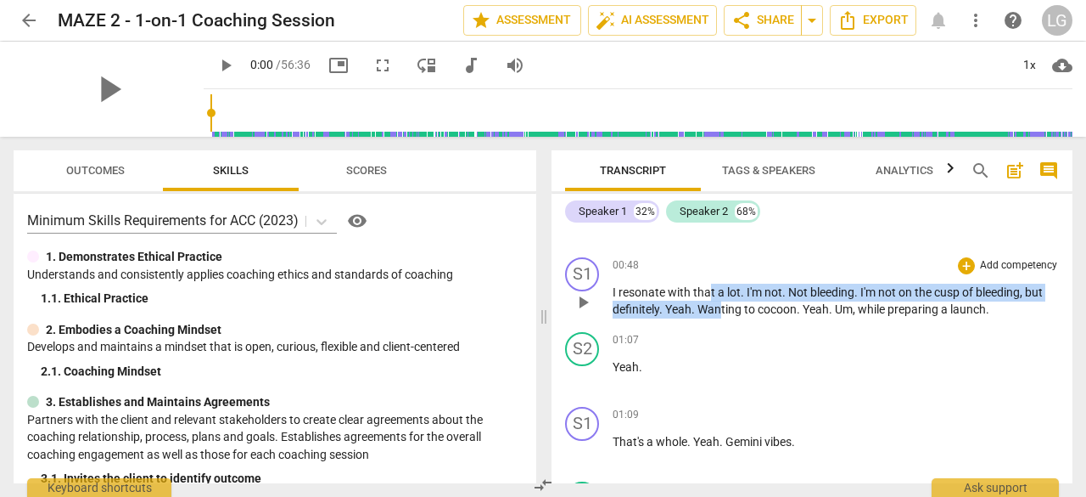
drag, startPoint x: 710, startPoint y: 295, endPoint x: 719, endPoint y: 310, distance: 17.9
click at [719, 310] on p "I resonate with that a lot . I'm not . Not bleeding . I'm not on the cusp of bl…" at bounding box center [836, 301] width 446 height 35
click at [719, 310] on span "Wanting" at bounding box center [721, 309] width 47 height 14
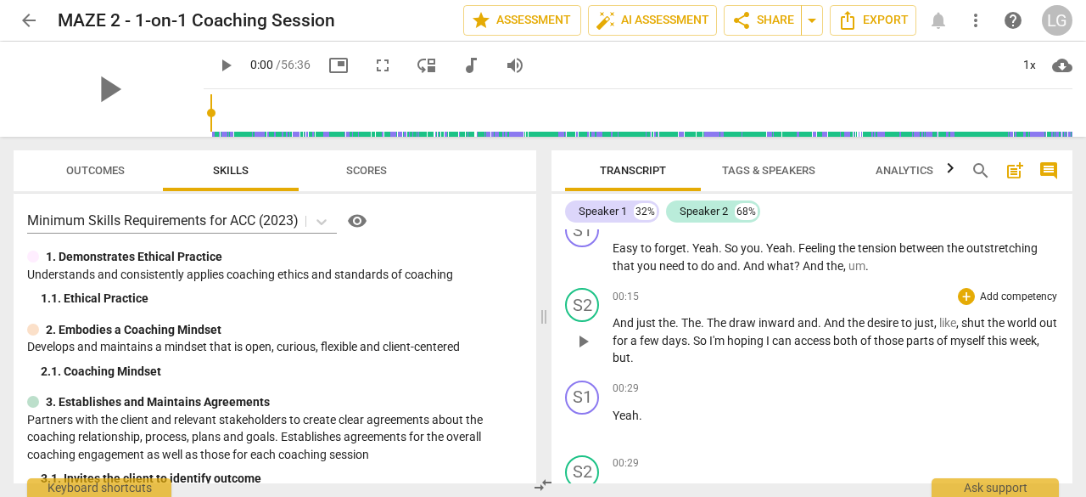
scroll to position [0, 0]
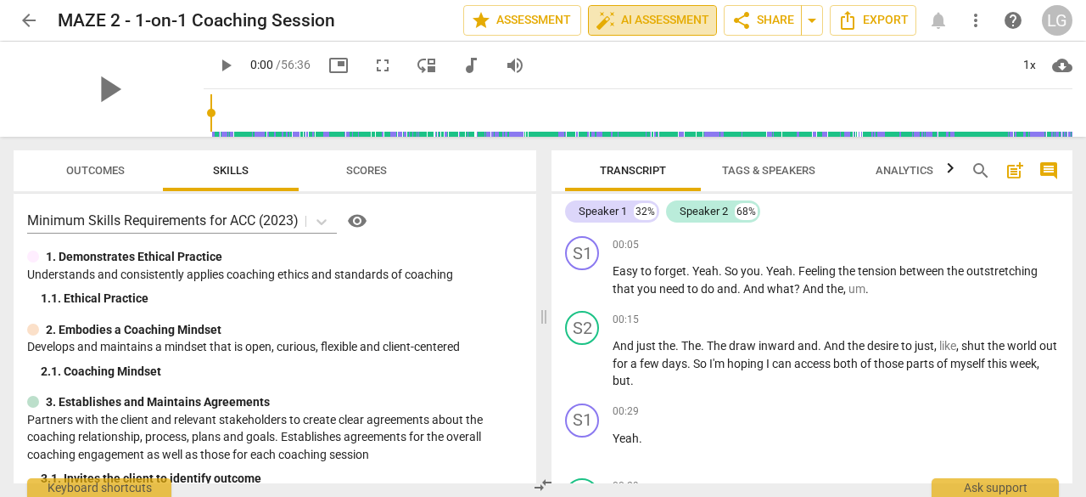
click at [668, 16] on span "auto_fix_high AI Assessment" at bounding box center [653, 20] width 114 height 20
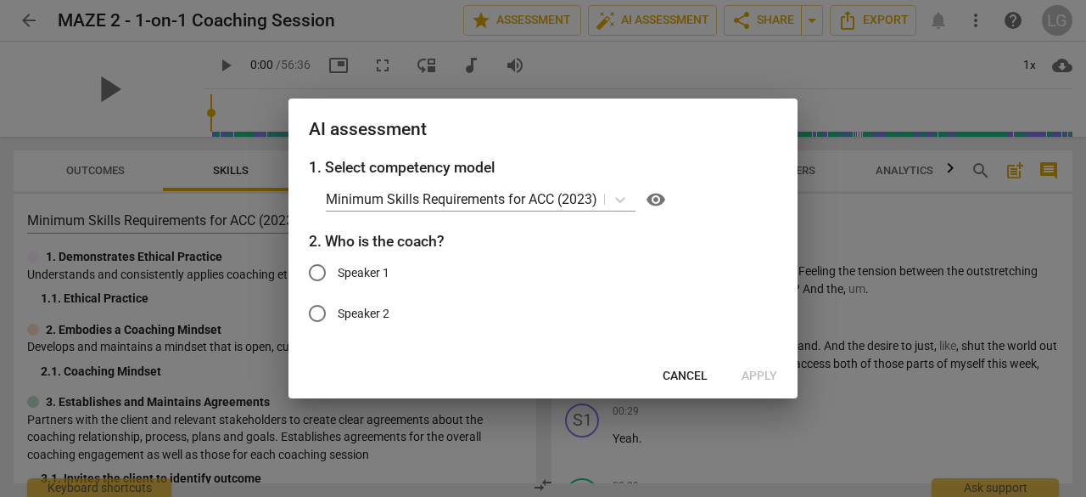
click at [350, 306] on span "Speaker 2" at bounding box center [364, 314] width 52 height 18
click at [338, 306] on input "Speaker 2" at bounding box center [317, 313] width 41 height 41
radio input "true"
click at [699, 369] on span "Cancel" at bounding box center [685, 376] width 45 height 17
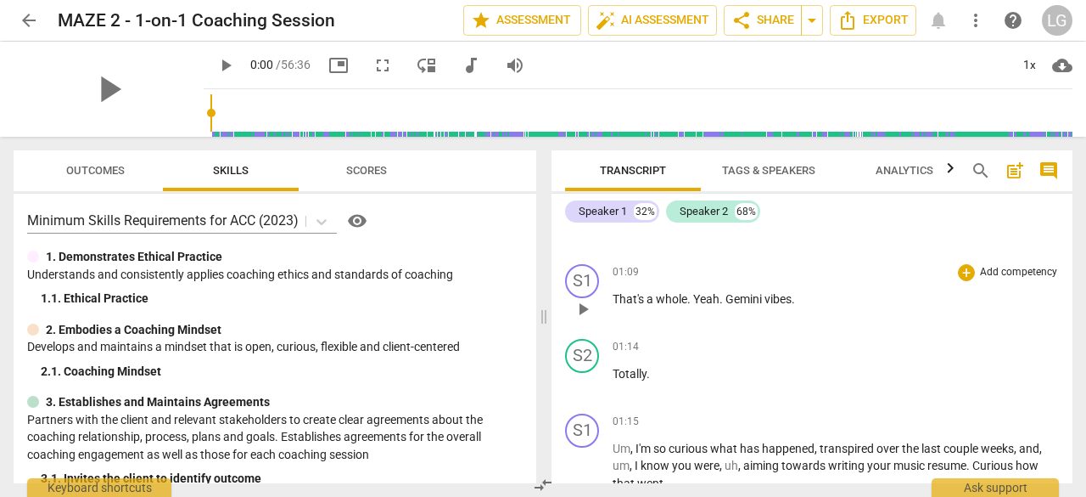
scroll to position [764, 0]
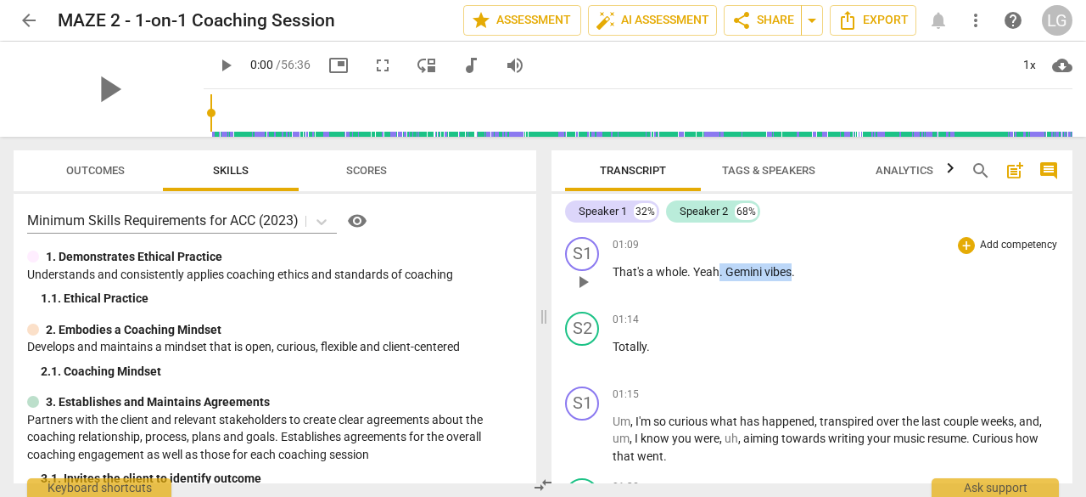
drag, startPoint x: 723, startPoint y: 273, endPoint x: 800, endPoint y: 273, distance: 76.4
click at [798, 273] on p "That's a whole . Yeah . Gemini vibes ." at bounding box center [836, 272] width 446 height 18
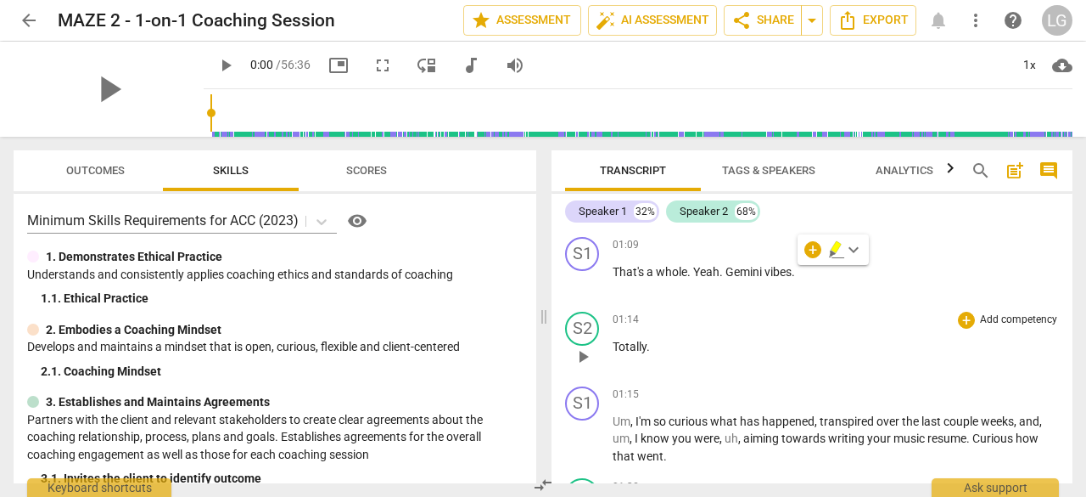
click at [768, 347] on p "Totally ." at bounding box center [836, 347] width 446 height 18
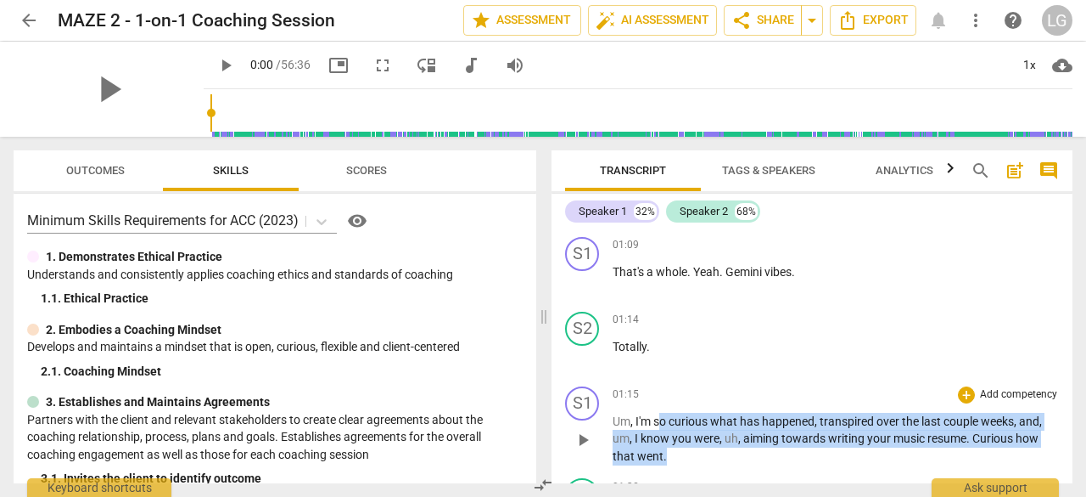
drag, startPoint x: 664, startPoint y: 421, endPoint x: 688, endPoint y: 450, distance: 37.4
click at [688, 450] on p "Um , I'm so curious what has happened , transpired over the last couple weeks ,…" at bounding box center [836, 439] width 446 height 53
click at [823, 417] on span "transpired" at bounding box center [848, 421] width 57 height 14
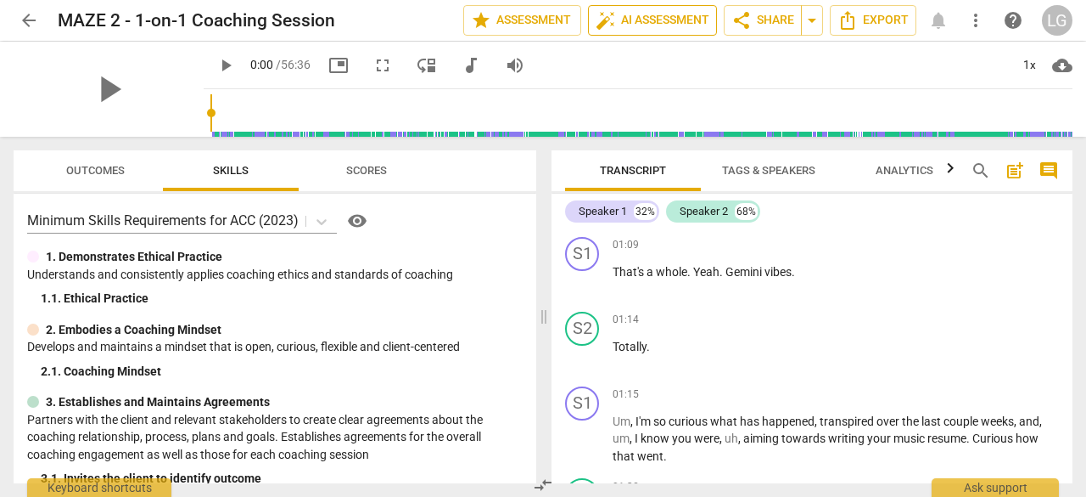
click at [657, 20] on span "auto_fix_high AI Assessment" at bounding box center [653, 20] width 114 height 20
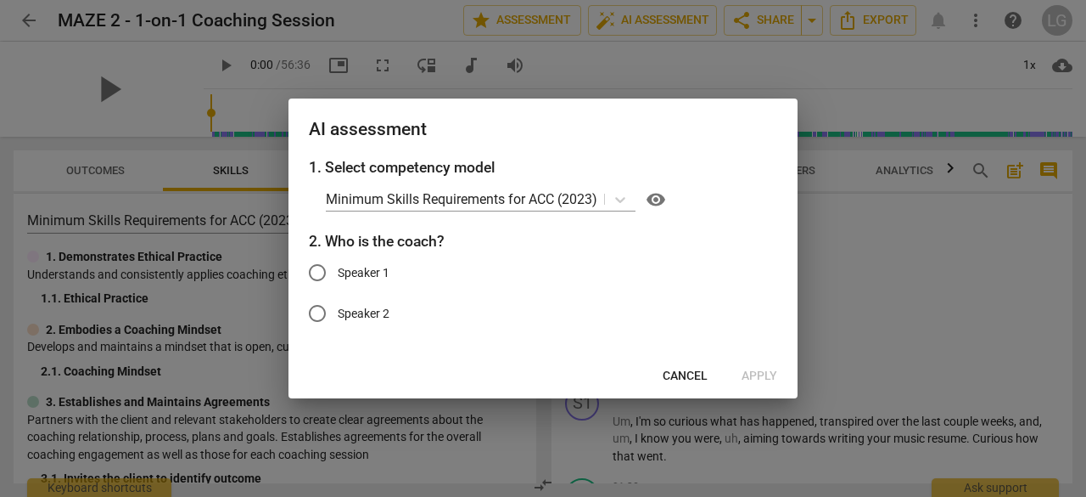
click at [367, 265] on span "Speaker 1" at bounding box center [364, 273] width 52 height 18
click at [338, 265] on input "Speaker 1" at bounding box center [317, 272] width 41 height 41
radio input "true"
click at [769, 373] on span "Apply" at bounding box center [760, 376] width 36 height 17
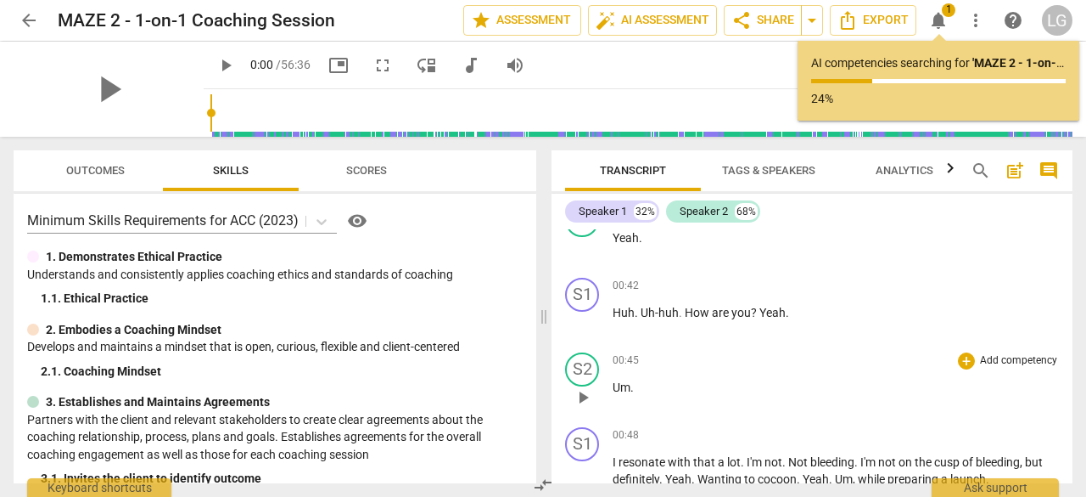
scroll to position [0, 0]
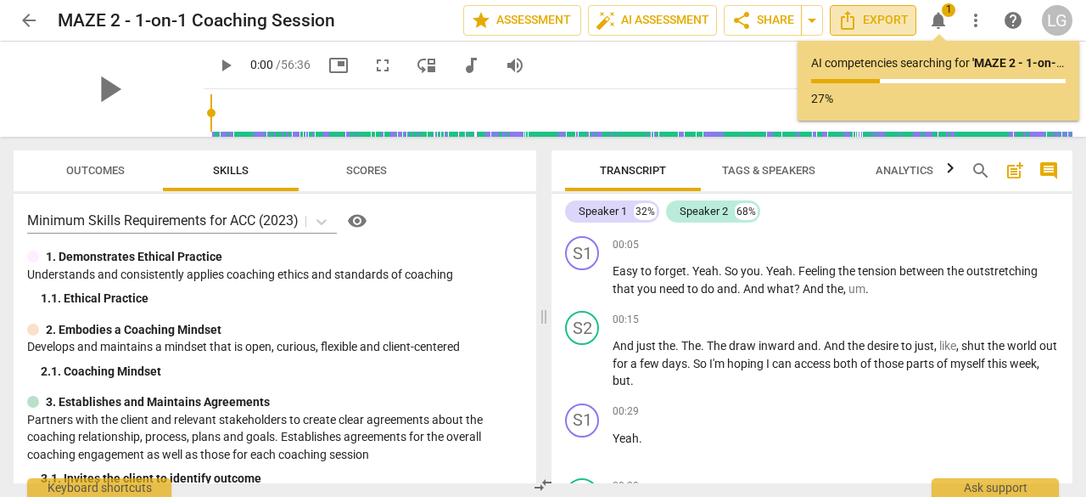
click at [896, 26] on span "Export" at bounding box center [873, 20] width 71 height 20
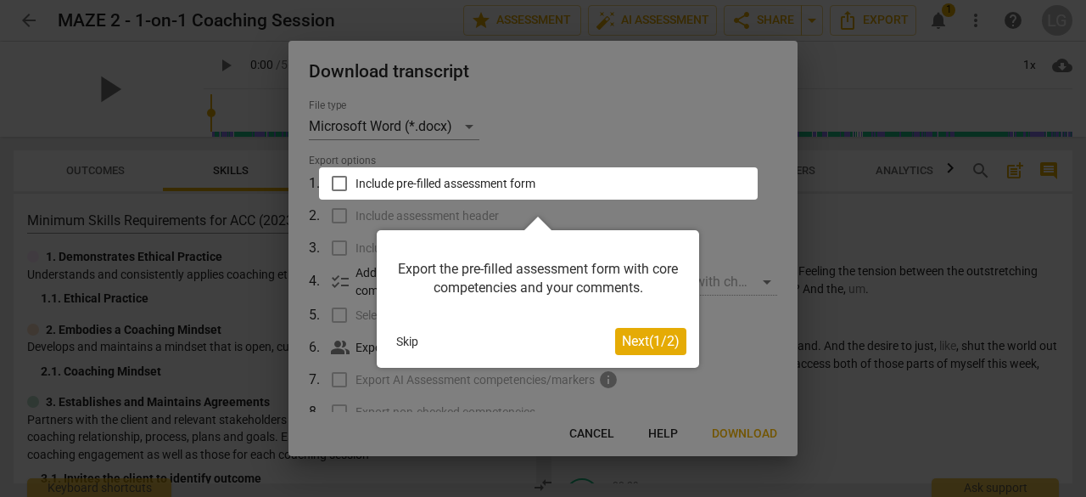
click at [625, 115] on div at bounding box center [543, 248] width 1086 height 497
click at [587, 430] on div at bounding box center [543, 248] width 1086 height 497
click at [199, 168] on div at bounding box center [543, 248] width 1086 height 497
click at [397, 343] on button "Skip" at bounding box center [408, 340] width 36 height 25
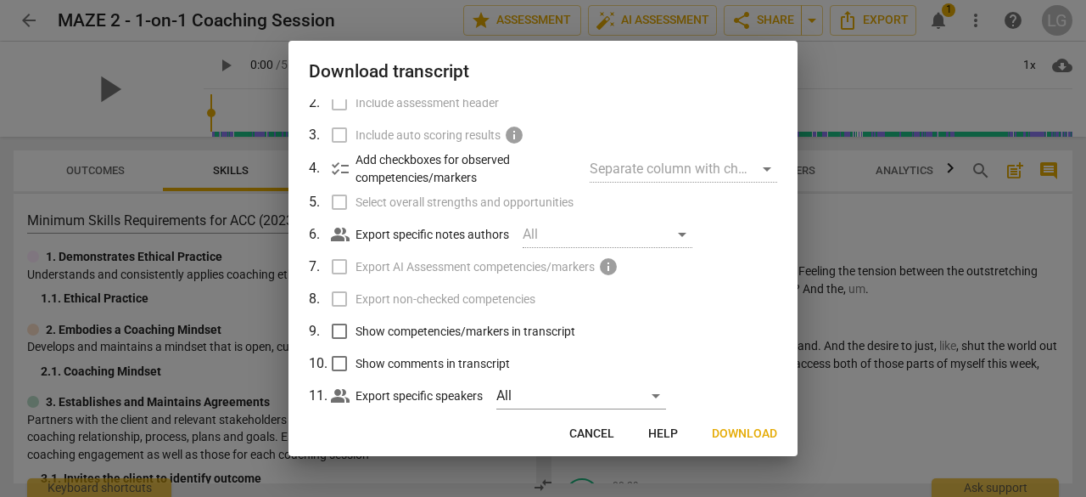
scroll to position [146, 0]
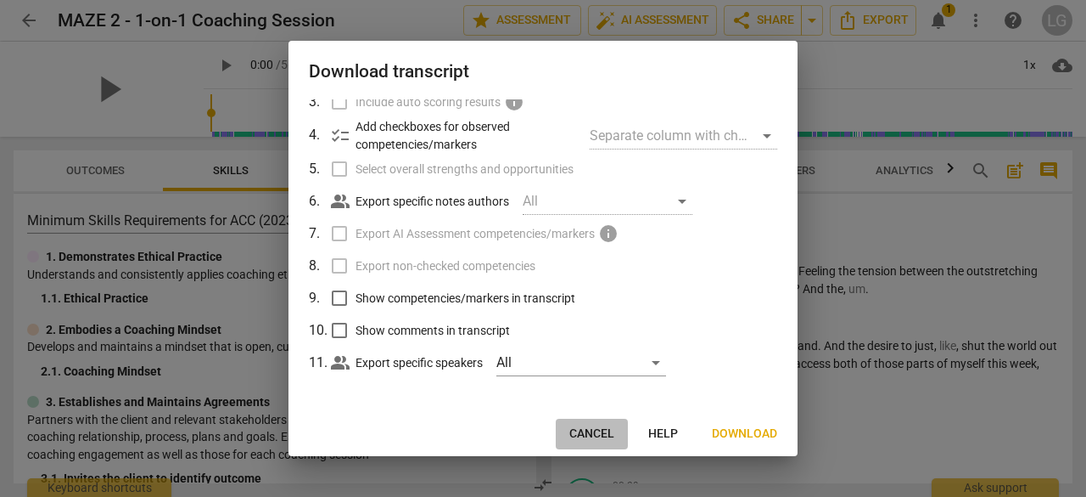
click at [606, 444] on button "Cancel" at bounding box center [592, 433] width 72 height 31
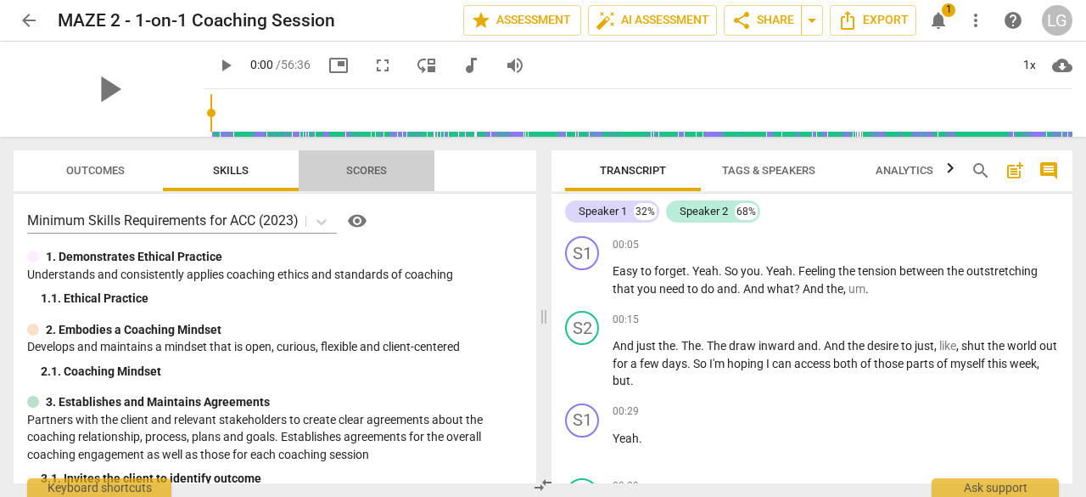
click at [357, 171] on span "Scores" at bounding box center [366, 170] width 41 height 13
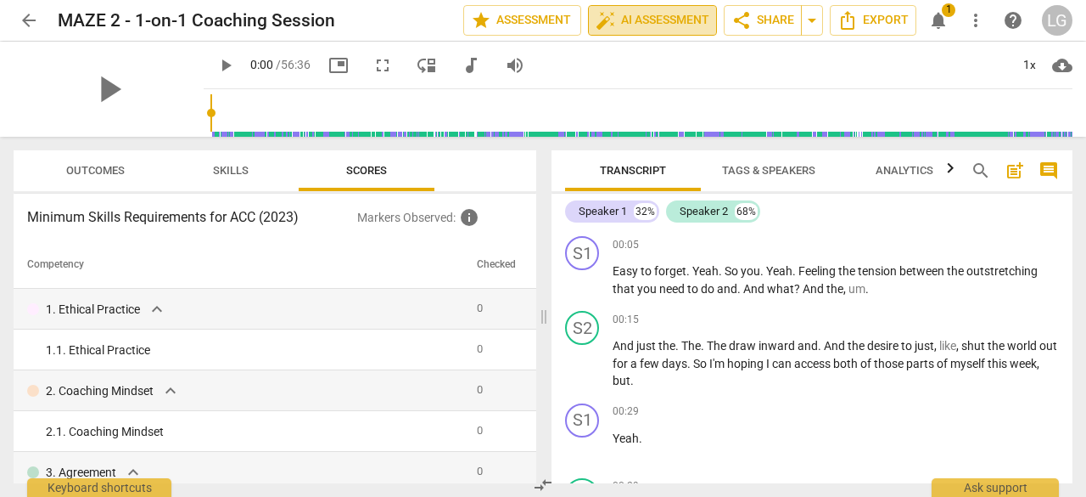
click at [632, 17] on span "auto_fix_high AI Assessment" at bounding box center [653, 20] width 114 height 20
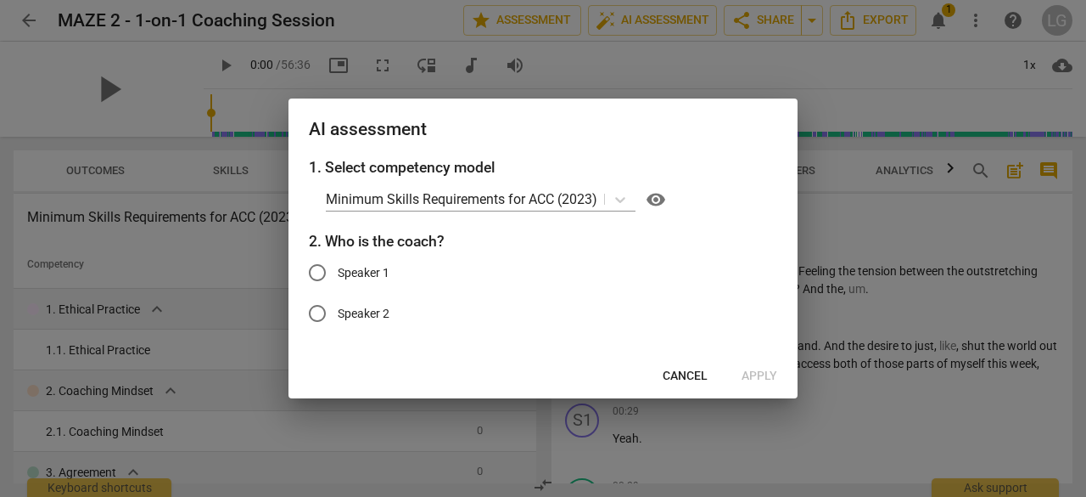
click at [691, 373] on span "Cancel" at bounding box center [685, 376] width 45 height 17
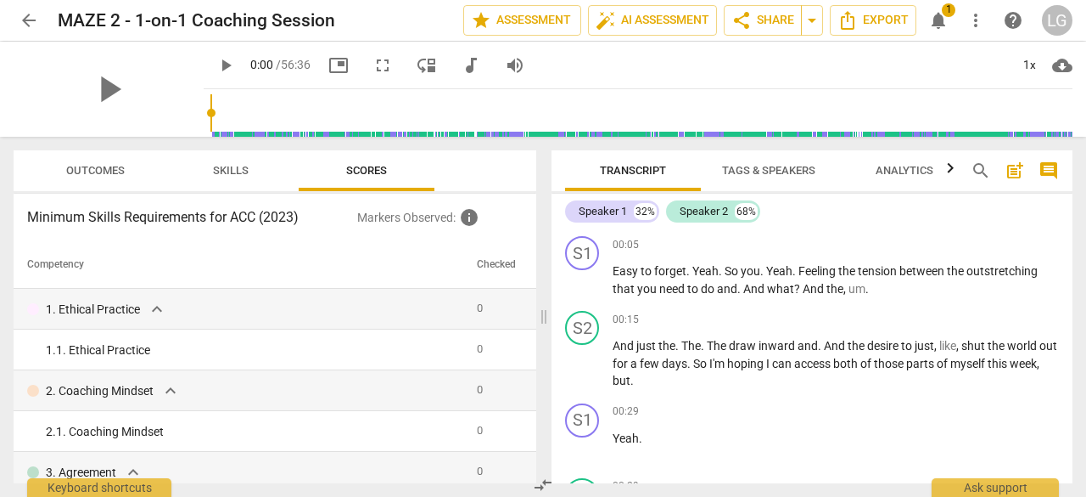
click at [42, 23] on span "arrow_back" at bounding box center [29, 20] width 31 height 20
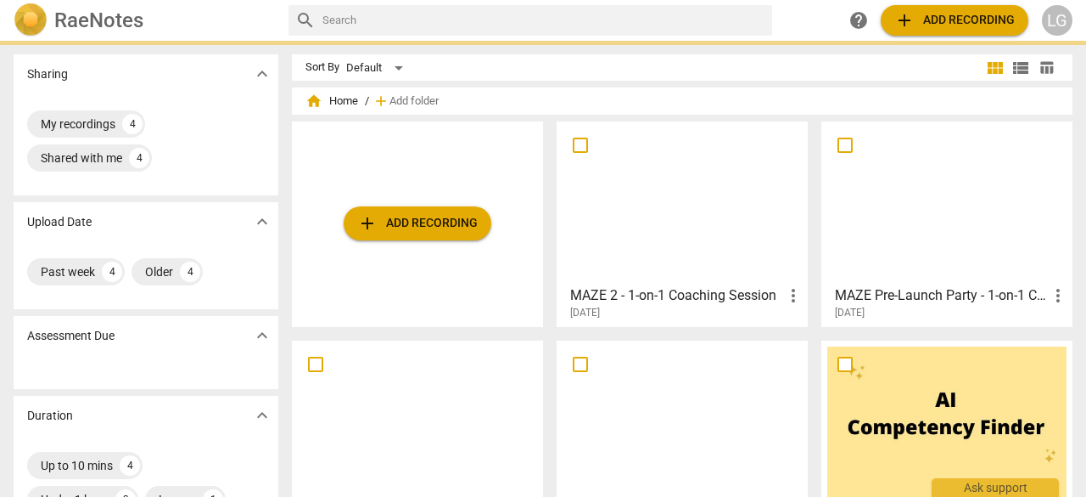
click at [32, 25] on img at bounding box center [31, 20] width 34 height 34
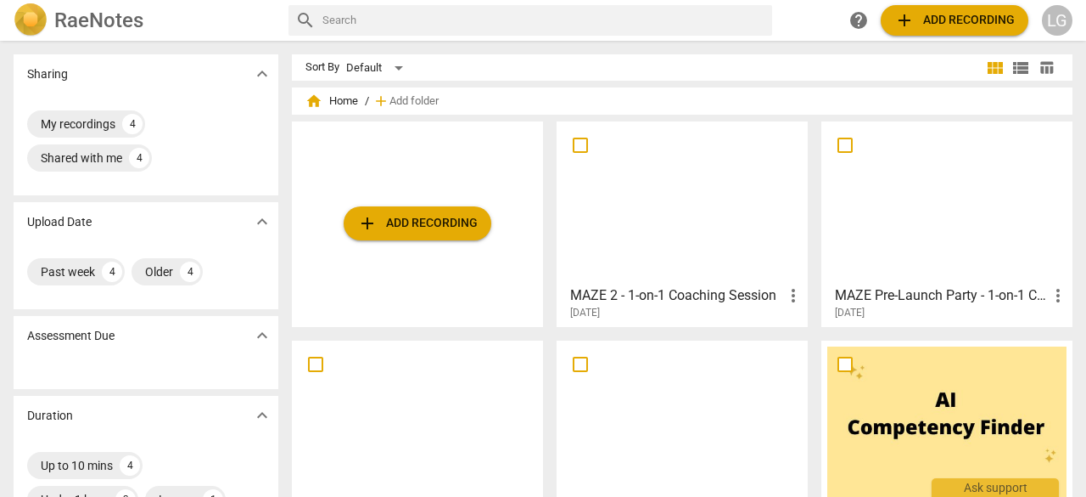
click at [652, 227] on div at bounding box center [682, 202] width 239 height 150
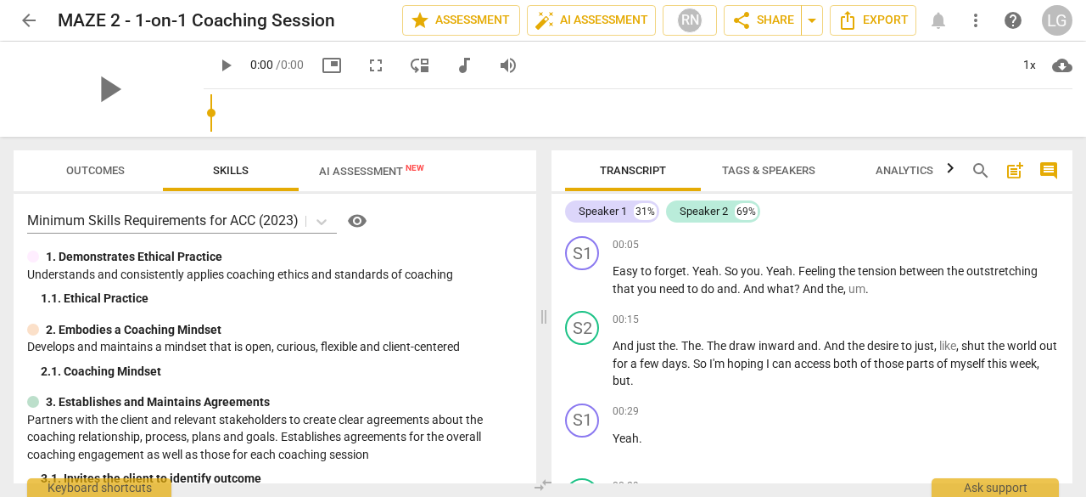
click at [357, 171] on span "AI Assessment New" at bounding box center [371, 171] width 105 height 13
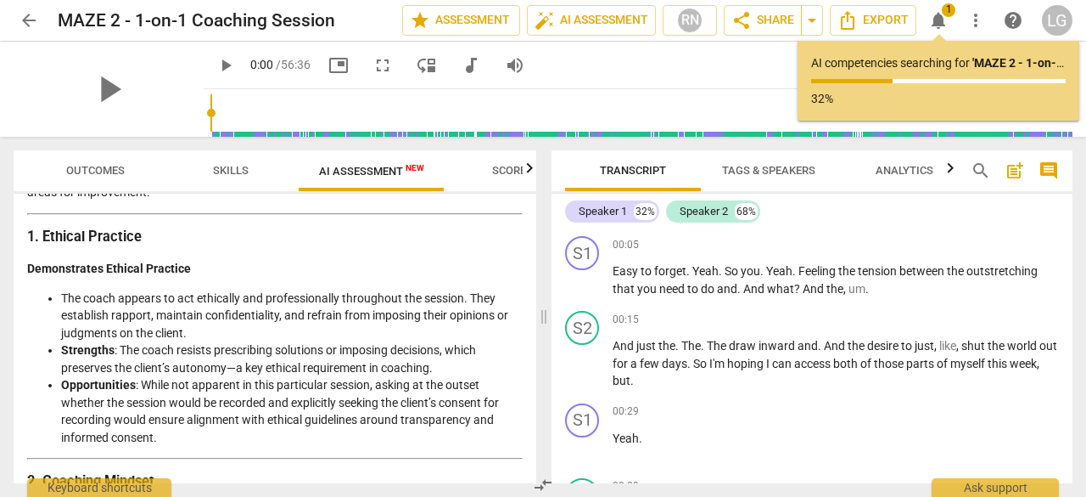
scroll to position [255, 0]
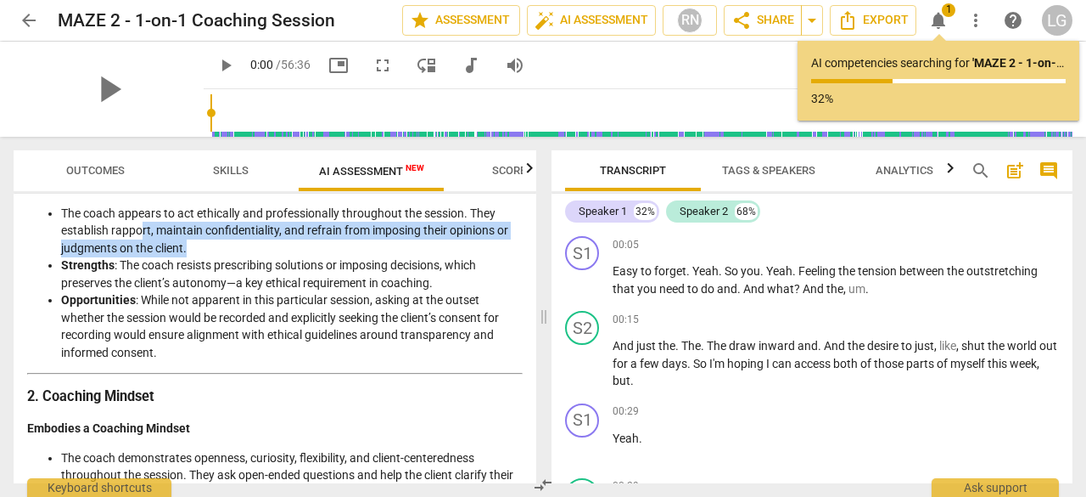
drag, startPoint x: 143, startPoint y: 228, endPoint x: 194, endPoint y: 245, distance: 53.7
click at [194, 245] on li "The coach appears to act ethically and professionally throughout the session. T…" at bounding box center [292, 231] width 462 height 53
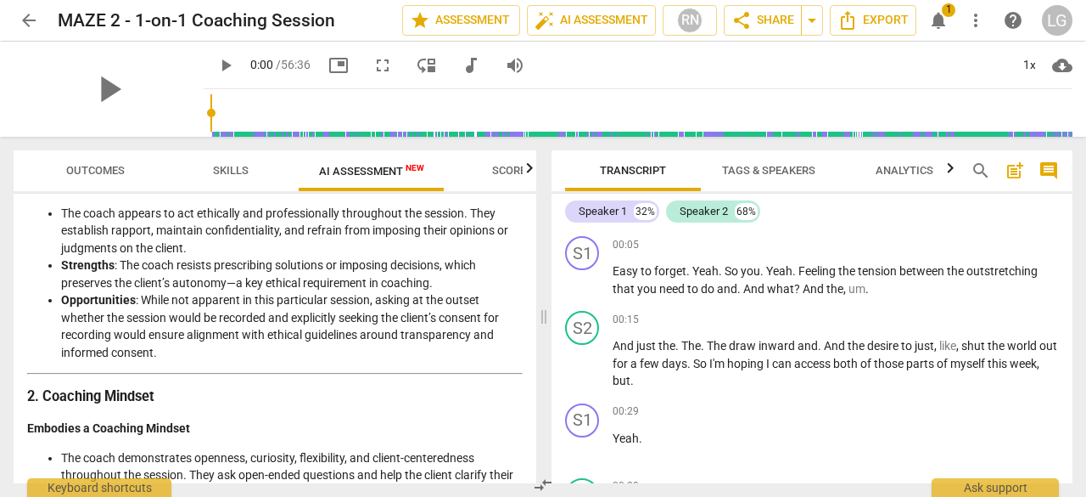
click at [194, 267] on li "Strengths : The coach resists prescribing solutions or imposing decisions, whic…" at bounding box center [292, 273] width 462 height 35
drag, startPoint x: 194, startPoint y: 267, endPoint x: 305, endPoint y: 267, distance: 110.3
click at [305, 267] on li "Strengths : The coach resists prescribing solutions or imposing decisions, whic…" at bounding box center [292, 273] width 462 height 35
drag, startPoint x: 127, startPoint y: 335, endPoint x: 205, endPoint y: 335, distance: 78.1
click at [205, 335] on li "Opportunities : While not apparent in this particular session, asking at the ou…" at bounding box center [292, 326] width 462 height 70
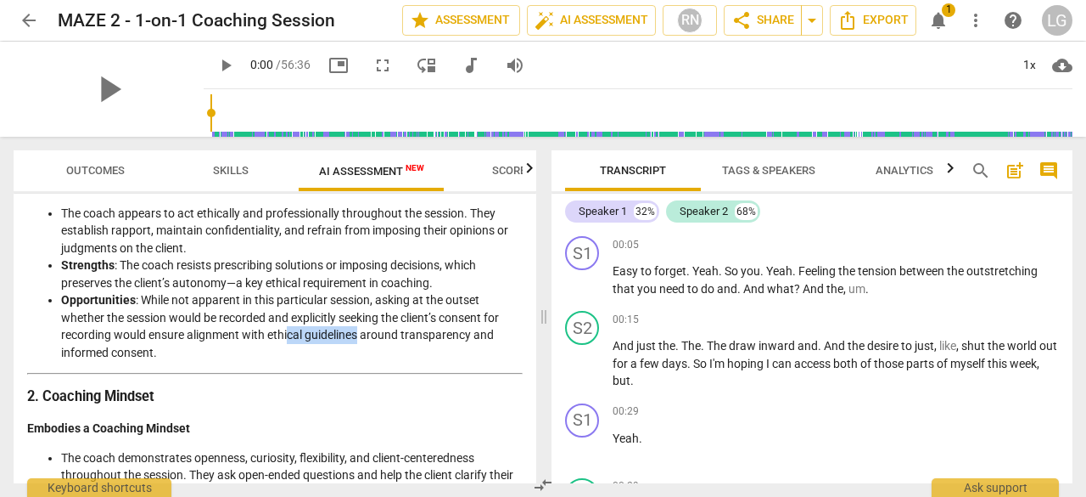
drag, startPoint x: 289, startPoint y: 333, endPoint x: 362, endPoint y: 334, distance: 72.2
click at [362, 334] on li "Opportunities : While not apparent in this particular session, asking at the ou…" at bounding box center [292, 326] width 462 height 70
click at [421, 334] on li "Opportunities : While not apparent in this particular session, asking at the ou…" at bounding box center [292, 326] width 462 height 70
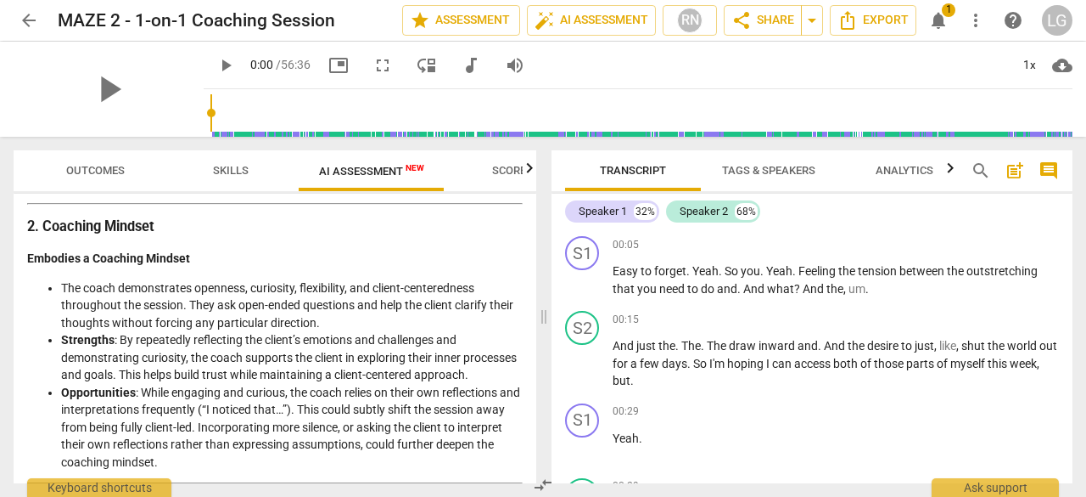
scroll to position [509, 0]
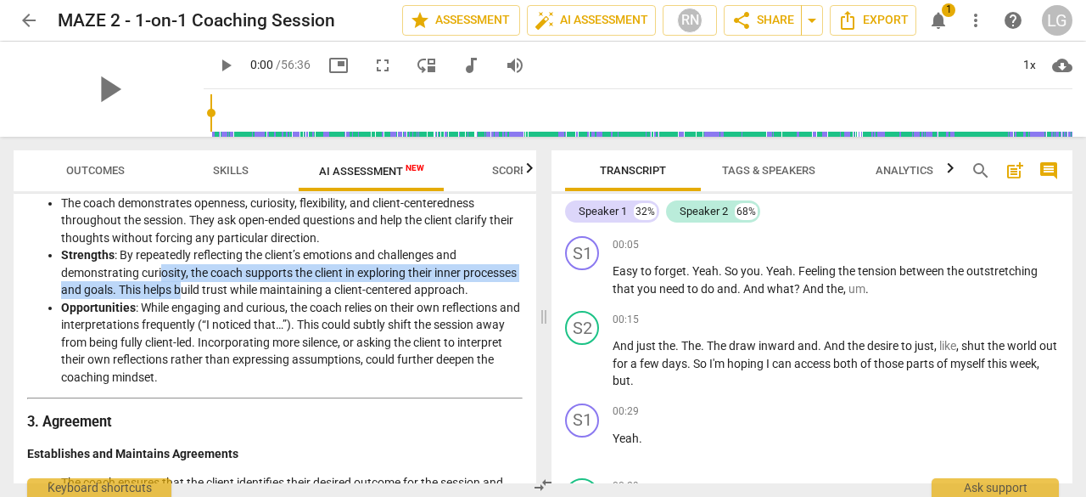
drag, startPoint x: 162, startPoint y: 272, endPoint x: 239, endPoint y: 290, distance: 79.3
click at [239, 290] on li "Strengths : By repeatedly reflecting the client’s emotions and challenges and d…" at bounding box center [292, 272] width 462 height 53
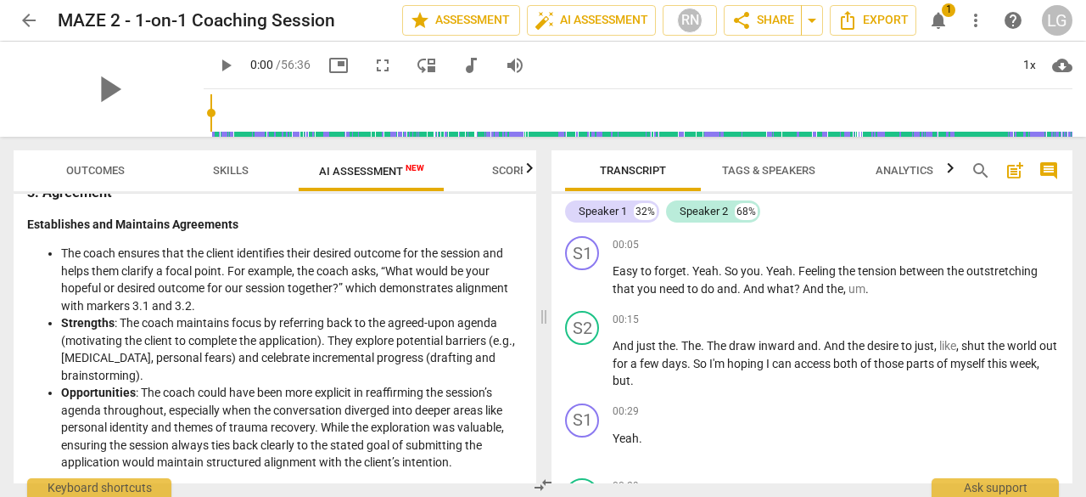
scroll to position [764, 0]
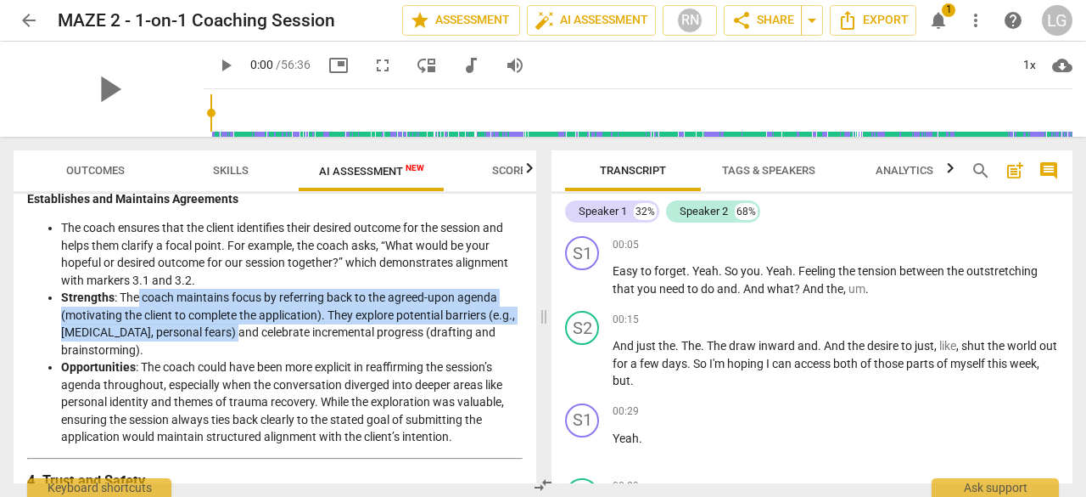
drag, startPoint x: 139, startPoint y: 313, endPoint x: 258, endPoint y: 342, distance: 122.3
click at [258, 342] on li "Strengths : The coach maintains focus by referring back to the agreed-upon agen…" at bounding box center [292, 324] width 462 height 70
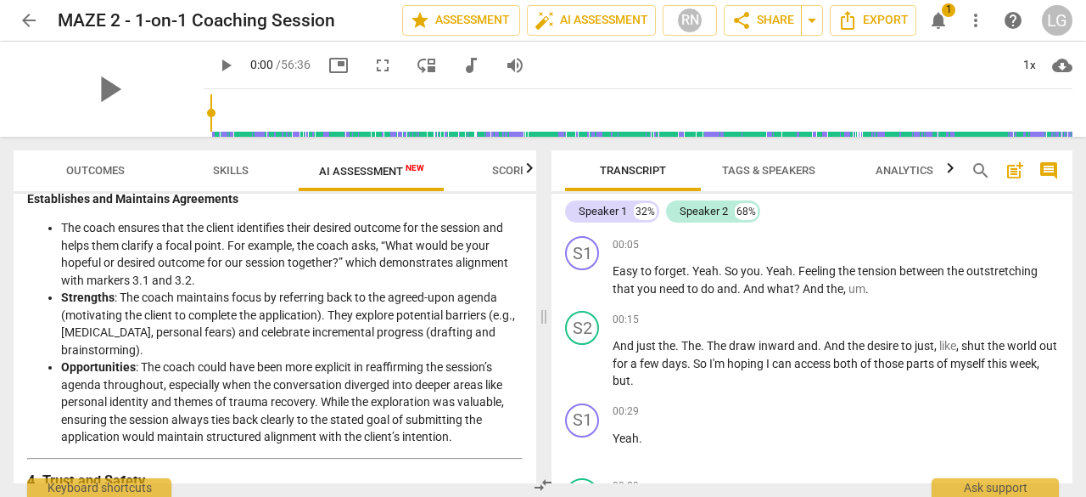
click at [380, 342] on li "Strengths : The coach maintains focus by referring back to the agreed-upon agen…" at bounding box center [292, 324] width 462 height 70
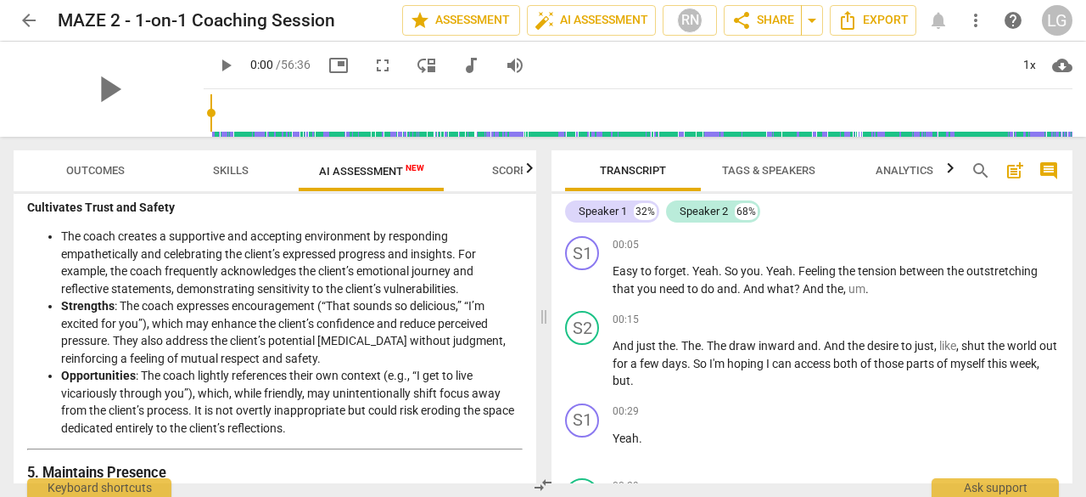
scroll to position [1103, 0]
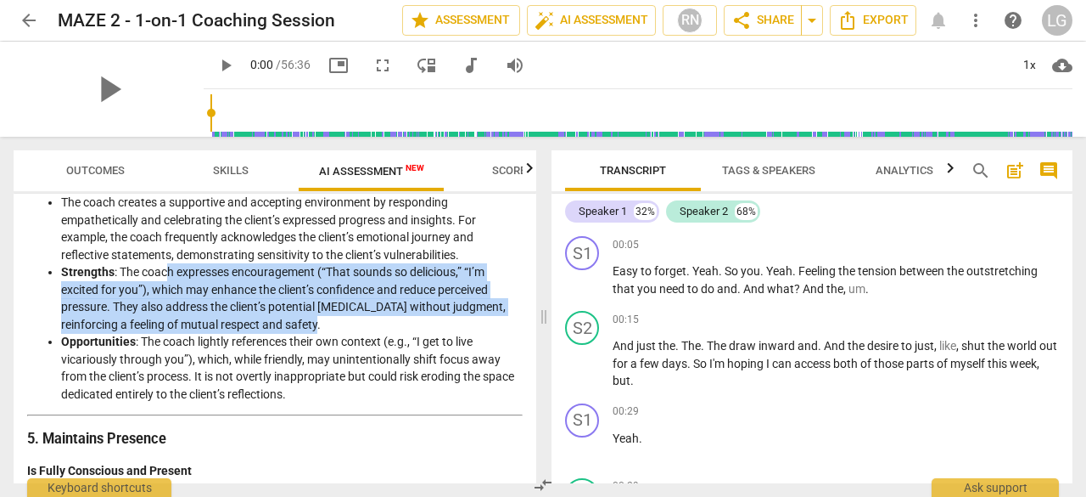
drag, startPoint x: 173, startPoint y: 288, endPoint x: 392, endPoint y: 334, distance: 223.7
click at [392, 333] on li "Strengths : The coach expresses encouragement (“That sounds so delicious,” “I’m…" at bounding box center [292, 298] width 462 height 70
click at [373, 333] on li "Strengths : The coach expresses encouragement (“That sounds so delicious,” “I’m…" at bounding box center [292, 298] width 462 height 70
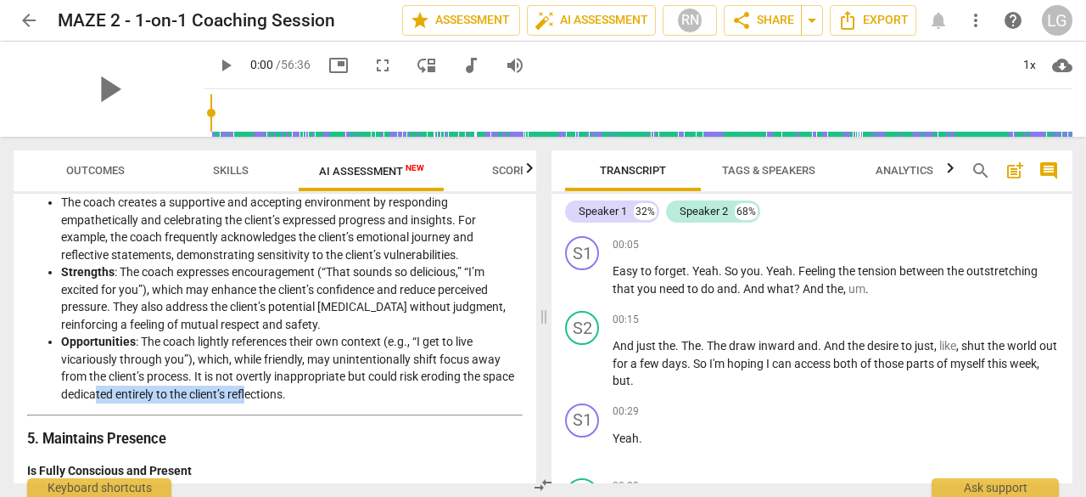
drag, startPoint x: 170, startPoint y: 407, endPoint x: 284, endPoint y: 407, distance: 114.6
click at [284, 402] on li "Opportunities : The coach lightly references their own context (e.g., “I get to…" at bounding box center [292, 368] width 462 height 70
click at [350, 402] on li "Opportunities : The coach lightly references their own context (e.g., “I get to…" at bounding box center [292, 368] width 462 height 70
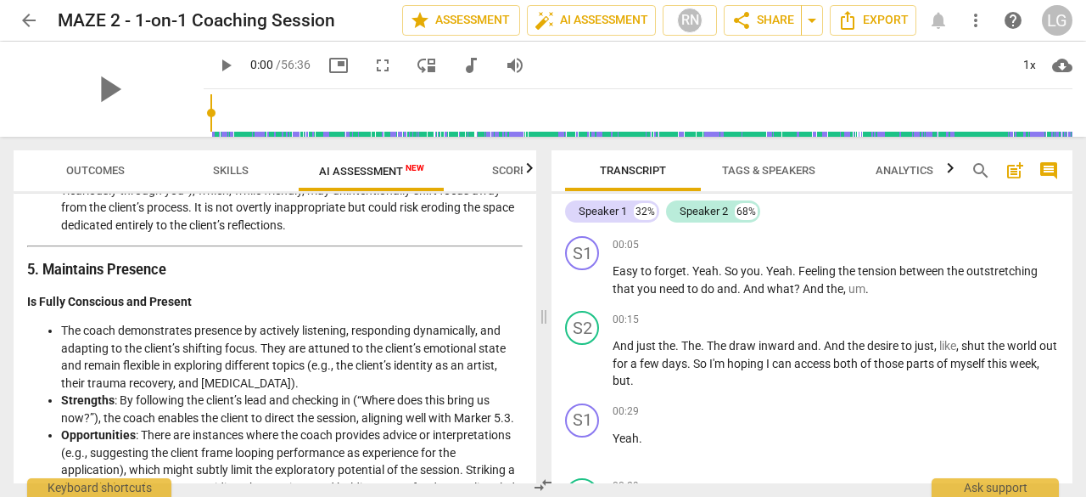
scroll to position [1273, 0]
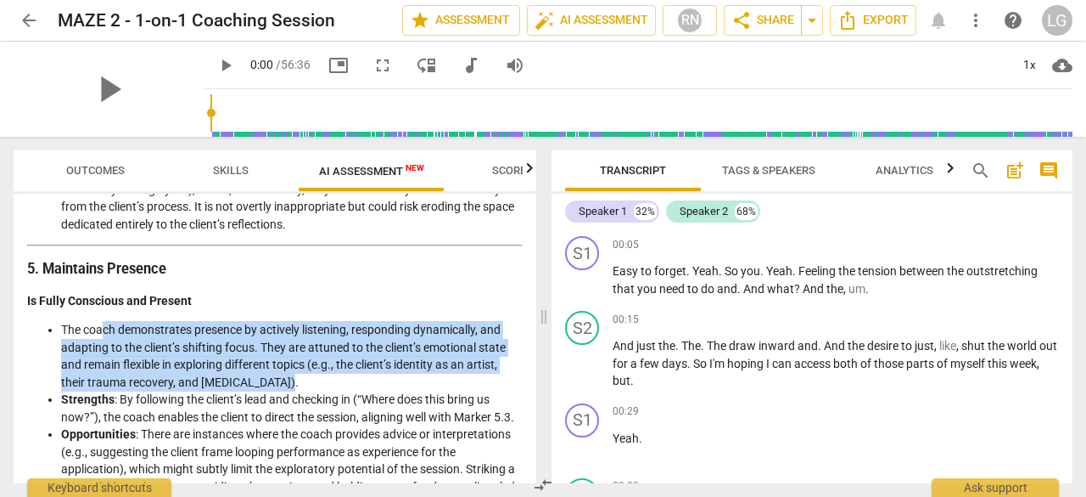
drag, startPoint x: 105, startPoint y: 344, endPoint x: 440, endPoint y: 395, distance: 338.3
click at [440, 390] on li "The coach demonstrates presence by actively listening, responding dynamically, …" at bounding box center [292, 356] width 462 height 70
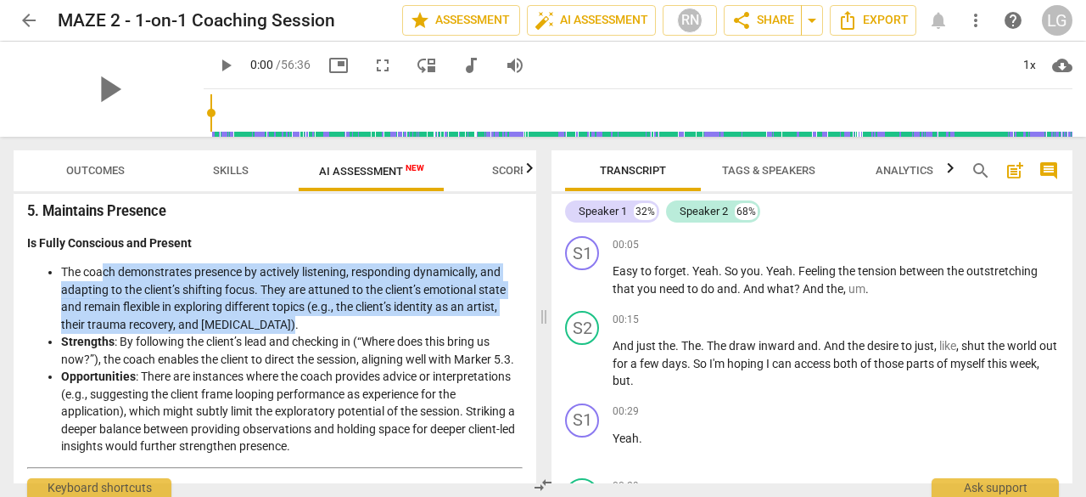
scroll to position [1358, 0]
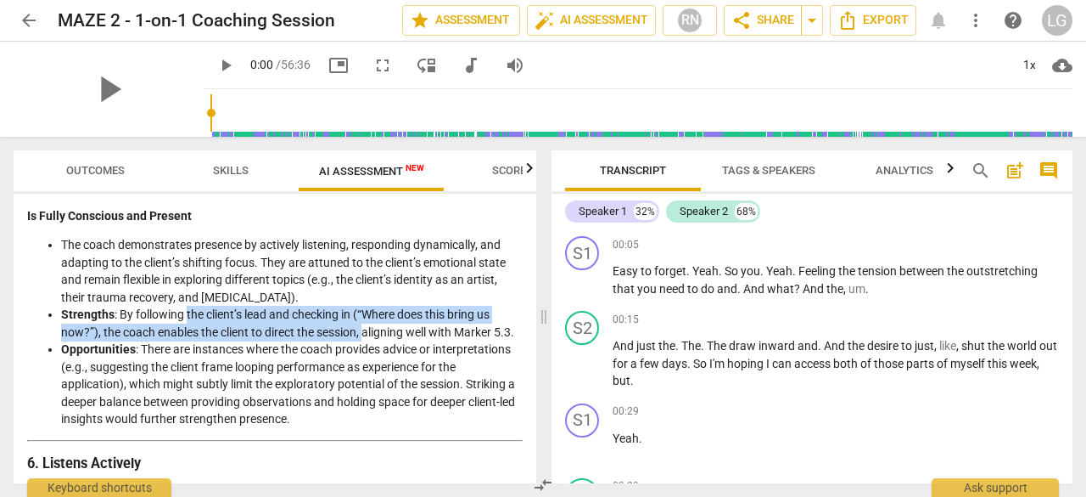
drag, startPoint x: 188, startPoint y: 330, endPoint x: 427, endPoint y: 344, distance: 238.9
click at [372, 340] on li "Strengths : By following the client’s lead and checking in (“Where does this br…" at bounding box center [292, 323] width 462 height 35
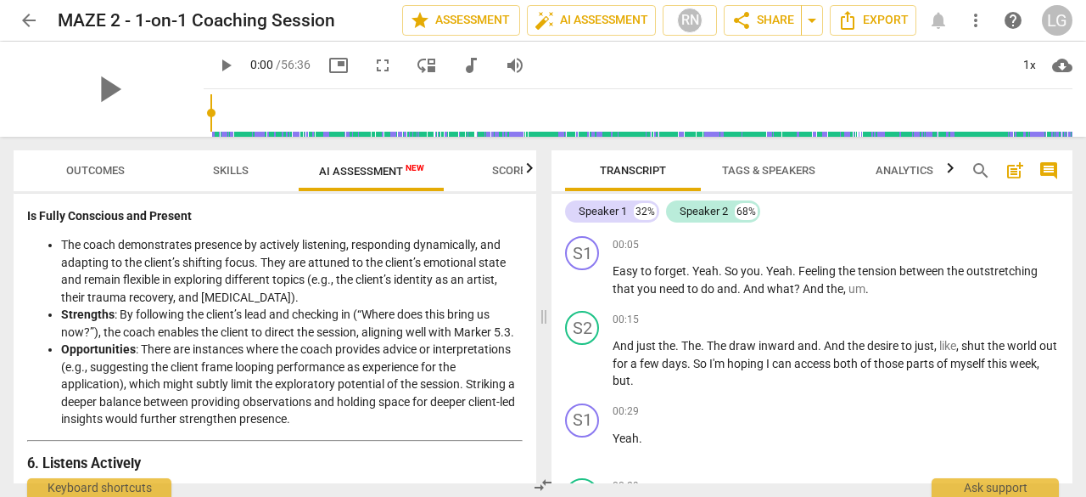
click at [434, 340] on li "Strengths : By following the client’s lead and checking in (“Where does this br…" at bounding box center [292, 323] width 462 height 35
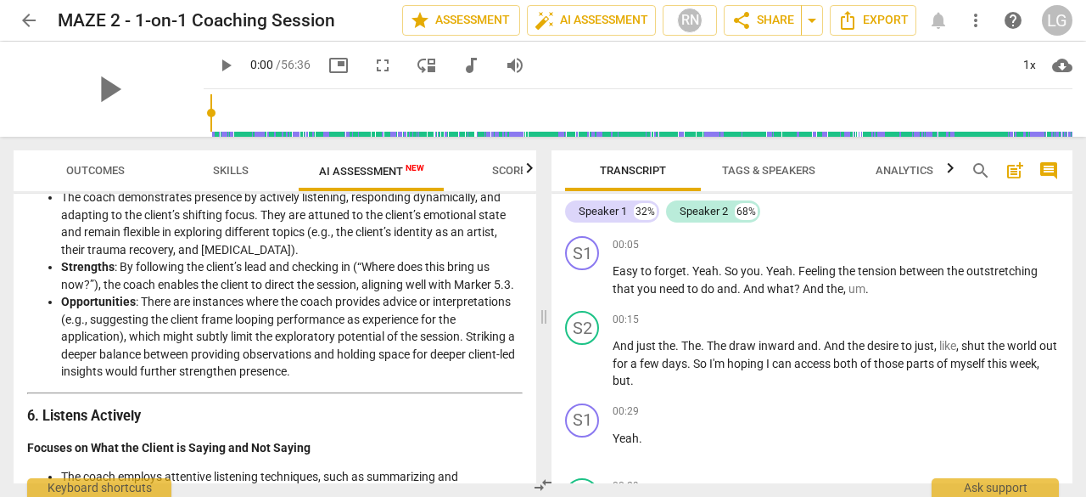
scroll to position [1528, 0]
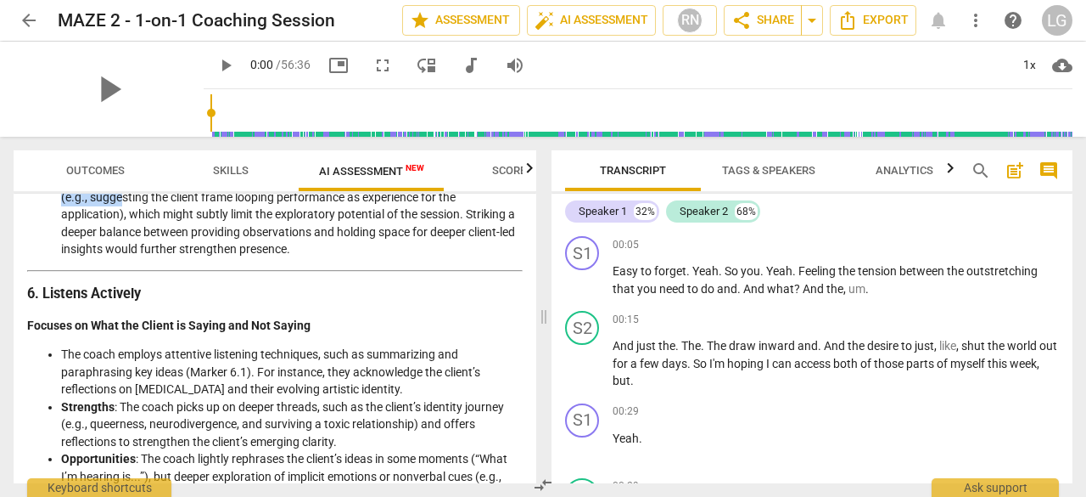
drag, startPoint x: 124, startPoint y: 229, endPoint x: 441, endPoint y: 219, distance: 317.6
click at [441, 219] on li "Opportunities : There are instances where the coach provides advice or interpre…" at bounding box center [292, 214] width 462 height 87
click at [227, 231] on li "Opportunities : There are instances where the coach provides advice or interpre…" at bounding box center [292, 214] width 462 height 87
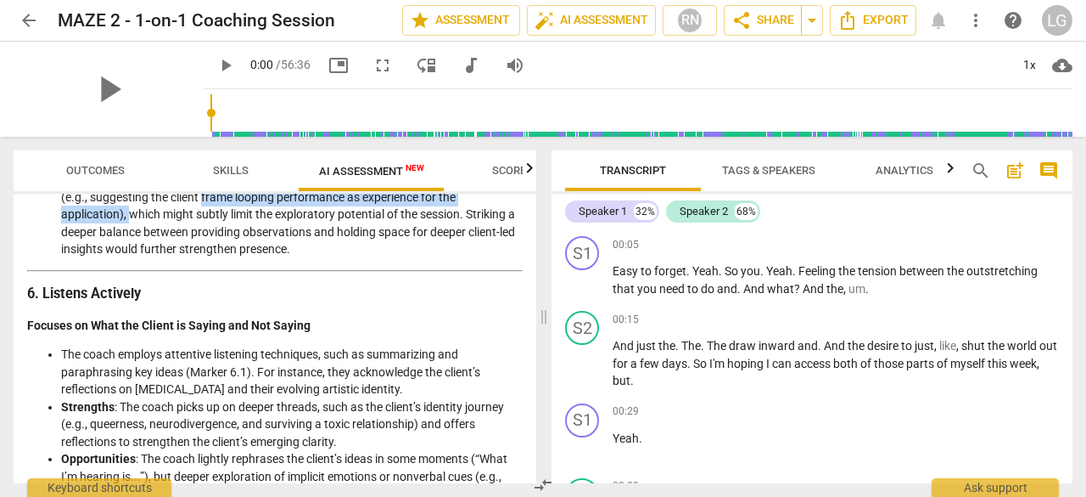
drag, startPoint x: 203, startPoint y: 227, endPoint x: 156, endPoint y: 250, distance: 52.0
click at [136, 239] on li "Opportunities : There are instances where the coach provides advice or interpre…" at bounding box center [292, 214] width 462 height 87
click at [181, 250] on li "Opportunities : There are instances where the coach provides advice or interpre…" at bounding box center [292, 214] width 462 height 87
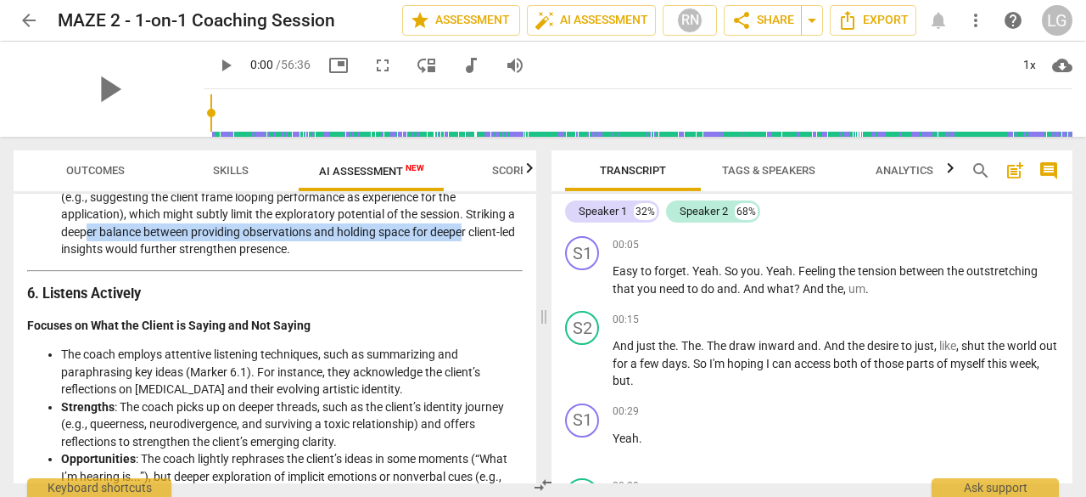
drag, startPoint x: 98, startPoint y: 262, endPoint x: 473, endPoint y: 256, distance: 375.2
click at [473, 256] on li "Opportunities : There are instances where the coach provides advice or interpre…" at bounding box center [292, 214] width 462 height 87
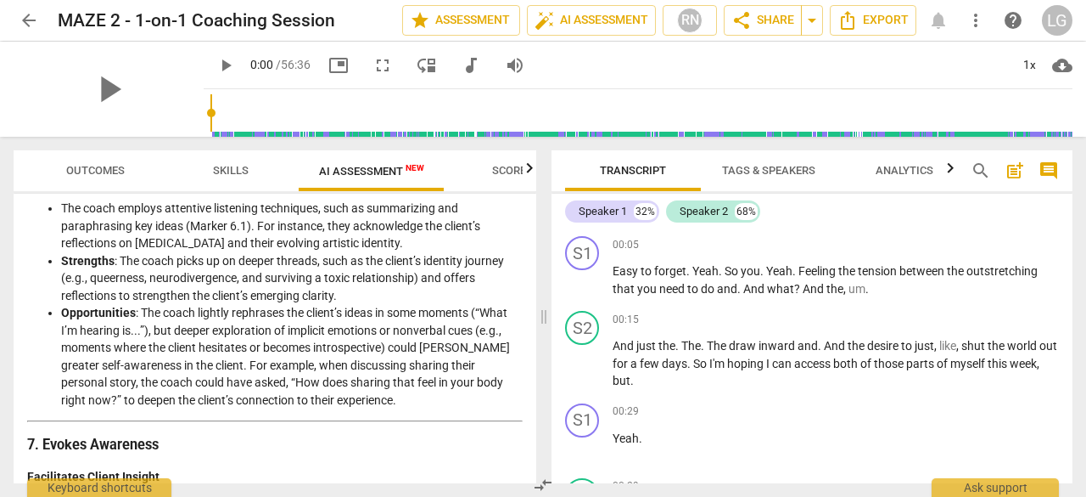
scroll to position [1613, 0]
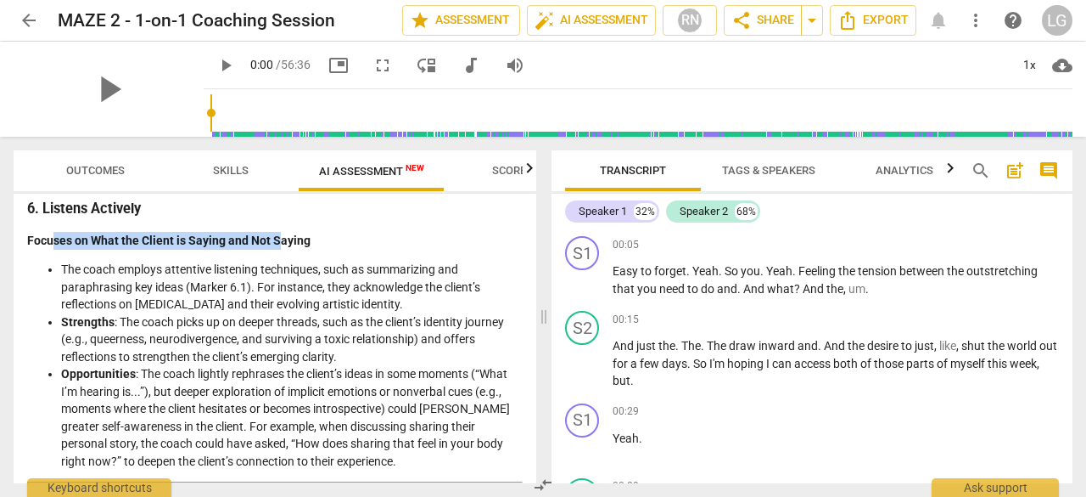
drag, startPoint x: 51, startPoint y: 276, endPoint x: 280, endPoint y: 272, distance: 229.2
click at [280, 247] on strong "Focuses on What the Client is Saying and Not Saying" at bounding box center [169, 240] width 284 height 14
click at [222, 298] on li "The coach employs attentive listening techniques, such as summarizing and parap…" at bounding box center [292, 287] width 462 height 53
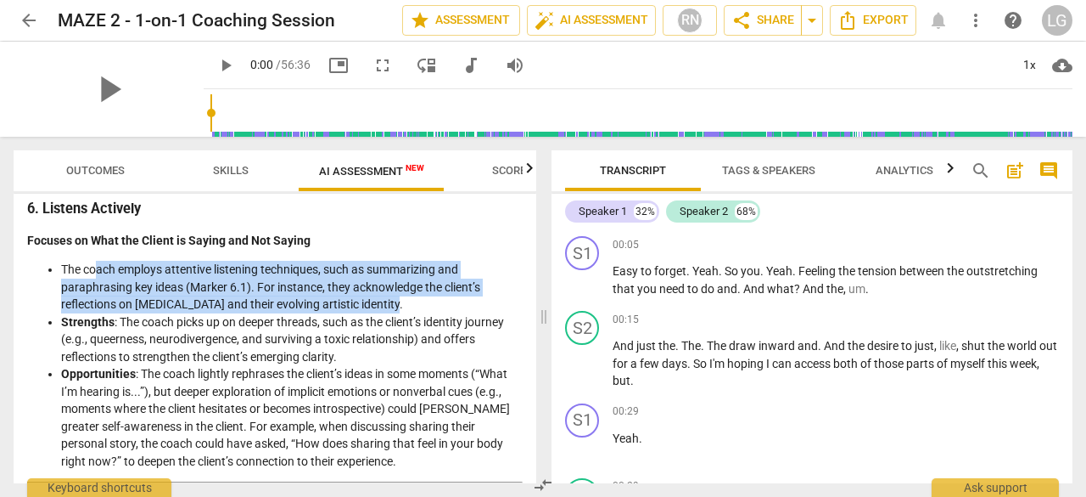
drag, startPoint x: 93, startPoint y: 298, endPoint x: 401, endPoint y: 330, distance: 309.0
click at [401, 313] on li "The coach employs attentive listening techniques, such as summarizing and parap…" at bounding box center [292, 287] width 462 height 53
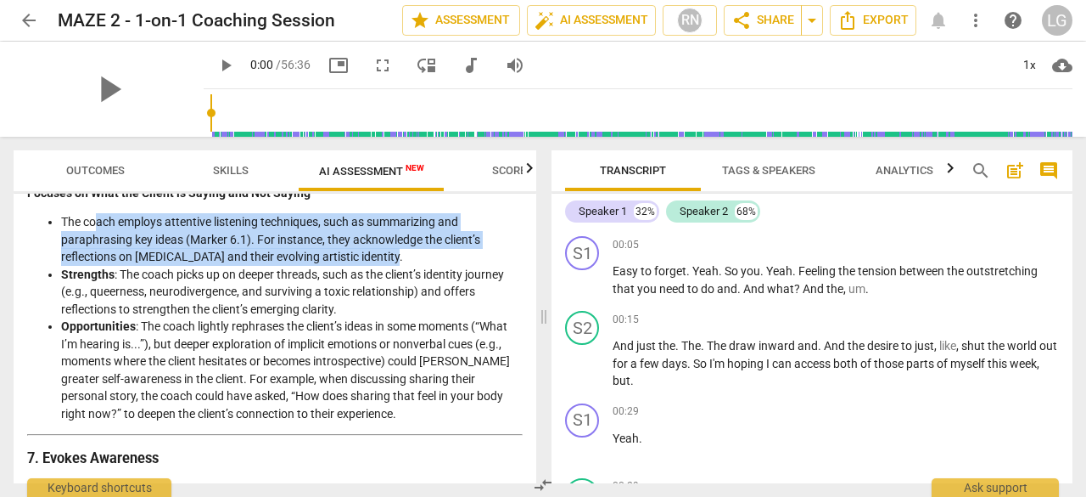
scroll to position [1698, 0]
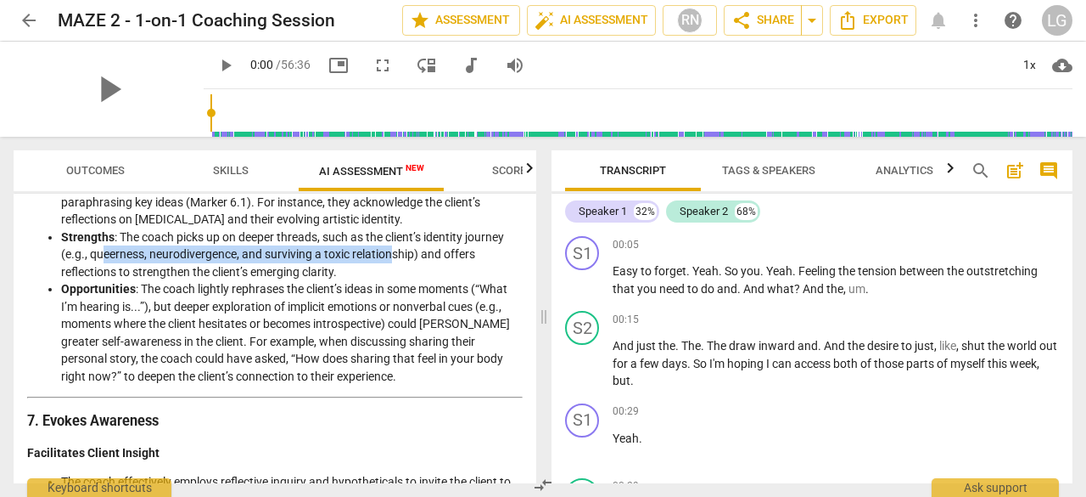
drag, startPoint x: 104, startPoint y: 286, endPoint x: 392, endPoint y: 286, distance: 288.6
click at [392, 281] on li "Strengths : The coach picks up on deeper threads, such as the client’s identity…" at bounding box center [292, 254] width 462 height 53
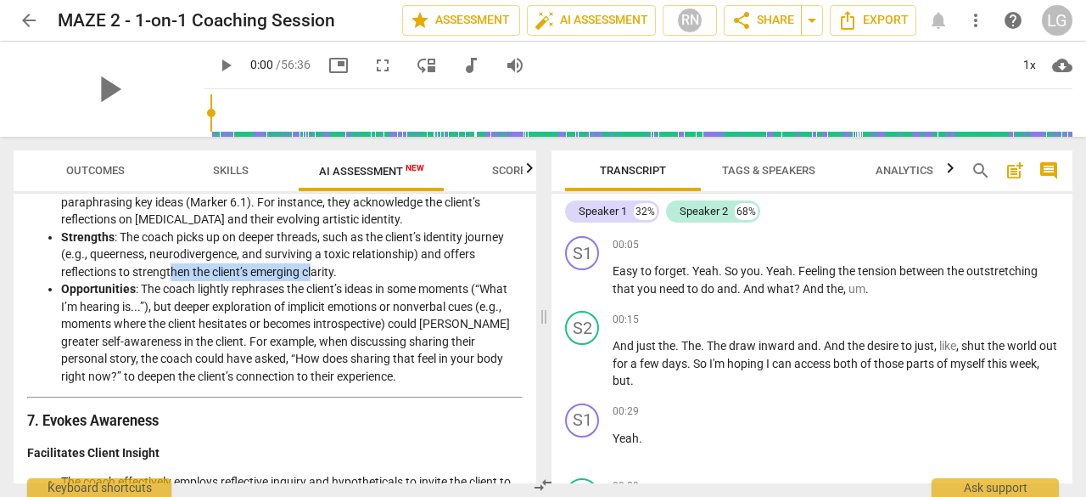
drag, startPoint x: 172, startPoint y: 301, endPoint x: 314, endPoint y: 299, distance: 141.8
click at [314, 281] on li "Strengths : The coach picks up on deeper threads, such as the client’s identity…" at bounding box center [292, 254] width 462 height 53
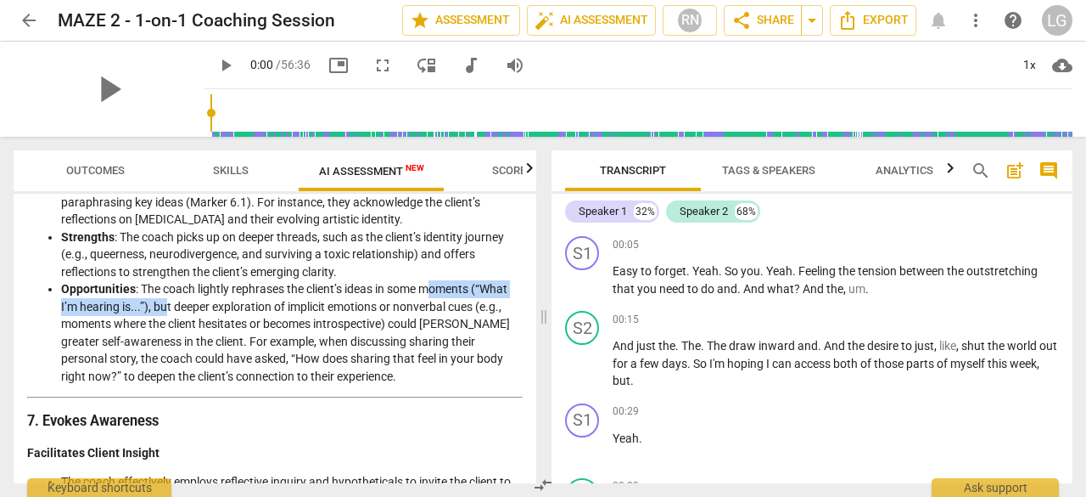
drag, startPoint x: 165, startPoint y: 340, endPoint x: 436, endPoint y: 328, distance: 271.9
click at [436, 328] on li "Opportunities : The coach lightly rephrases the client’s ideas in some moments …" at bounding box center [292, 332] width 462 height 104
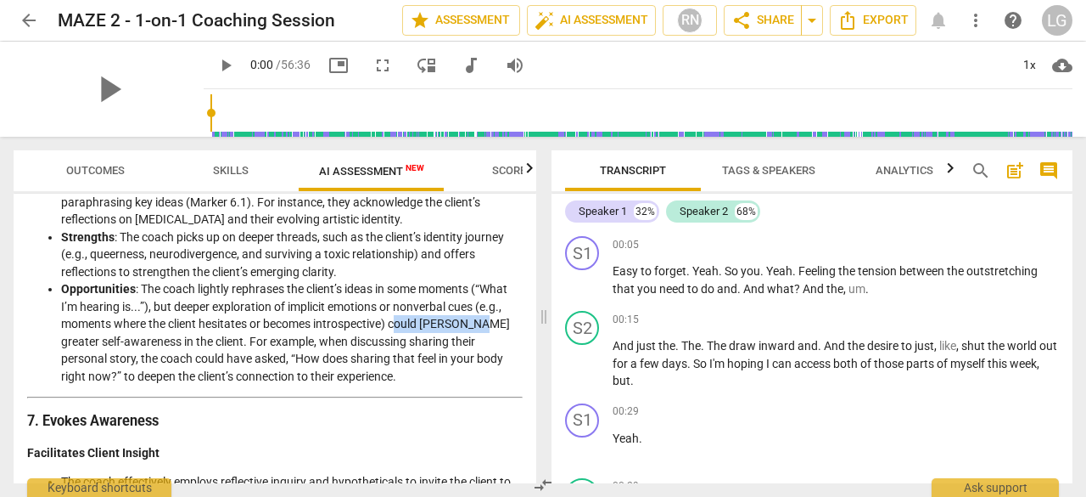
drag, startPoint x: 401, startPoint y: 356, endPoint x: 478, endPoint y: 352, distance: 77.3
click at [478, 352] on li "Opportunities : The coach lightly rephrases the client’s ideas in some moments …" at bounding box center [292, 332] width 462 height 104
click at [112, 373] on li "Opportunities : The coach lightly rephrases the client’s ideas in some moments …" at bounding box center [292, 332] width 462 height 104
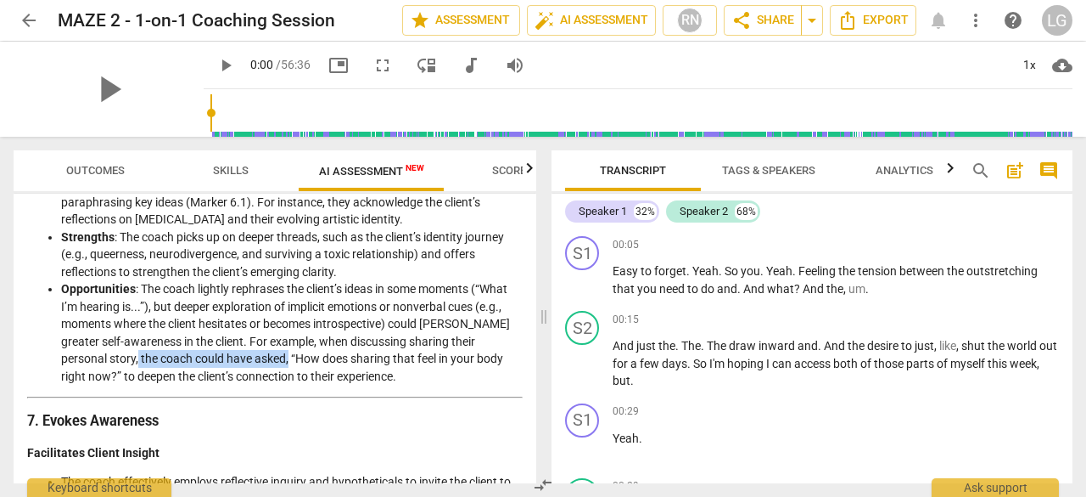
drag, startPoint x: 124, startPoint y: 389, endPoint x: 284, endPoint y: 396, distance: 159.8
click at [284, 385] on li "Opportunities : The coach lightly rephrases the client’s ideas in some moments …" at bounding box center [292, 332] width 462 height 104
click at [300, 385] on li "Opportunities : The coach lightly rephrases the client’s ideas in some moments …" at bounding box center [292, 332] width 462 height 104
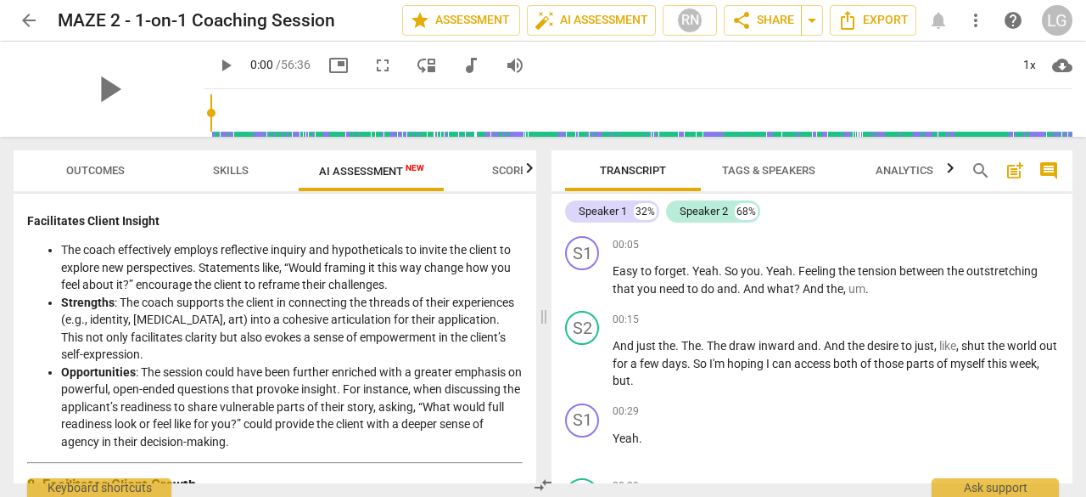
scroll to position [1952, 0]
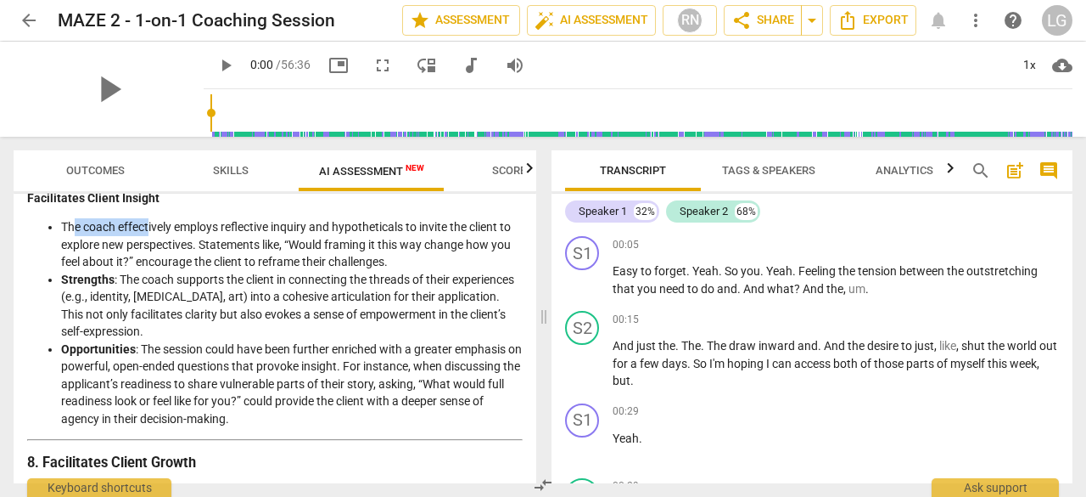
drag, startPoint x: 74, startPoint y: 261, endPoint x: 149, endPoint y: 258, distance: 75.6
click at [149, 258] on li "The coach effectively employs reflective inquiry and hypotheticals to invite th…" at bounding box center [292, 244] width 462 height 53
click at [259, 258] on li "The coach effectively employs reflective inquiry and hypotheticals to invite th…" at bounding box center [292, 244] width 462 height 53
drag, startPoint x: 360, startPoint y: 259, endPoint x: 497, endPoint y: 253, distance: 137.6
click at [497, 253] on li "The coach effectively employs reflective inquiry and hypotheticals to invite th…" at bounding box center [292, 244] width 462 height 53
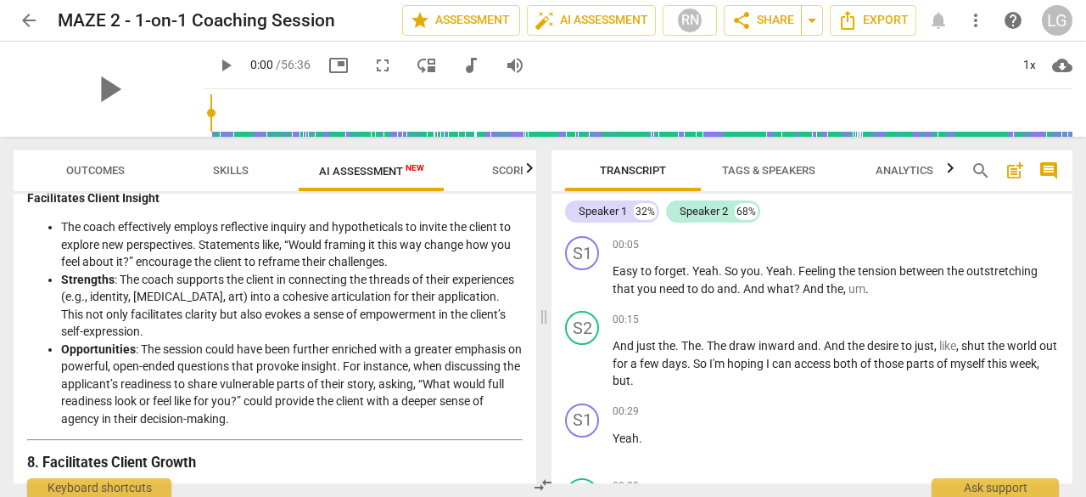
click at [452, 271] on li "The coach effectively employs reflective inquiry and hypotheticals to invite th…" at bounding box center [292, 244] width 462 height 53
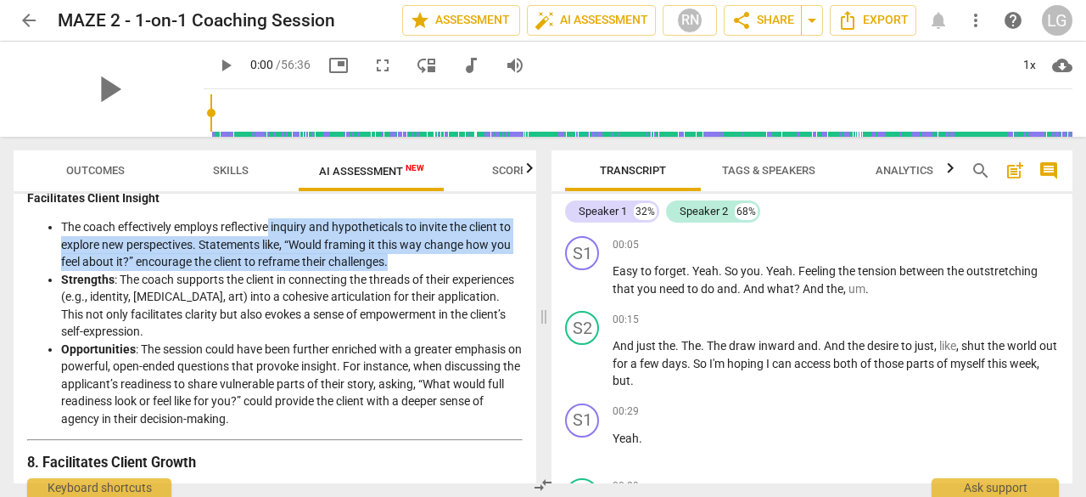
drag, startPoint x: 270, startPoint y: 262, endPoint x: 460, endPoint y: 289, distance: 191.9
click at [460, 271] on li "The coach effectively employs reflective inquiry and hypotheticals to invite th…" at bounding box center [292, 244] width 462 height 53
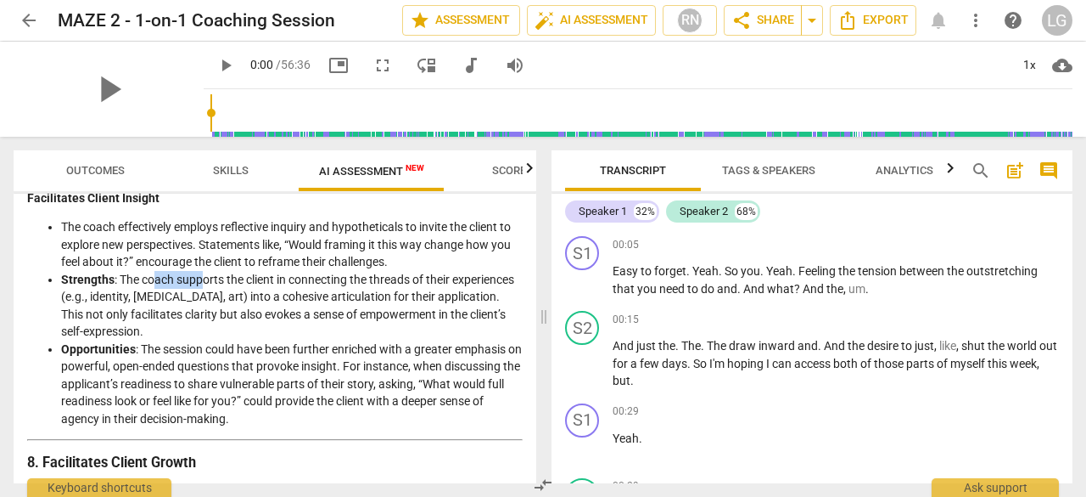
drag, startPoint x: 154, startPoint y: 310, endPoint x: 201, endPoint y: 312, distance: 46.8
click at [201, 312] on li "Strengths : The coach supports the client in connecting the threads of their ex…" at bounding box center [292, 306] width 462 height 70
click at [146, 328] on li "Strengths : The coach supports the client in connecting the threads of their ex…" at bounding box center [292, 306] width 462 height 70
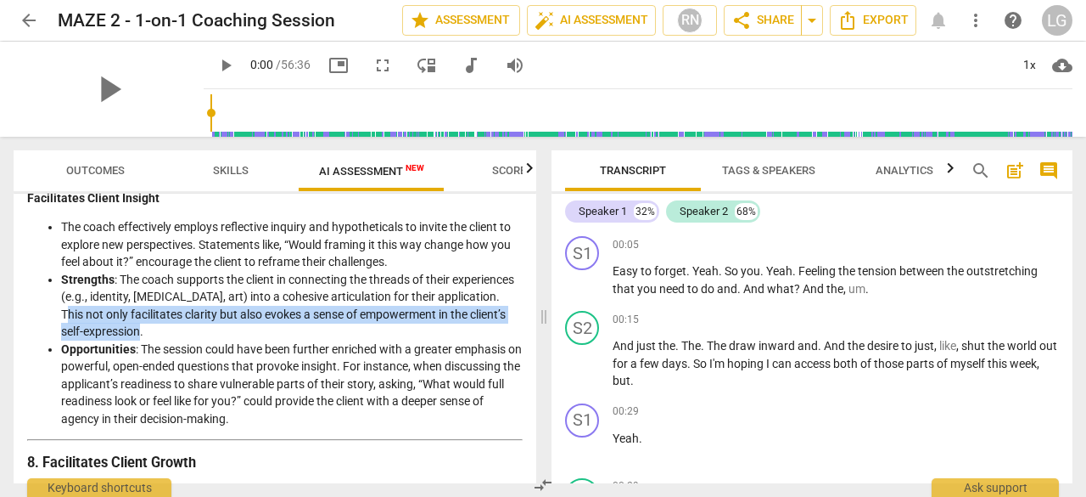
drag, startPoint x: 138, startPoint y: 345, endPoint x: 373, endPoint y: 356, distance: 235.4
click at [373, 340] on li "Strengths : The coach supports the client in connecting the threads of their ex…" at bounding box center [292, 306] width 462 height 70
click at [370, 340] on li "Strengths : The coach supports the client in connecting the threads of their ex…" at bounding box center [292, 306] width 462 height 70
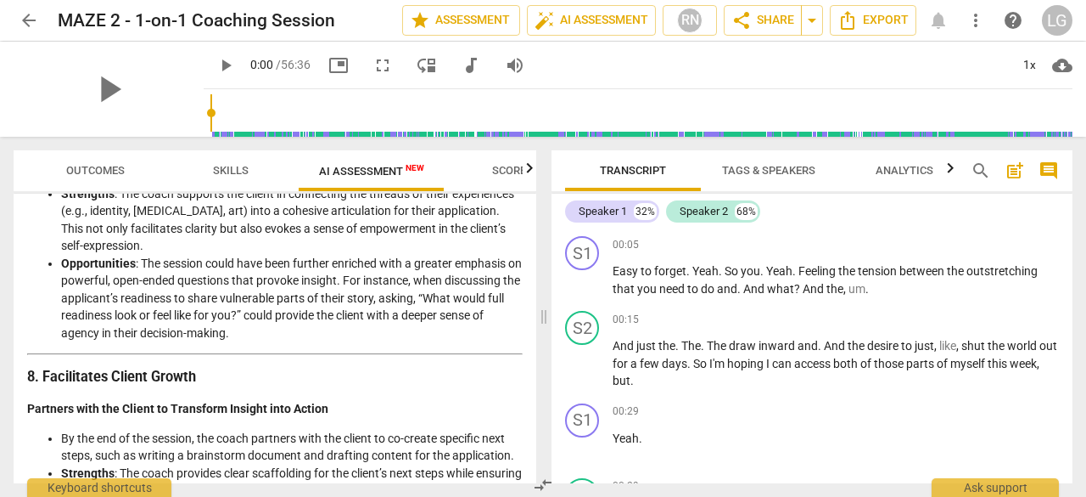
scroll to position [2122, 0]
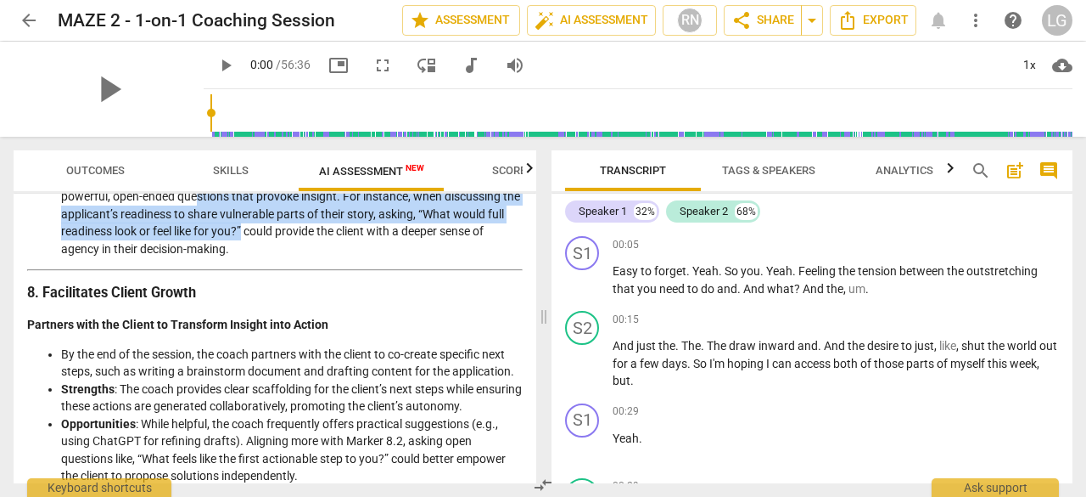
drag, startPoint x: 213, startPoint y: 227, endPoint x: 331, endPoint y: 259, distance: 122.1
click at [331, 258] on li "Opportunities : The session could have been further enriched with a greater emp…" at bounding box center [292, 214] width 462 height 87
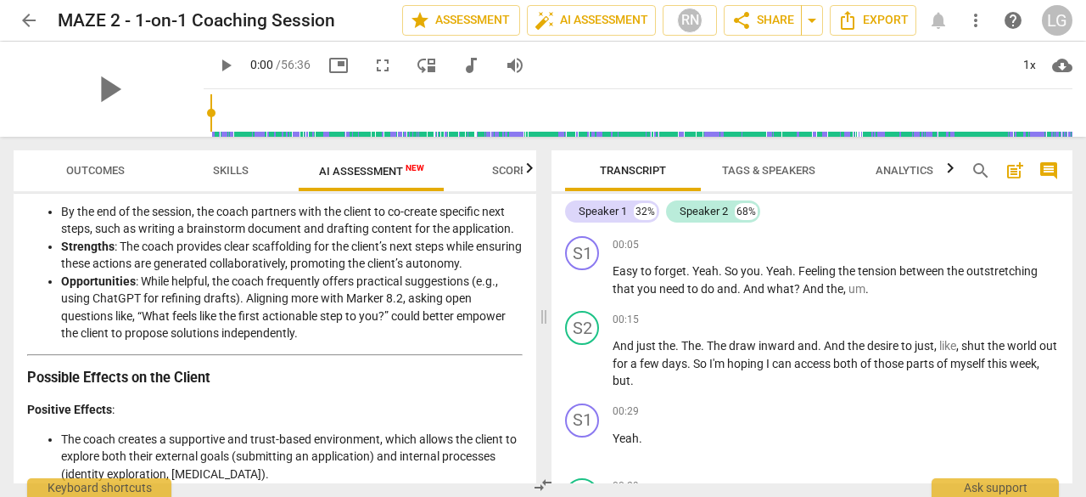
scroll to position [2292, 0]
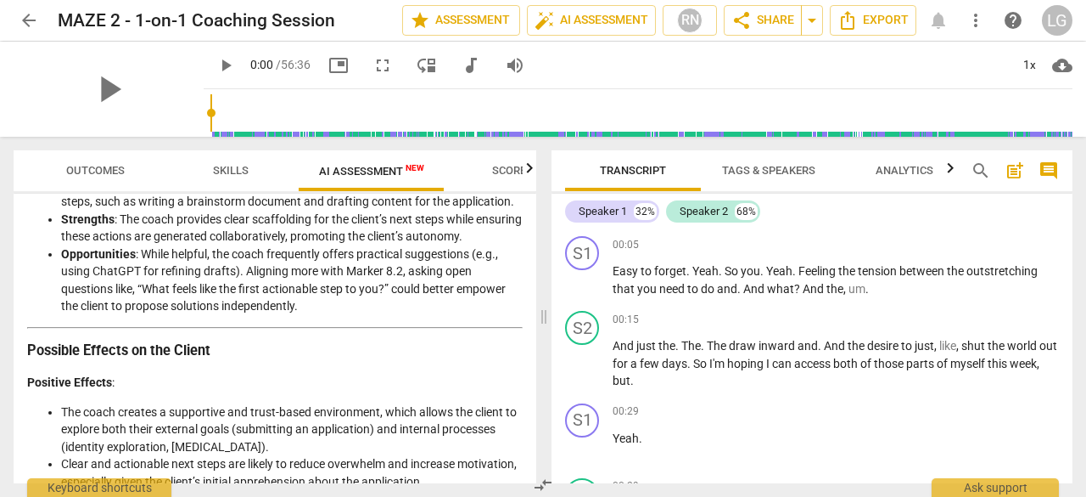
click at [379, 283] on li "Opportunities : While helpful, the coach frequently offers practical suggestion…" at bounding box center [292, 280] width 462 height 70
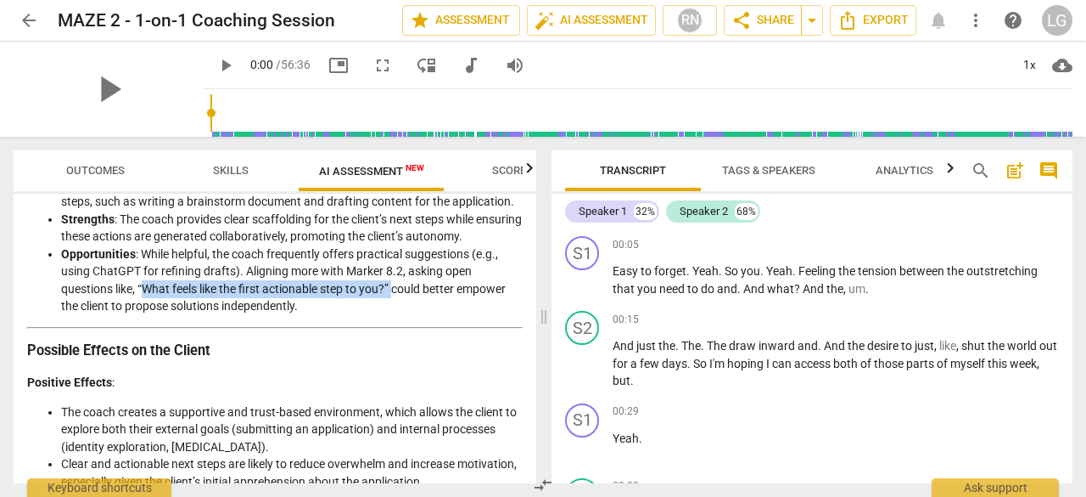
drag, startPoint x: 156, startPoint y: 315, endPoint x: 396, endPoint y: 314, distance: 240.2
click at [396, 314] on li "Opportunities : While helpful, the coach frequently offers practical suggestion…" at bounding box center [292, 280] width 462 height 70
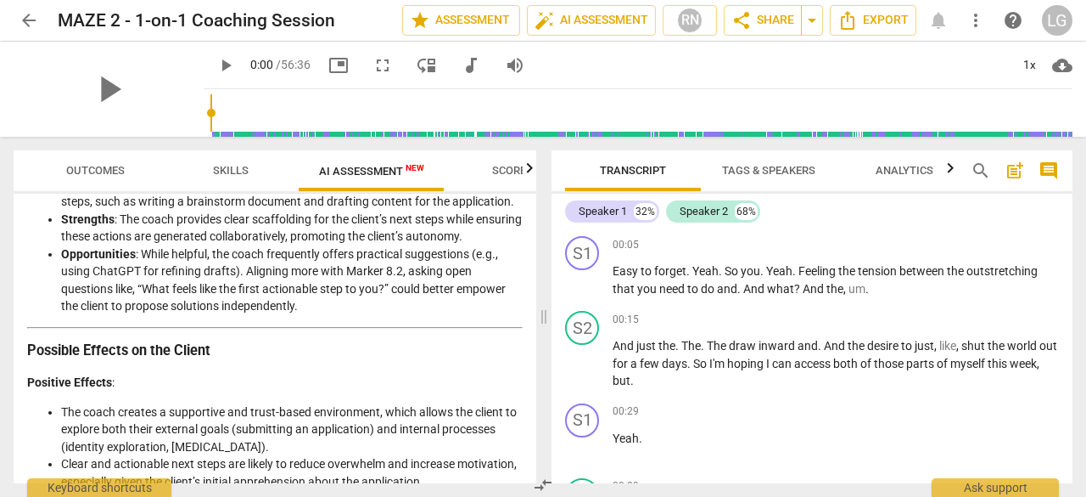
click at [436, 315] on li "Opportunities : While helpful, the coach frequently offers practical suggestion…" at bounding box center [292, 280] width 462 height 70
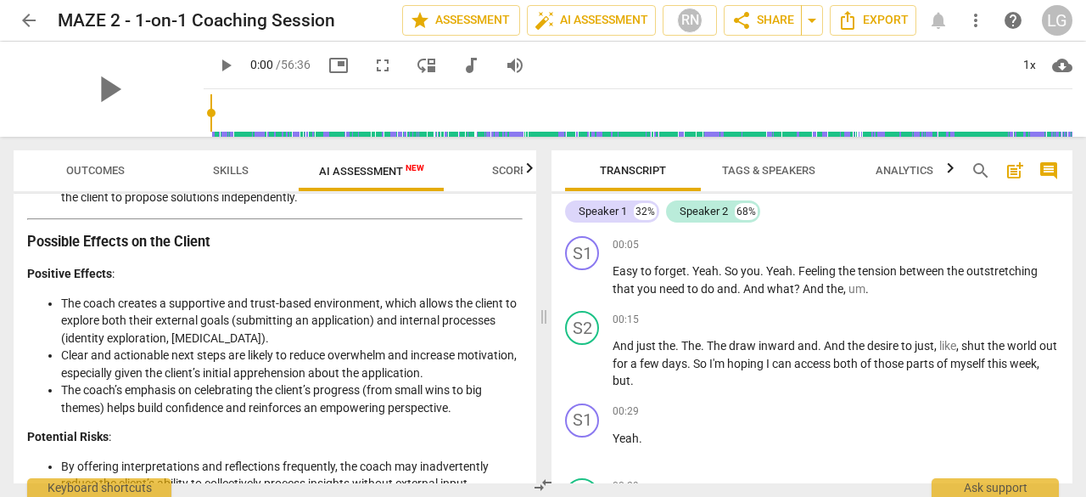
scroll to position [2462, 0]
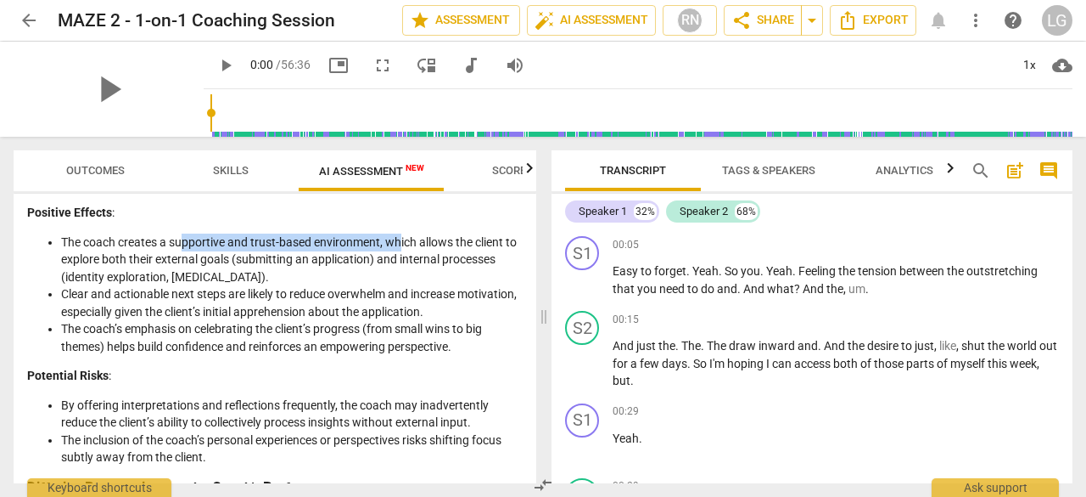
drag, startPoint x: 184, startPoint y: 274, endPoint x: 399, endPoint y: 271, distance: 214.8
click at [399, 271] on li "The coach creates a supportive and trust-based environment, which allows the cl…" at bounding box center [292, 259] width 462 height 53
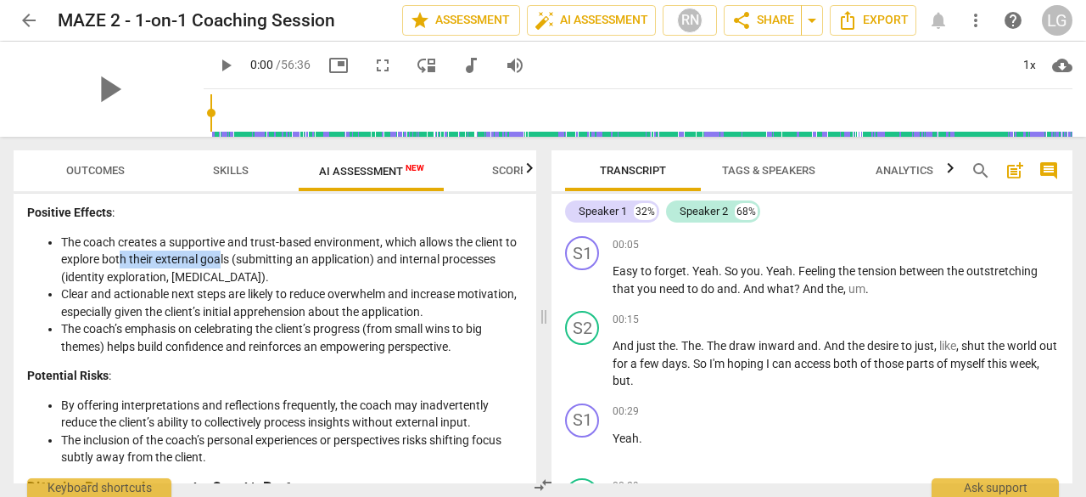
drag, startPoint x: 136, startPoint y: 286, endPoint x: 234, endPoint y: 286, distance: 98.5
click at [234, 286] on li "The coach creates a supportive and trust-based environment, which allows the cl…" at bounding box center [292, 259] width 462 height 53
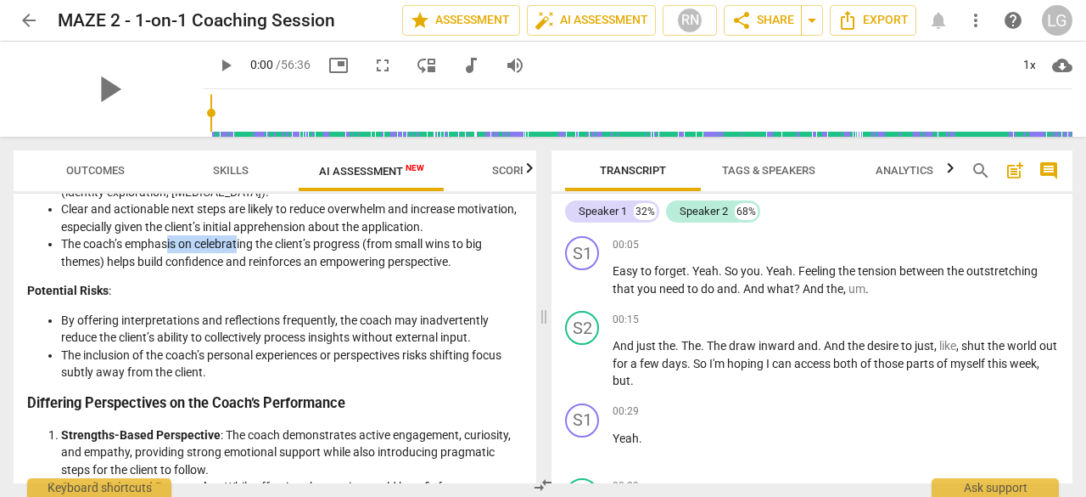
drag, startPoint x: 166, startPoint y: 271, endPoint x: 239, endPoint y: 272, distance: 73.0
click at [239, 270] on li "The coach’s emphasis on celebrating the client’s progress (from small wins to b…" at bounding box center [292, 252] width 462 height 35
drag, startPoint x: 147, startPoint y: 295, endPoint x: 214, endPoint y: 293, distance: 67.1
click at [214, 270] on li "The coach’s emphasis on celebrating the client’s progress (from small wins to b…" at bounding box center [292, 252] width 462 height 35
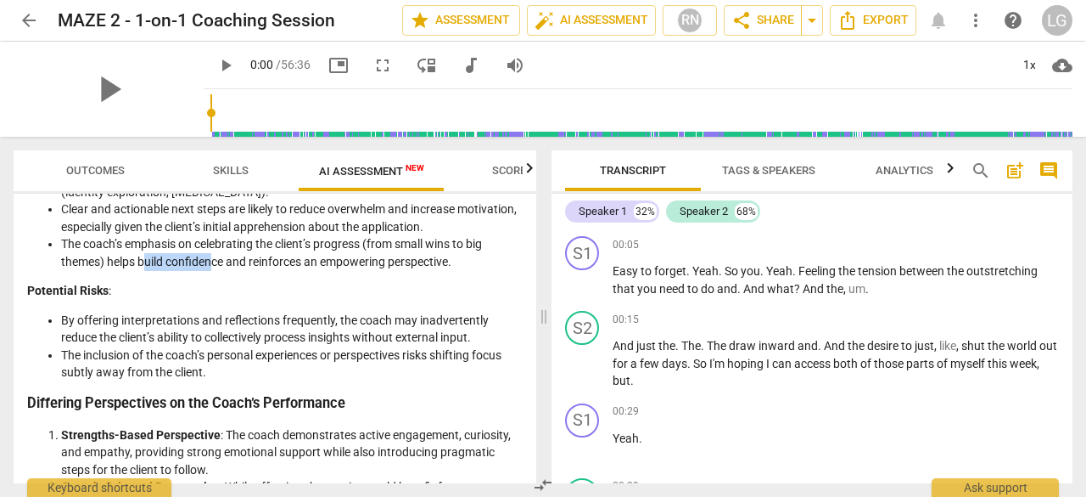
click at [215, 270] on li "The coach’s emphasis on celebrating the client’s progress (from small wins to b…" at bounding box center [292, 252] width 462 height 35
click at [265, 270] on li "The coach’s emphasis on celebrating the client’s progress (from small wins to b…" at bounding box center [292, 252] width 462 height 35
drag, startPoint x: 295, startPoint y: 369, endPoint x: 423, endPoint y: 362, distance: 127.5
click at [423, 346] on li "By offering interpretations and reflections frequently, the coach may inadverte…" at bounding box center [292, 329] width 462 height 35
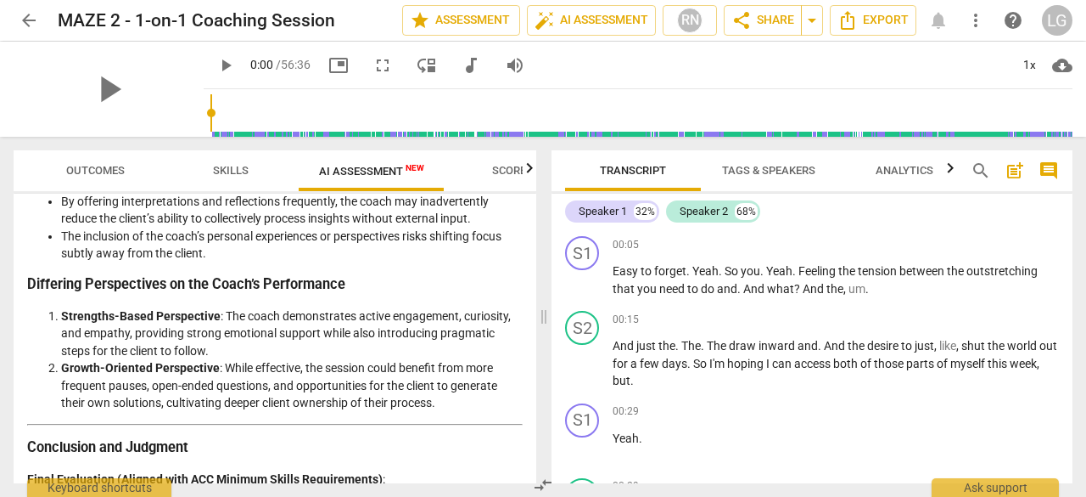
scroll to position [2716, 0]
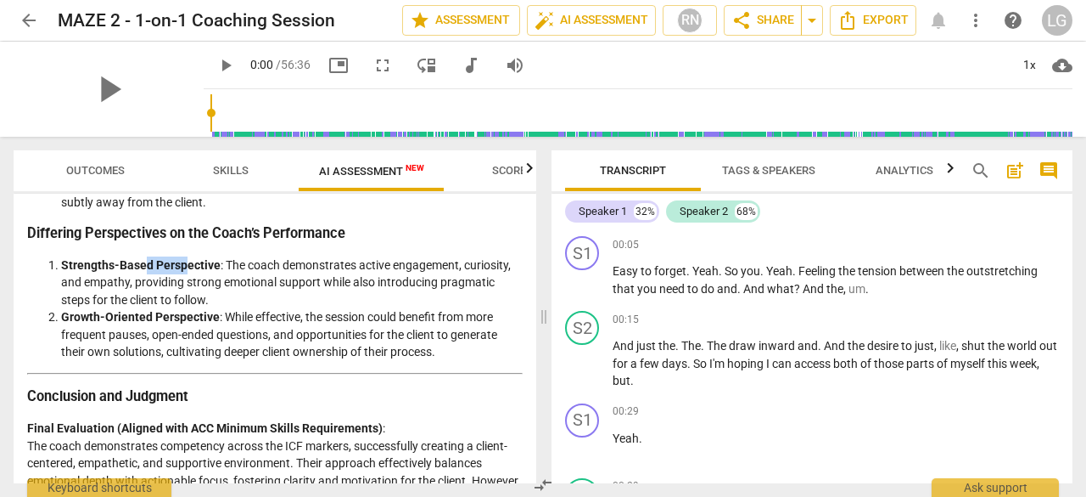
drag, startPoint x: 144, startPoint y: 295, endPoint x: 186, endPoint y: 295, distance: 41.6
click at [186, 272] on strong "Strengths-Based Perspective" at bounding box center [141, 265] width 160 height 14
click at [253, 295] on li "Strengths-Based Perspective : The coach demonstrates active engagement, curiosi…" at bounding box center [292, 282] width 462 height 53
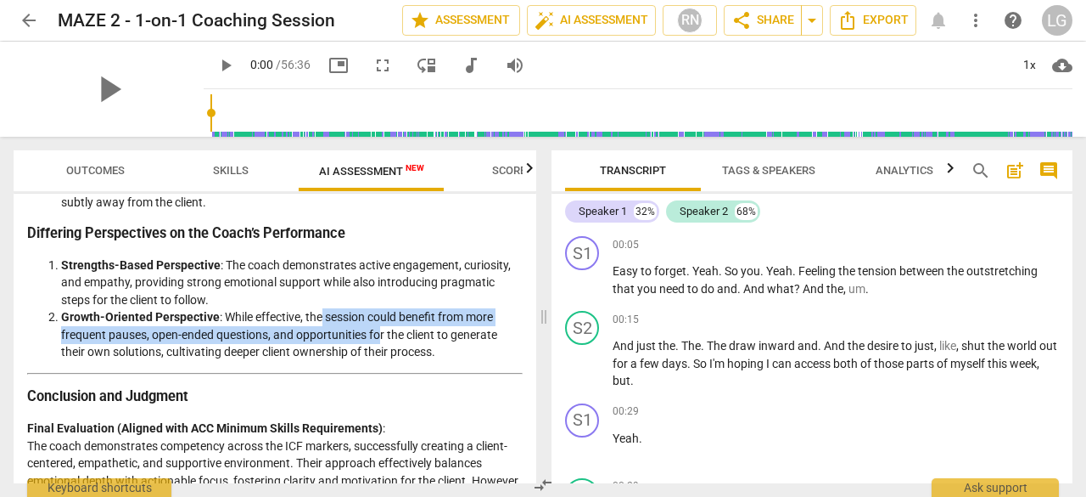
drag, startPoint x: 321, startPoint y: 345, endPoint x: 376, endPoint y: 371, distance: 60.8
click at [382, 361] on li "Growth-Oriented Perspective : While effective, the session could benefit from m…" at bounding box center [292, 334] width 462 height 53
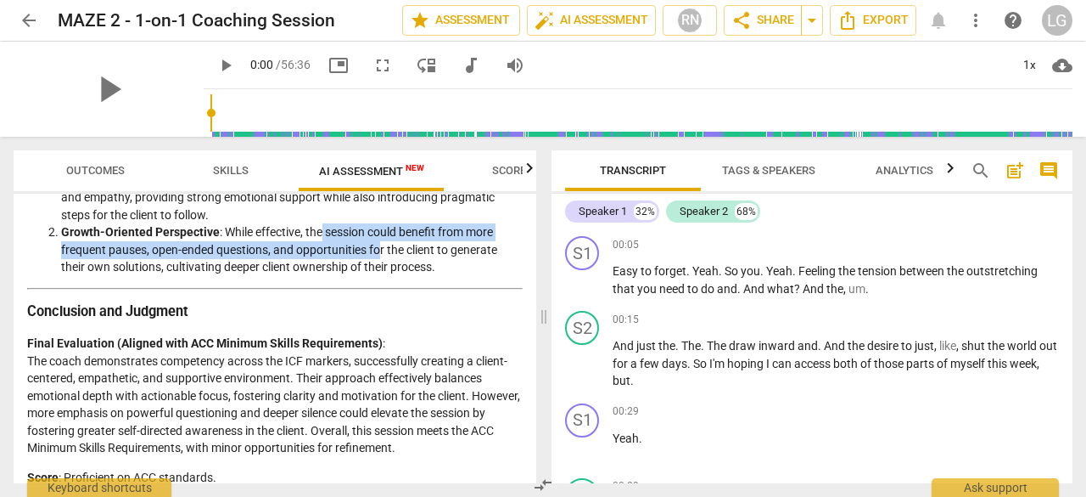
scroll to position [2846, 0]
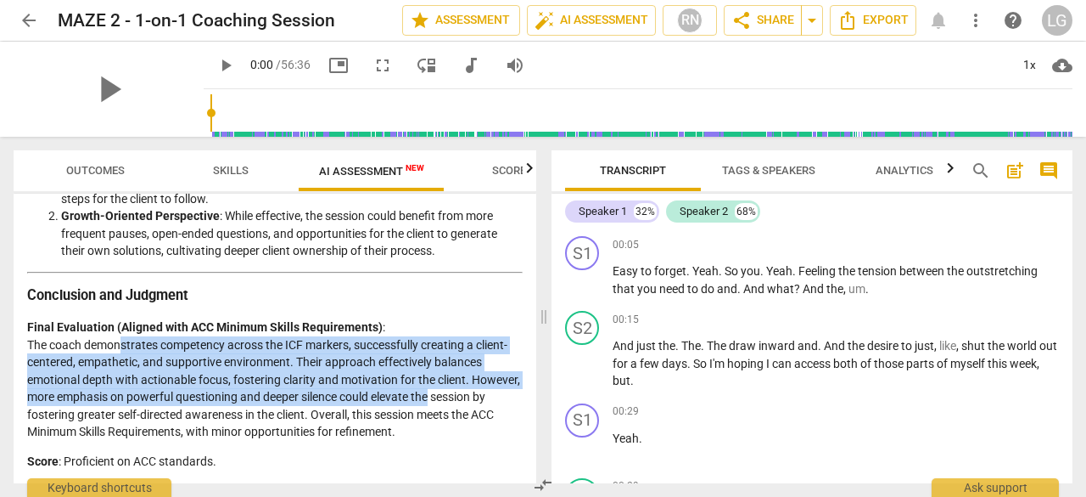
drag, startPoint x: 121, startPoint y: 345, endPoint x: 500, endPoint y: 395, distance: 381.8
click at [500, 395] on p "Final Evaluation (Aligned with ACC Minimum Skills Requirements) : The coach dem…" at bounding box center [275, 379] width 496 height 122
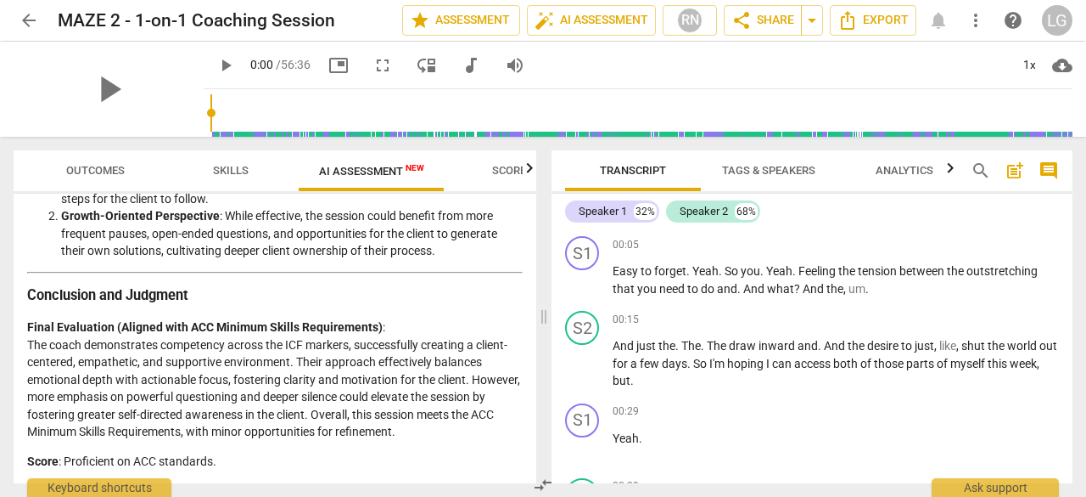
click at [151, 452] on p "Score : Proficient on ACC standards." at bounding box center [275, 461] width 496 height 18
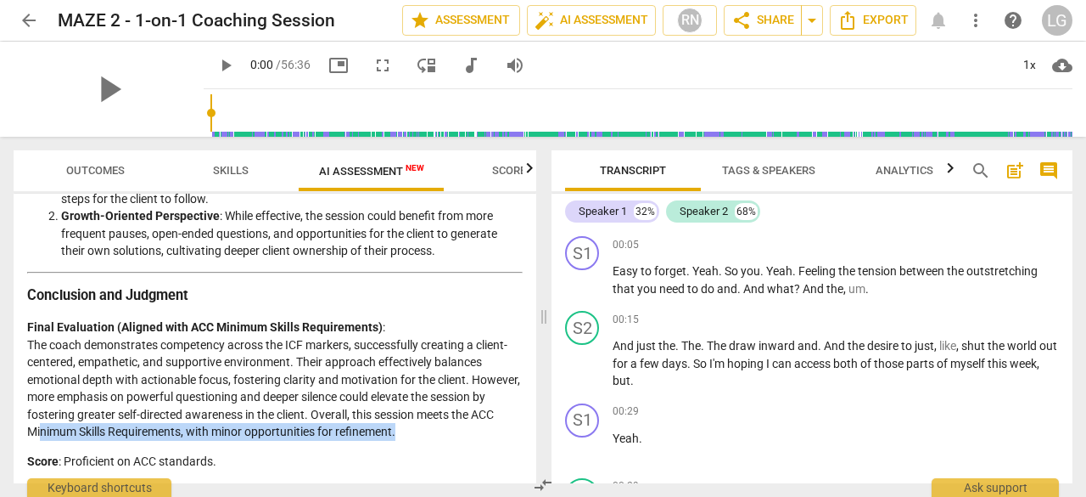
drag, startPoint x: 101, startPoint y: 431, endPoint x: 482, endPoint y: 431, distance: 381.1
click at [482, 431] on p "Final Evaluation (Aligned with ACC Minimum Skills Requirements) : The coach dem…" at bounding box center [275, 379] width 496 height 122
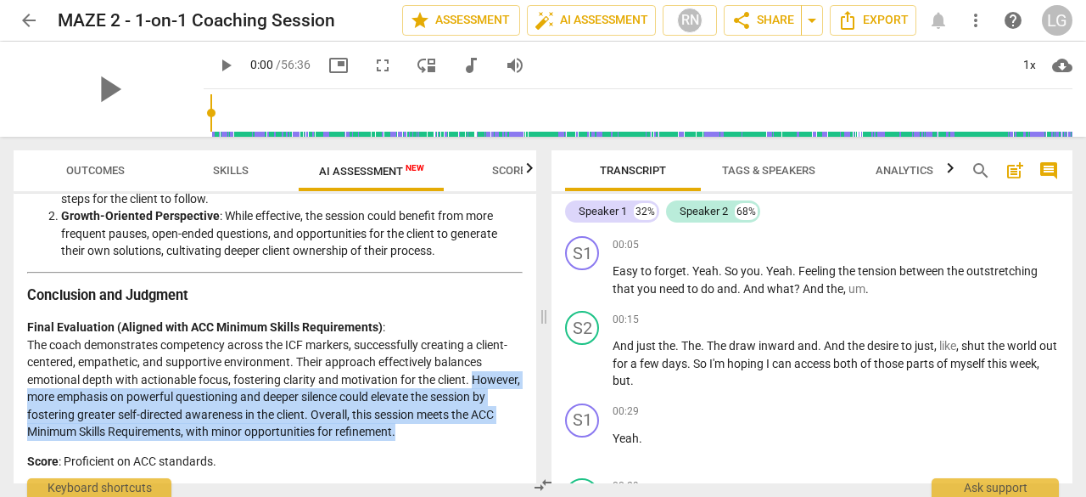
drag, startPoint x: 469, startPoint y: 427, endPoint x: 18, endPoint y: 393, distance: 452.0
click at [18, 393] on div "Disclaimer: AI can make mistakes. Consult a qualified mentor coach before actin…" at bounding box center [275, 338] width 523 height 289
click at [23, 15] on span "arrow_back" at bounding box center [29, 20] width 20 height 20
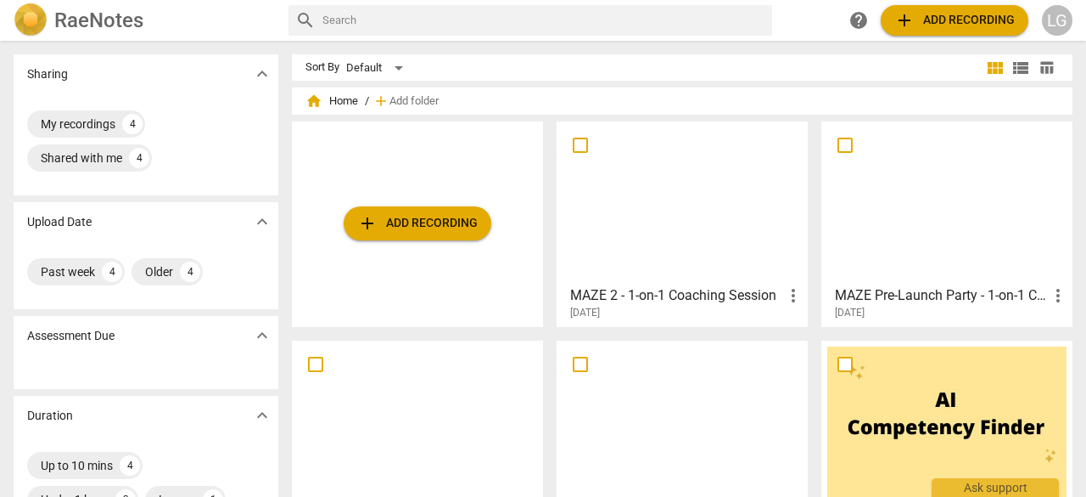
click at [964, 221] on div at bounding box center [947, 202] width 239 height 150
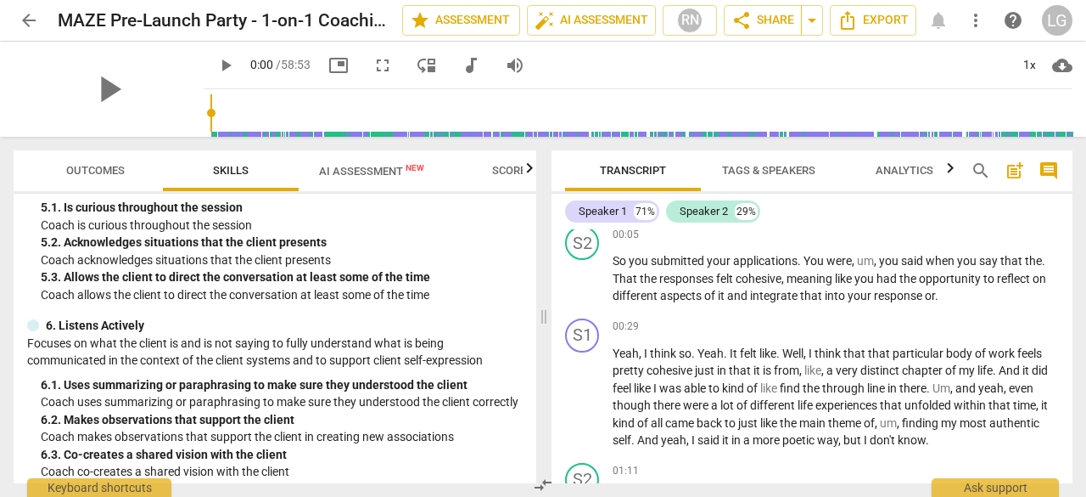
scroll to position [764, 0]
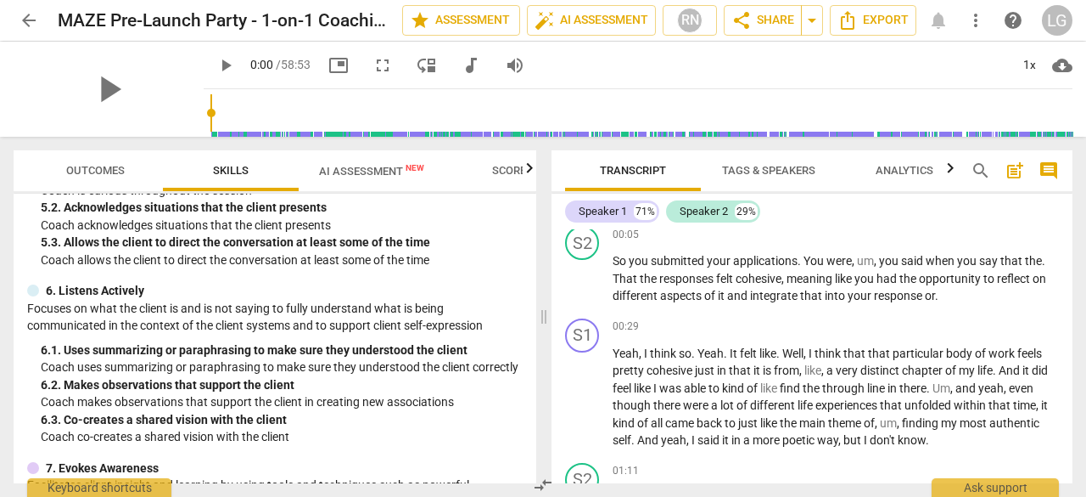
click at [370, 171] on span "AI Assessment New" at bounding box center [371, 171] width 105 height 13
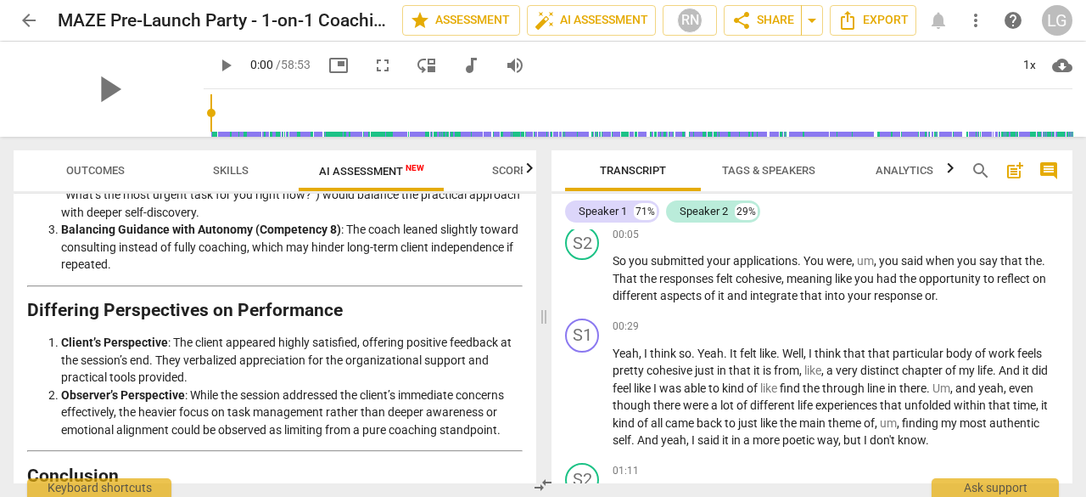
scroll to position [2364, 0]
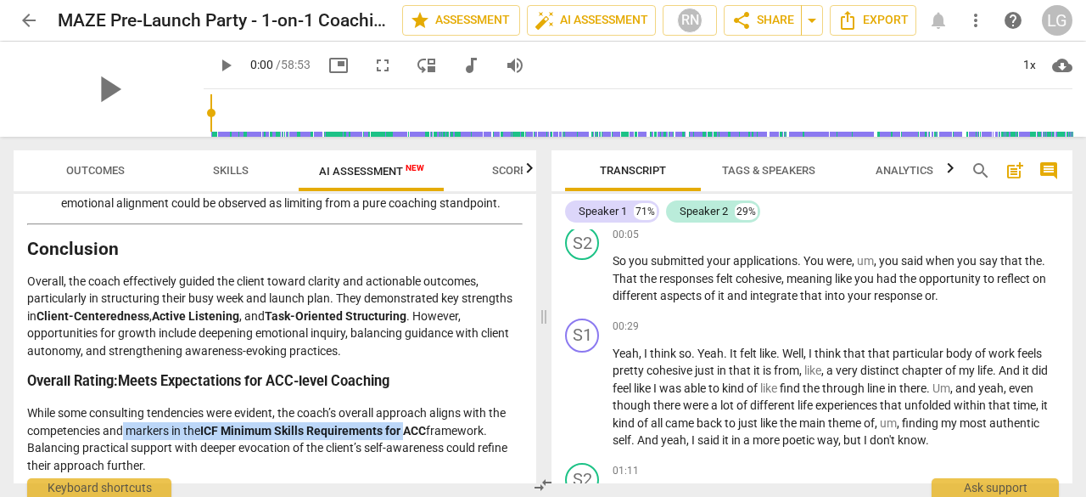
drag, startPoint x: 125, startPoint y: 426, endPoint x: 405, endPoint y: 419, distance: 280.2
click at [407, 419] on p "While some consulting tendencies were evident, the coach’s overall approach ali…" at bounding box center [275, 439] width 496 height 70
click at [90, 420] on p "While some consulting tendencies were evident, the coach’s overall approach ali…" at bounding box center [275, 439] width 496 height 70
drag, startPoint x: 97, startPoint y: 407, endPoint x: 465, endPoint y: 458, distance: 372.0
click at [465, 458] on p "While some consulting tendencies were evident, the coach’s overall approach ali…" at bounding box center [275, 439] width 496 height 70
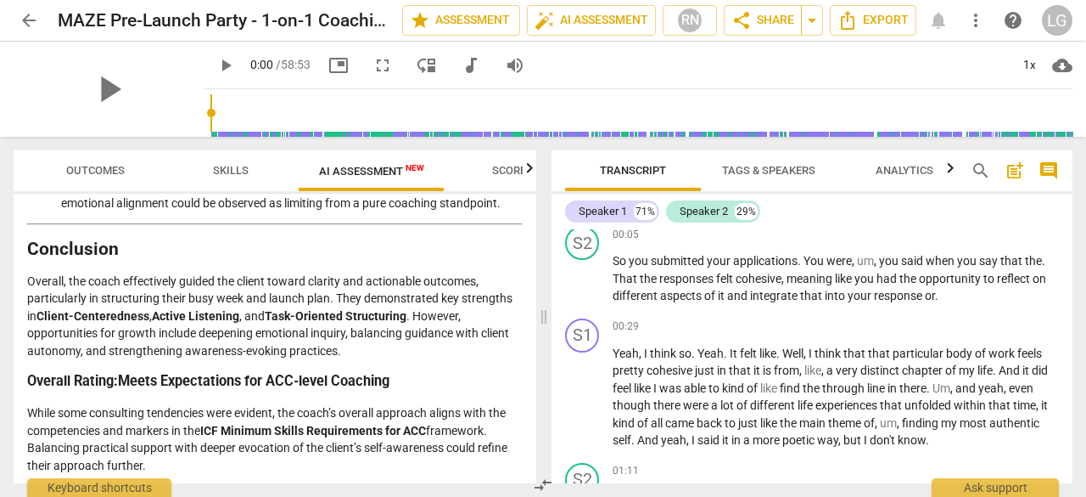
click at [536, 168] on icon "button" at bounding box center [529, 168] width 20 height 20
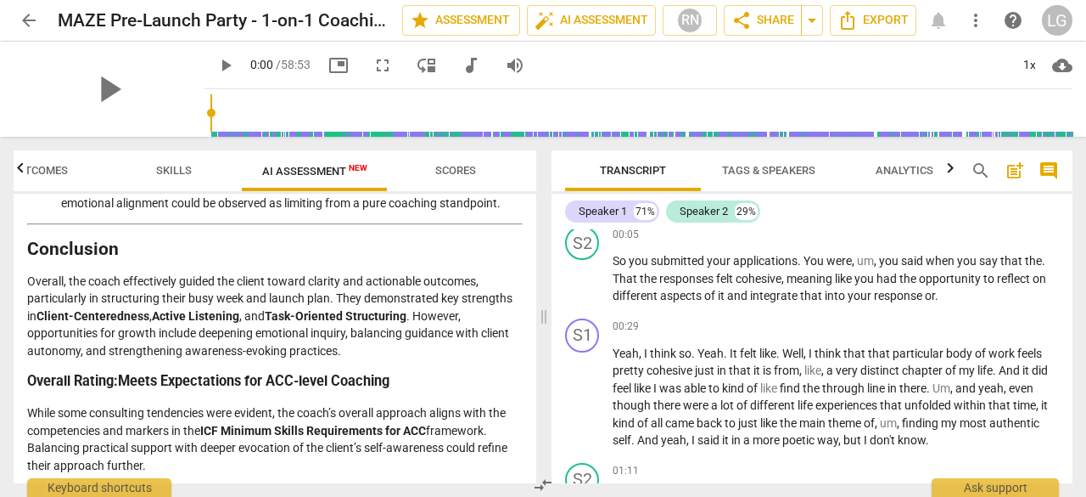
click at [36, 14] on span "arrow_back" at bounding box center [29, 20] width 20 height 20
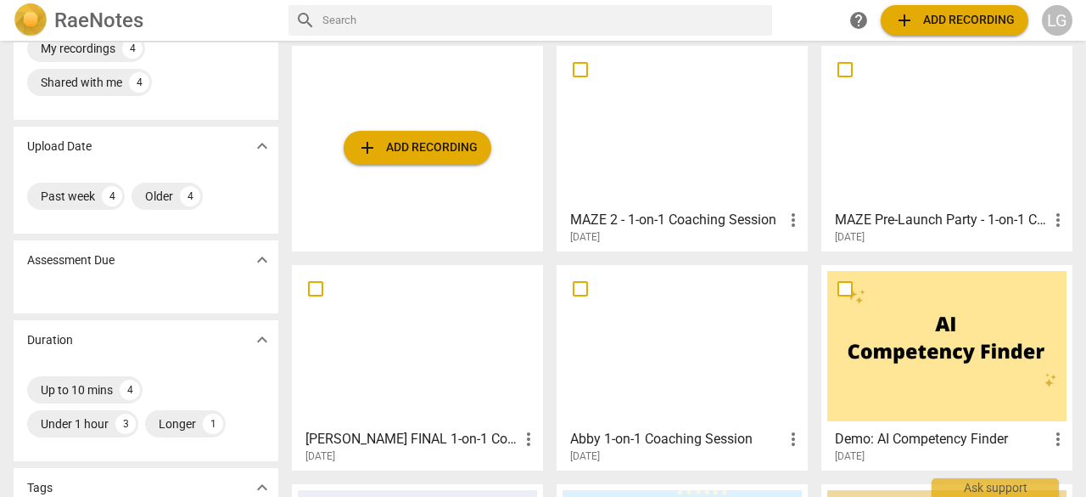
scroll to position [170, 0]
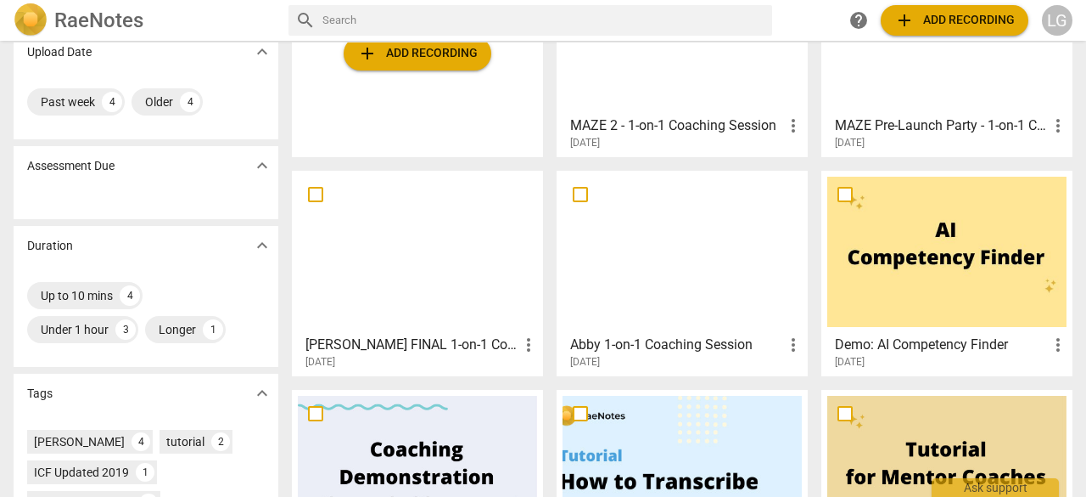
click at [402, 252] on div at bounding box center [417, 252] width 239 height 150
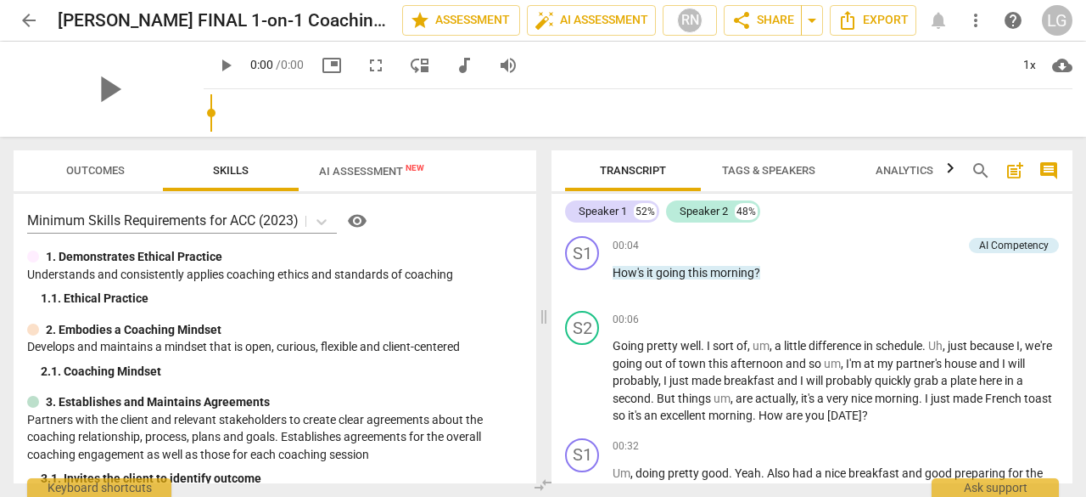
click at [342, 63] on span "picture_in_picture" at bounding box center [332, 65] width 20 height 20
click at [378, 172] on span "AI Assessment New" at bounding box center [371, 171] width 105 height 13
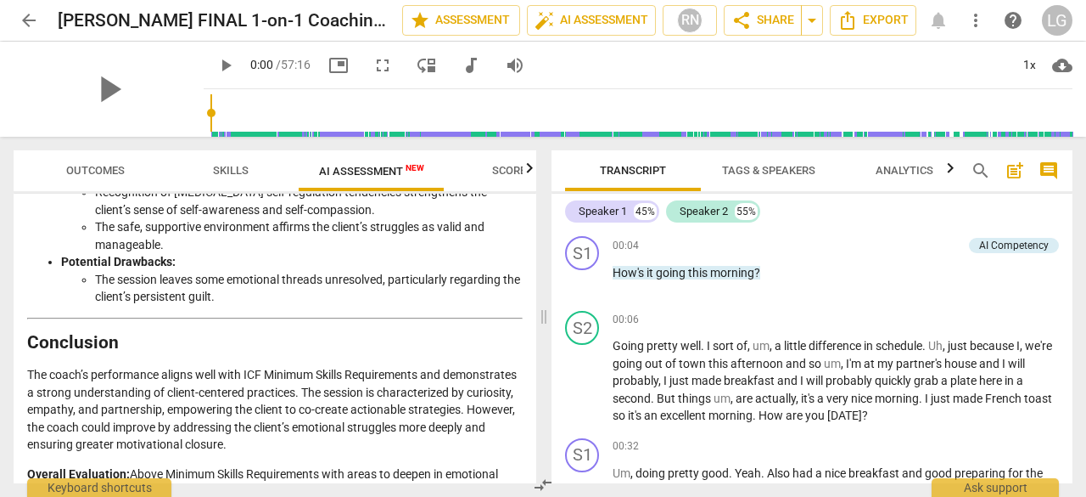
scroll to position [3248, 0]
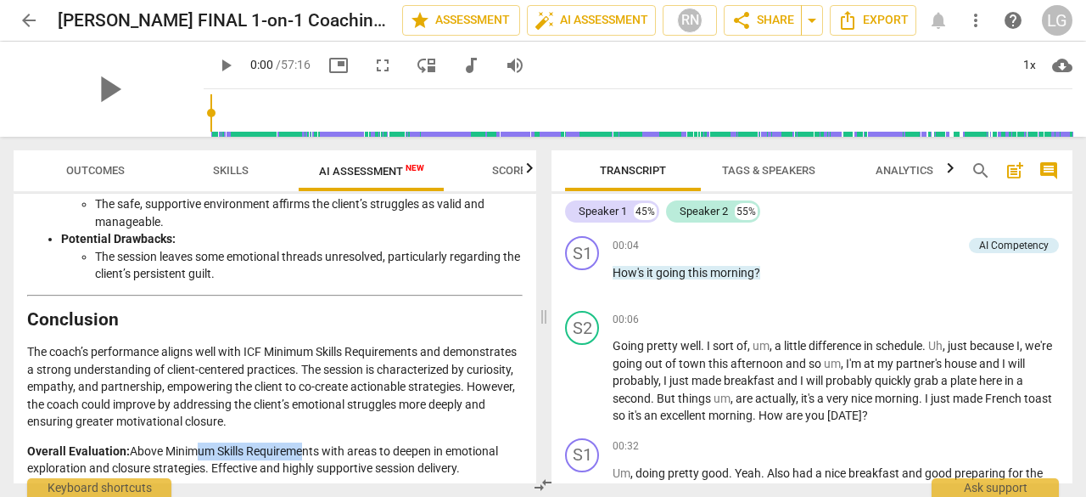
drag, startPoint x: 193, startPoint y: 442, endPoint x: 298, endPoint y: 447, distance: 105.4
click at [298, 447] on p "Overall Evaluation: Above Minimum Skills Requirements with areas to deepen in e…" at bounding box center [275, 459] width 496 height 35
click at [294, 444] on p "Overall Evaluation: Above Minimum Skills Requirements with areas to deepen in e…" at bounding box center [275, 459] width 496 height 35
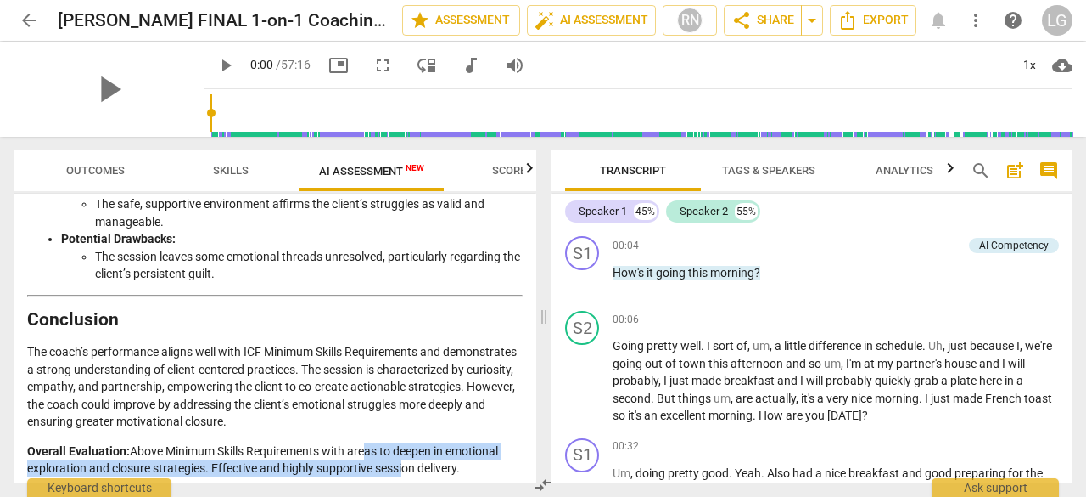
drag, startPoint x: 360, startPoint y: 446, endPoint x: 399, endPoint y: 468, distance: 44.9
click at [399, 468] on p "Overall Evaluation: Above Minimum Skills Requirements with areas to deepen in e…" at bounding box center [275, 459] width 496 height 35
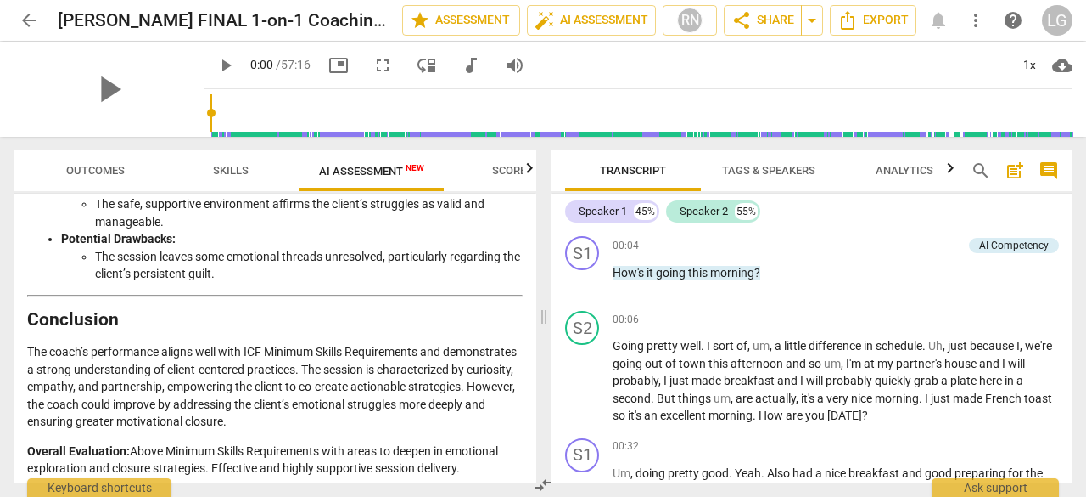
click at [443, 464] on p "Overall Evaluation: Above Minimum Skills Requirements with areas to deepen in e…" at bounding box center [275, 459] width 496 height 35
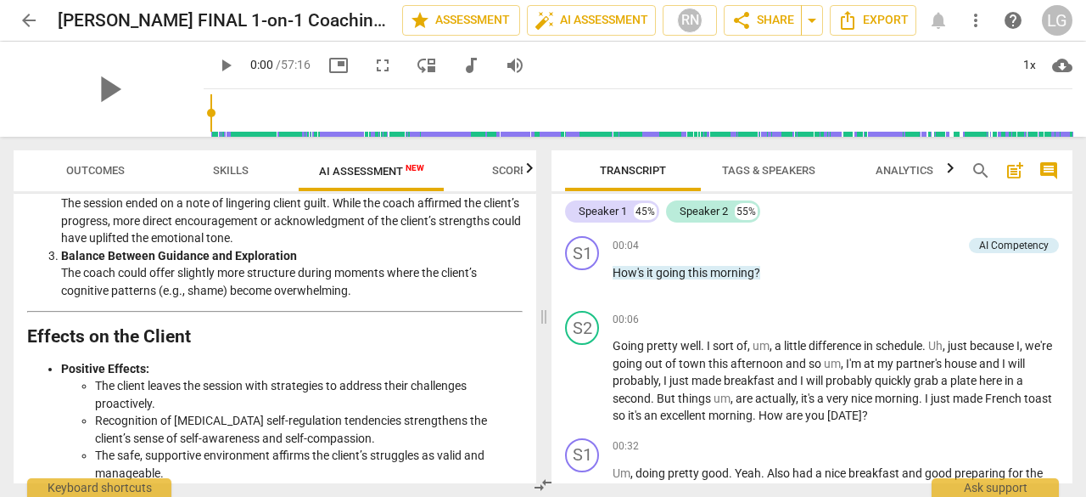
scroll to position [2994, 0]
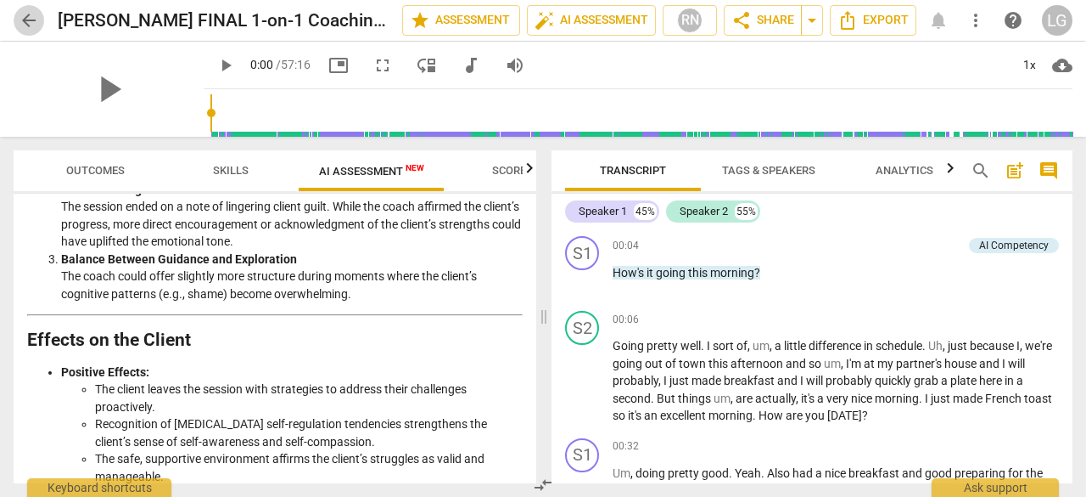
click at [36, 23] on span "arrow_back" at bounding box center [29, 20] width 20 height 20
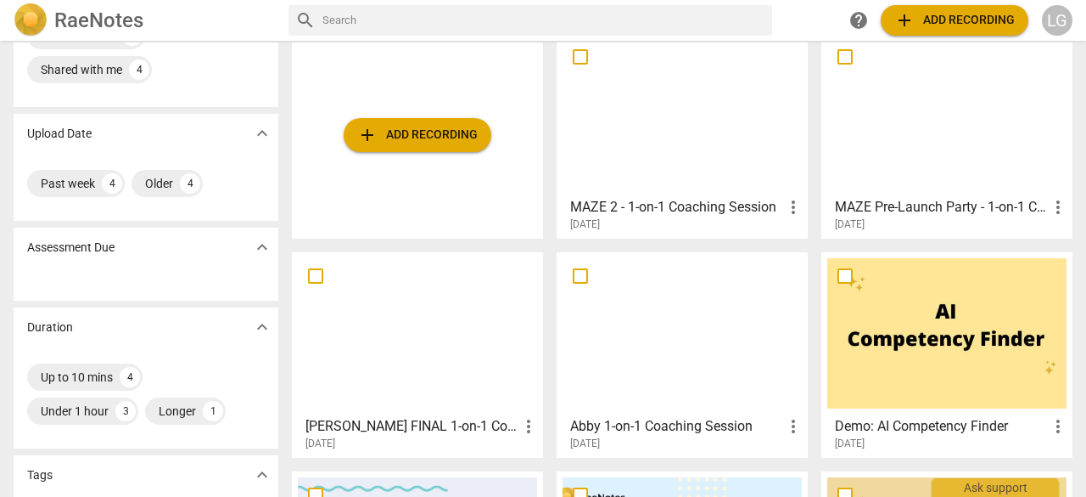
scroll to position [170, 0]
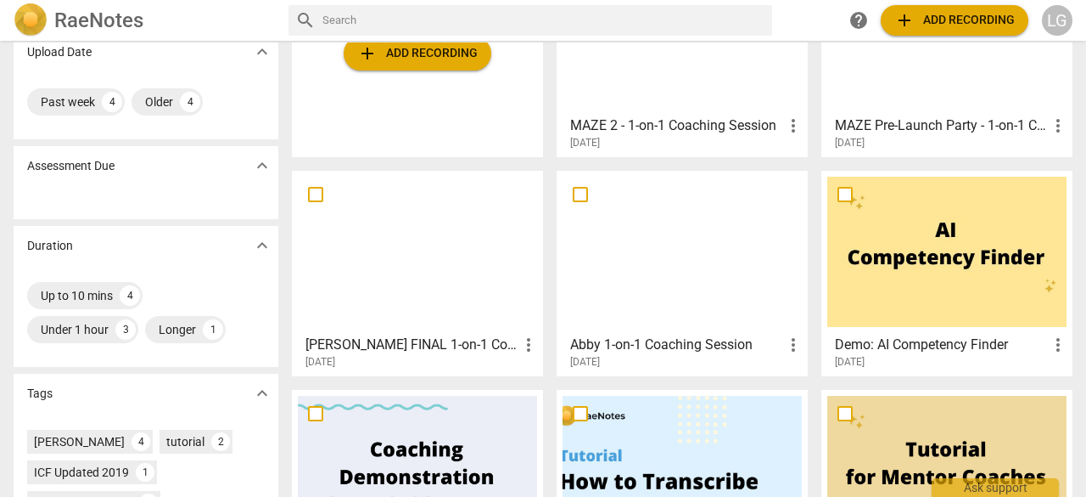
click at [650, 254] on div at bounding box center [682, 252] width 239 height 150
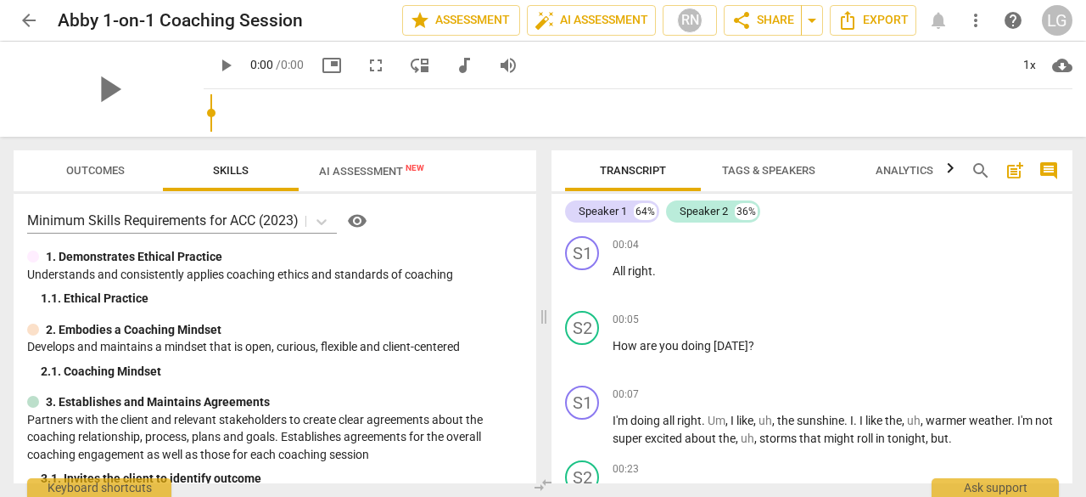
scroll to position [686, 0]
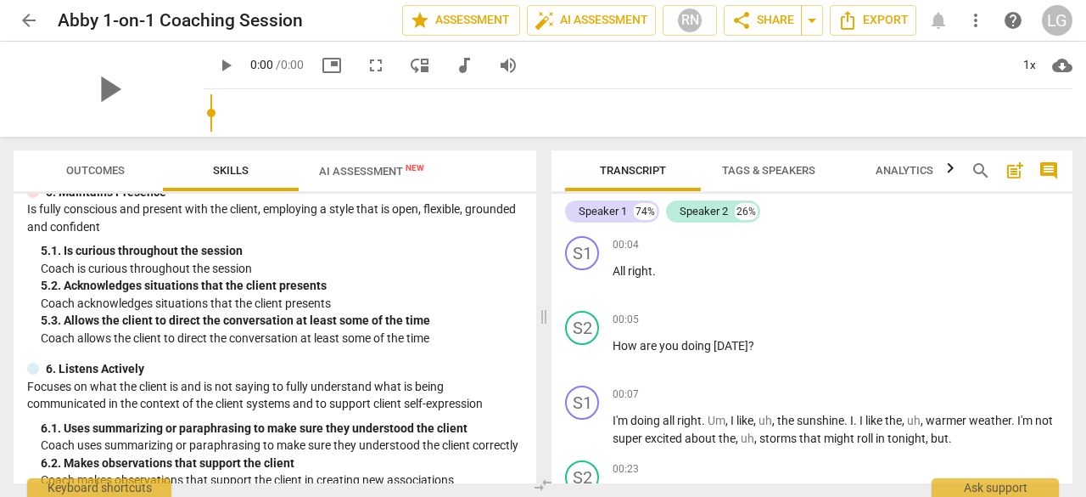
click at [401, 178] on span "AI Assessment New" at bounding box center [372, 170] width 146 height 25
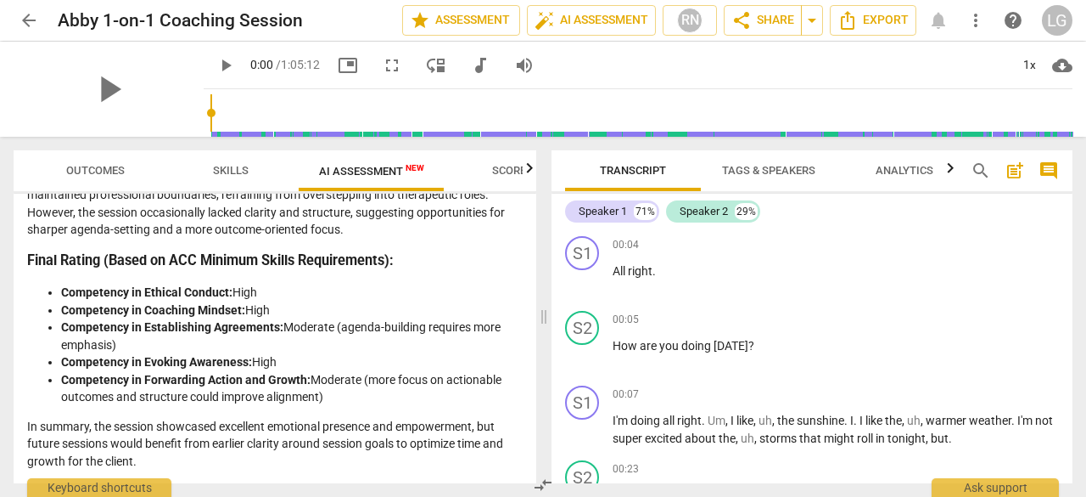
scroll to position [2924, 0]
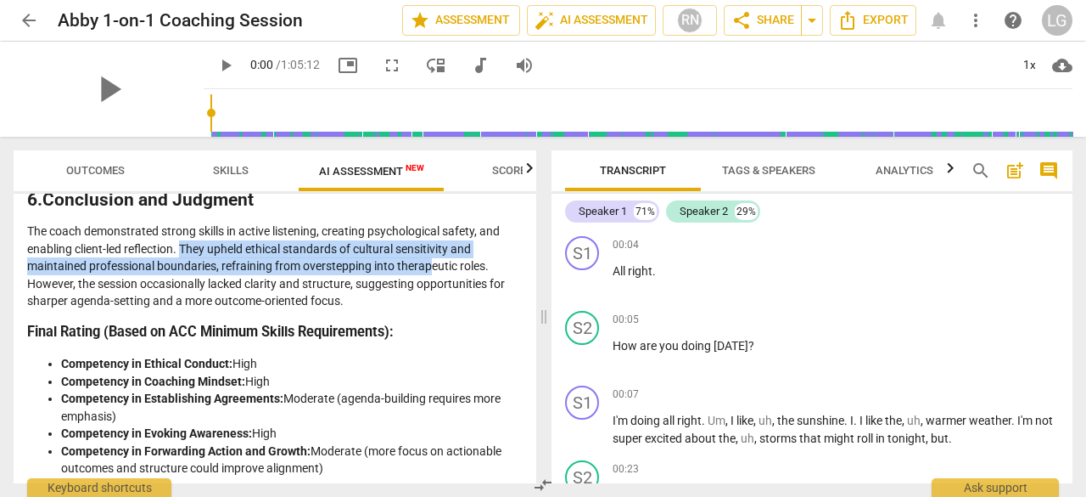
drag, startPoint x: 182, startPoint y: 262, endPoint x: 430, endPoint y: 279, distance: 249.3
click at [430, 279] on p "The coach demonstrated strong skills in active listening, creating psychologica…" at bounding box center [275, 265] width 496 height 87
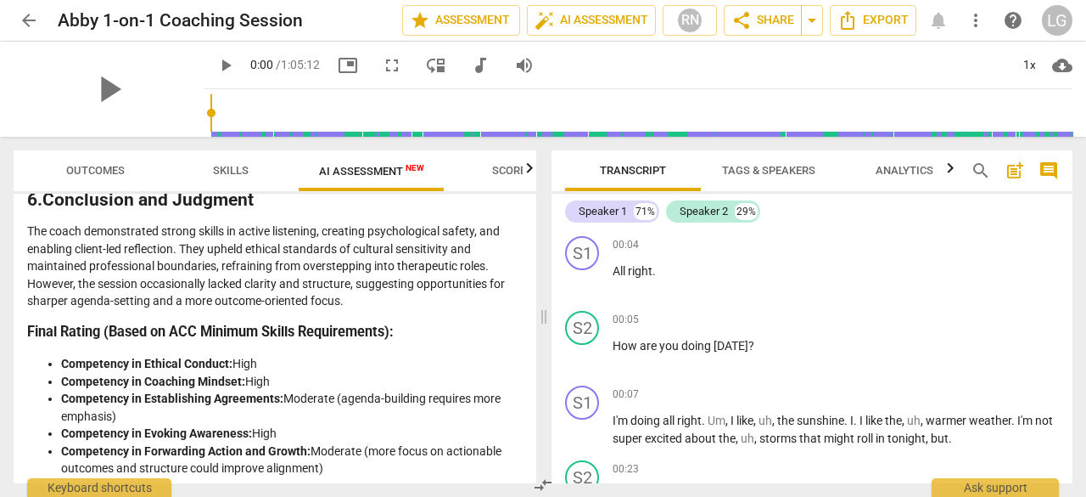
click at [343, 296] on p "The coach demonstrated strong skills in active listening, creating psychologica…" at bounding box center [275, 265] width 496 height 87
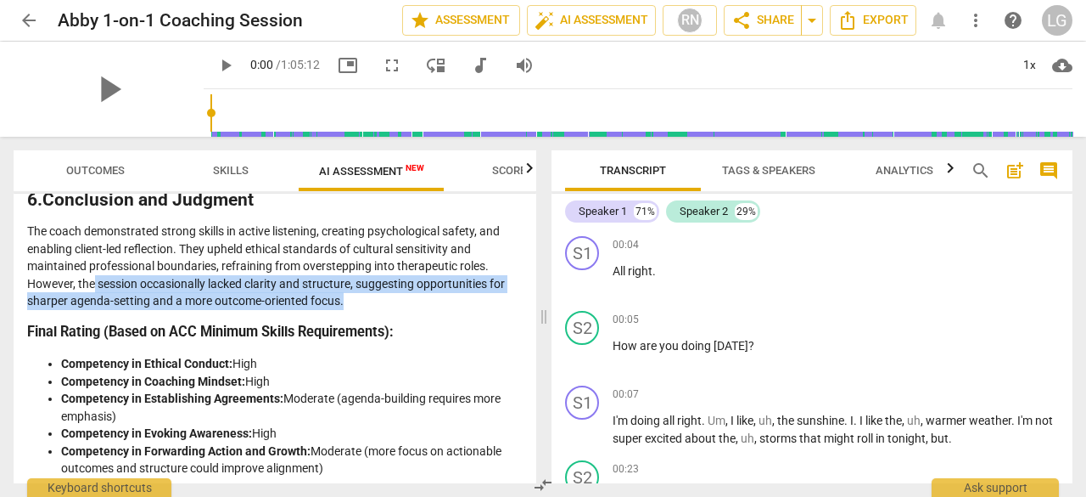
drag, startPoint x: 93, startPoint y: 296, endPoint x: 384, endPoint y: 313, distance: 290.8
click at [384, 310] on p "The coach demonstrated strong skills in active listening, creating psychologica…" at bounding box center [275, 265] width 496 height 87
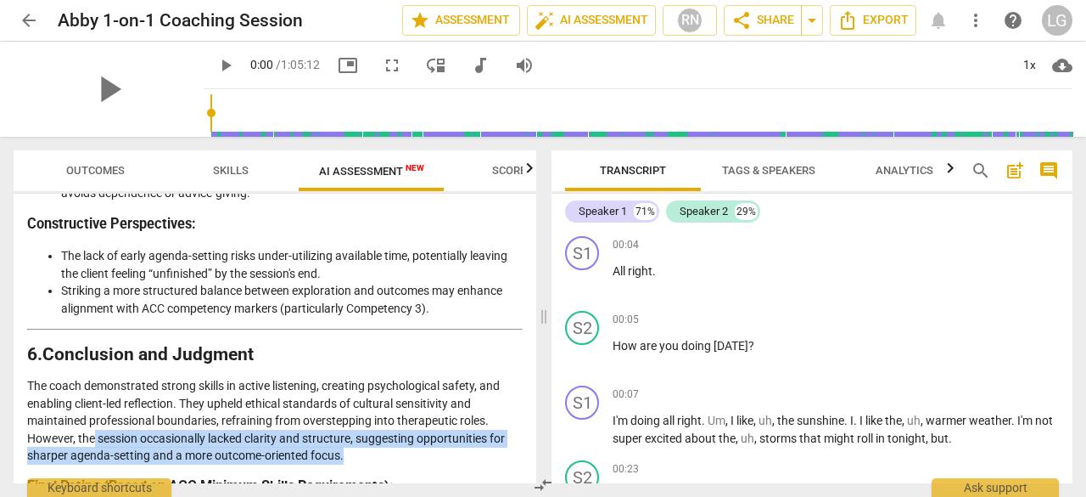
scroll to position [2754, 0]
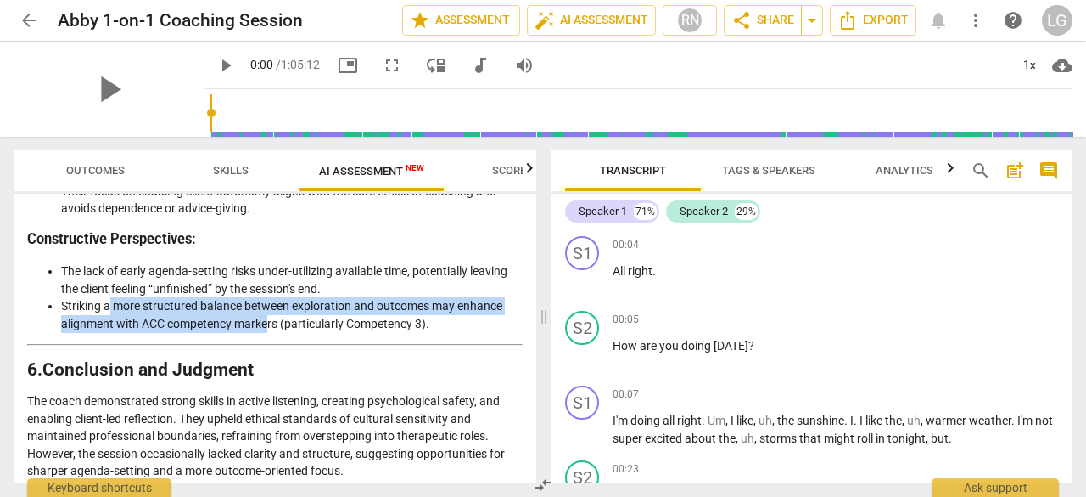
drag, startPoint x: 114, startPoint y: 319, endPoint x: 267, endPoint y: 335, distance: 154.5
click at [267, 332] on li "Striking a more structured balance between exploration and outcomes may enhance…" at bounding box center [292, 314] width 462 height 35
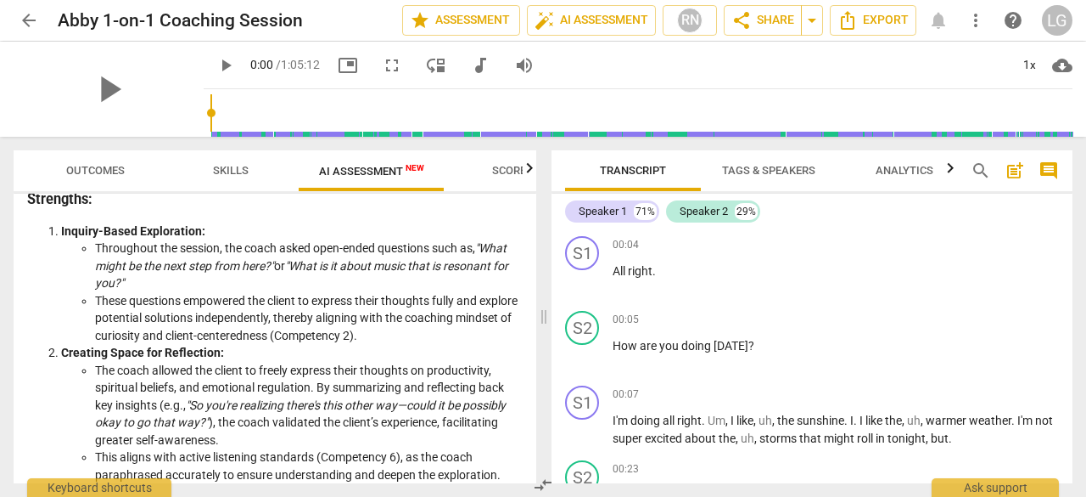
scroll to position [0, 0]
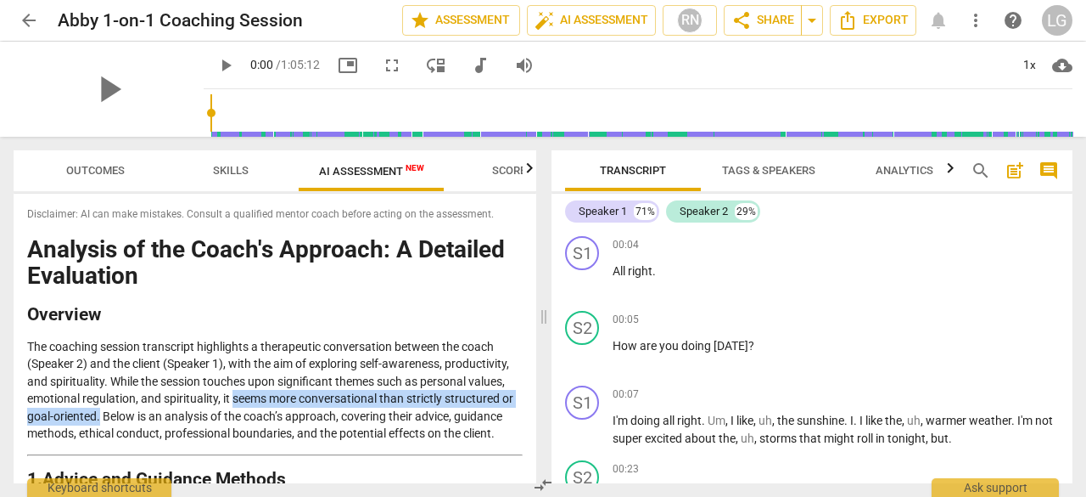
drag, startPoint x: 247, startPoint y: 401, endPoint x: 101, endPoint y: 413, distance: 146.5
click at [101, 413] on p "The coaching session transcript highlights a therapeutic conversation between t…" at bounding box center [275, 390] width 496 height 104
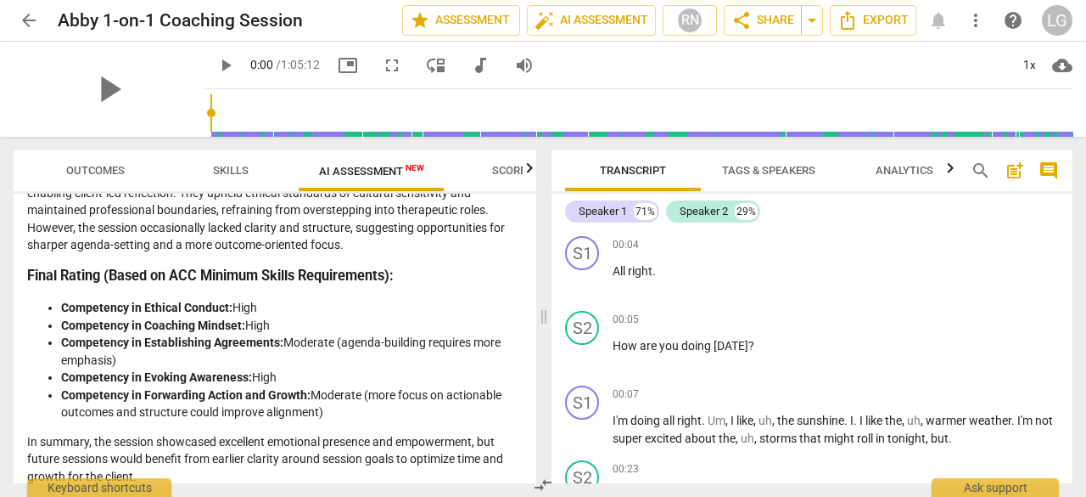
scroll to position [3009, 0]
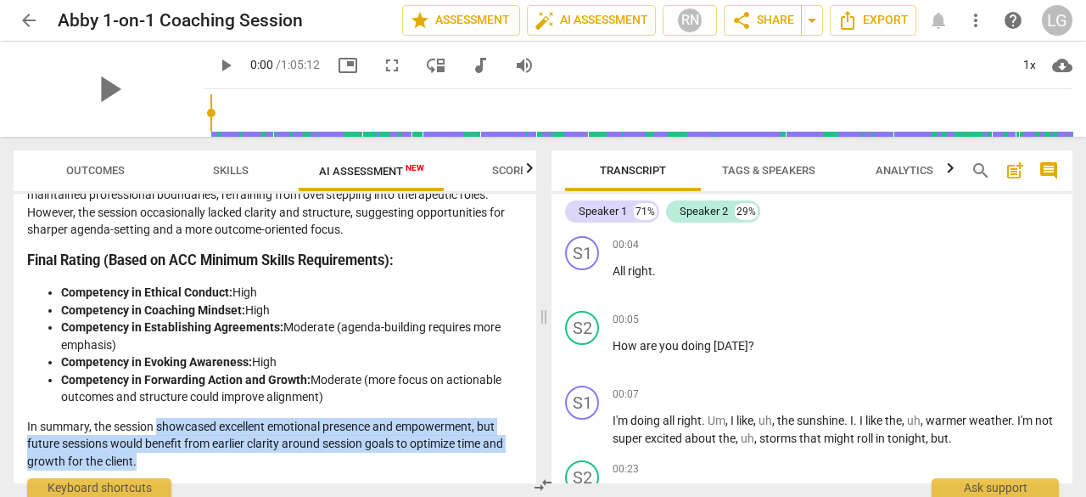
drag, startPoint x: 158, startPoint y: 429, endPoint x: 363, endPoint y: 464, distance: 208.5
click at [363, 464] on p "In summary, the session showcased excellent emotional presence and empowerment,…" at bounding box center [275, 444] width 496 height 53
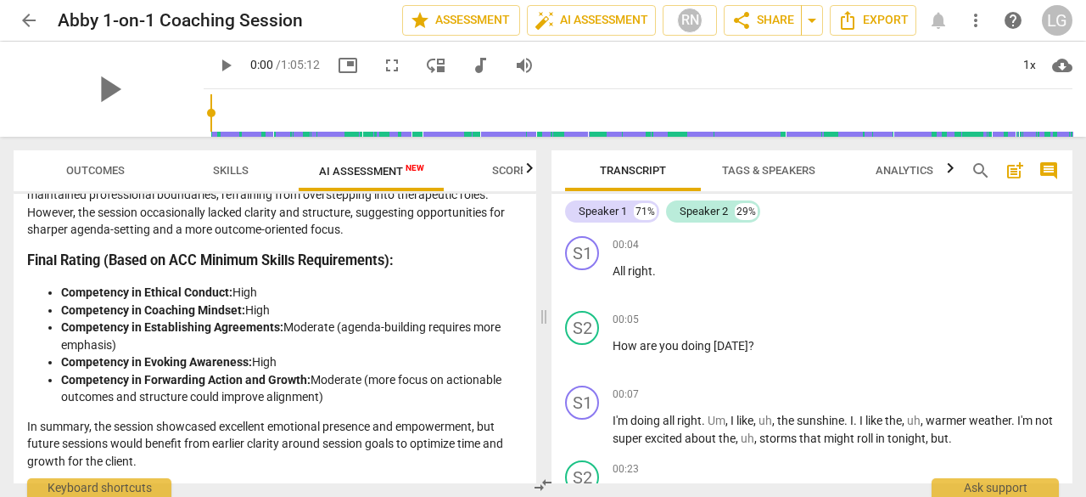
click at [27, 20] on span "arrow_back" at bounding box center [29, 20] width 20 height 20
